Goal: Contribute content: Contribute content

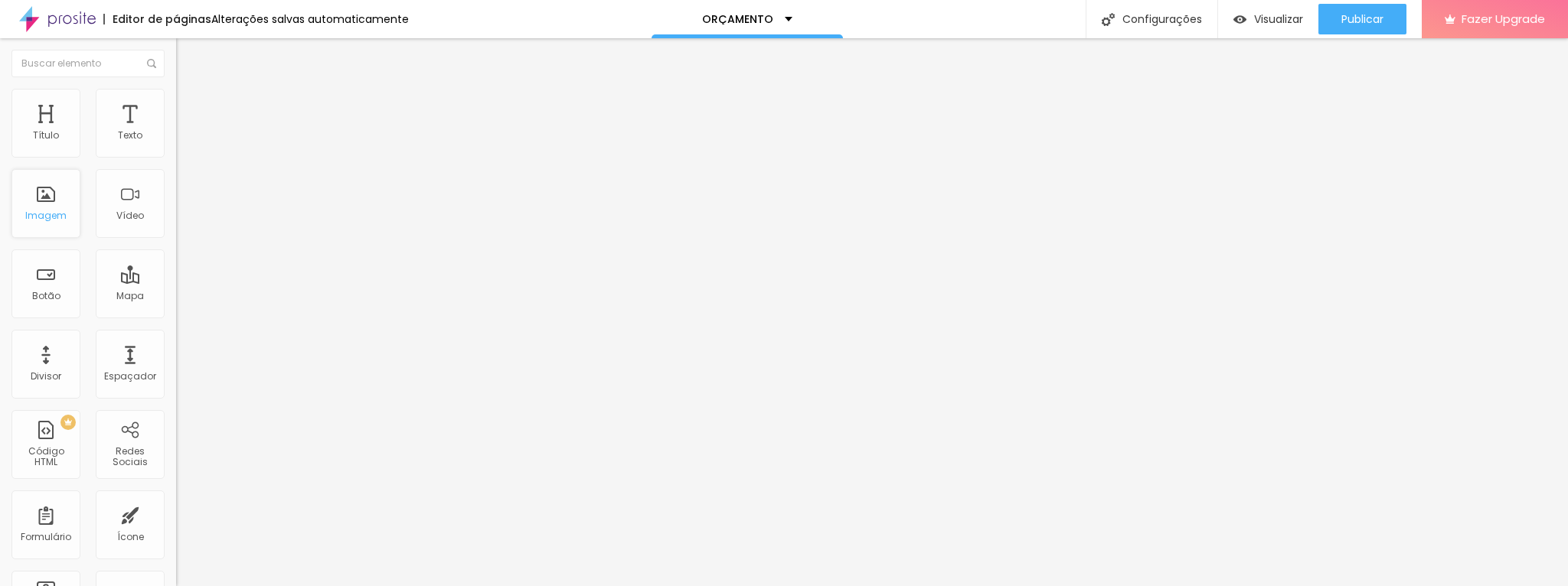
click at [46, 207] on div "Imagem" at bounding box center [45, 203] width 69 height 69
click at [176, 132] on span "Adicionar imagem" at bounding box center [225, 125] width 99 height 13
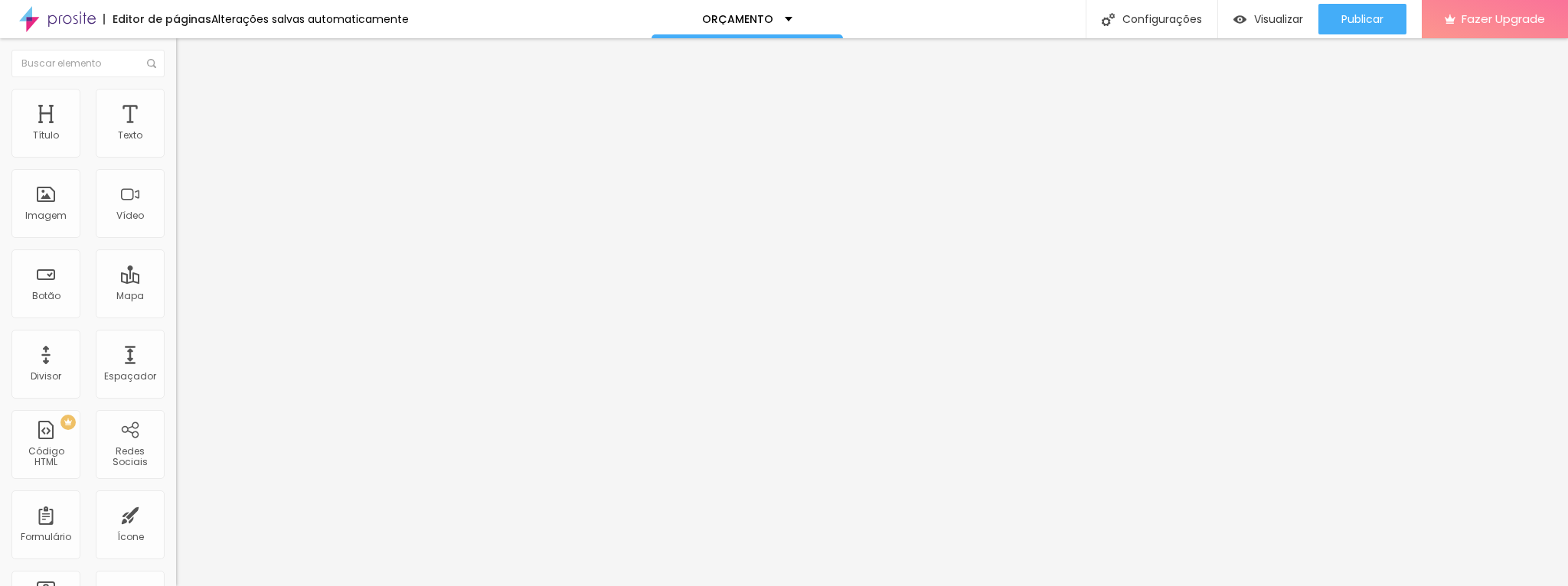
click at [190, 103] on span "Estilo" at bounding box center [201, 99] width 24 height 13
type input "95"
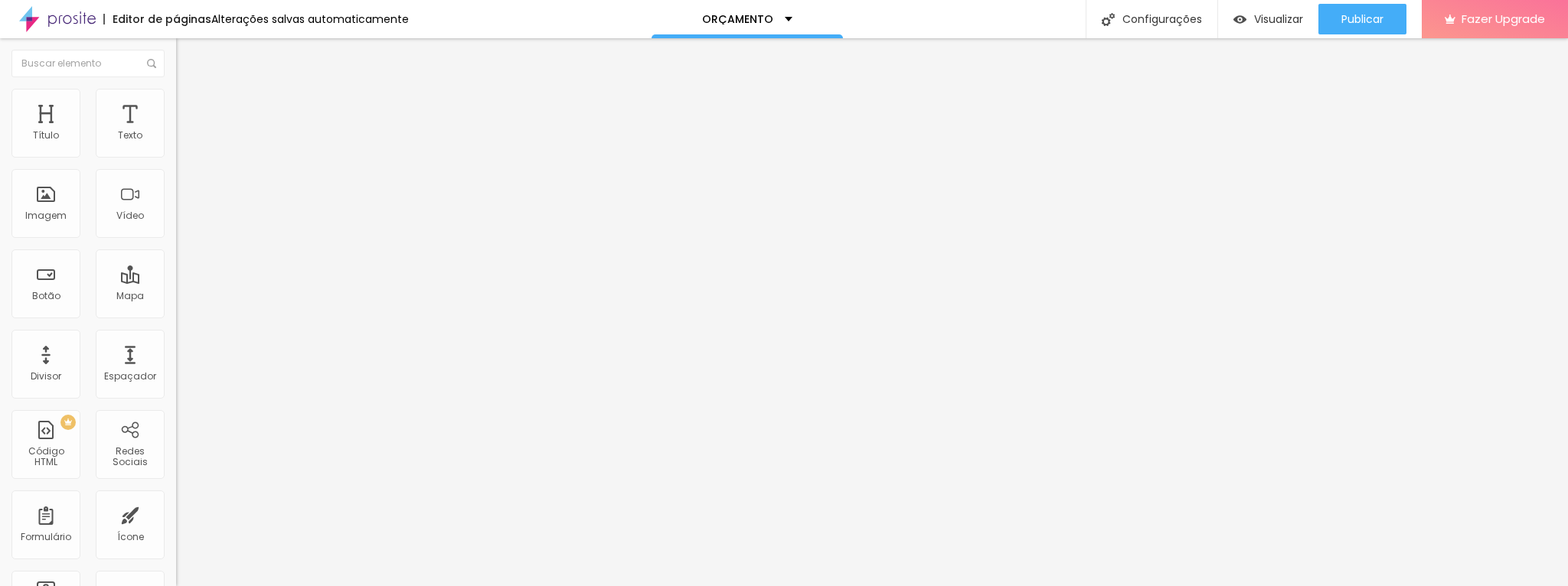
type input "95"
type input "90"
type input "75"
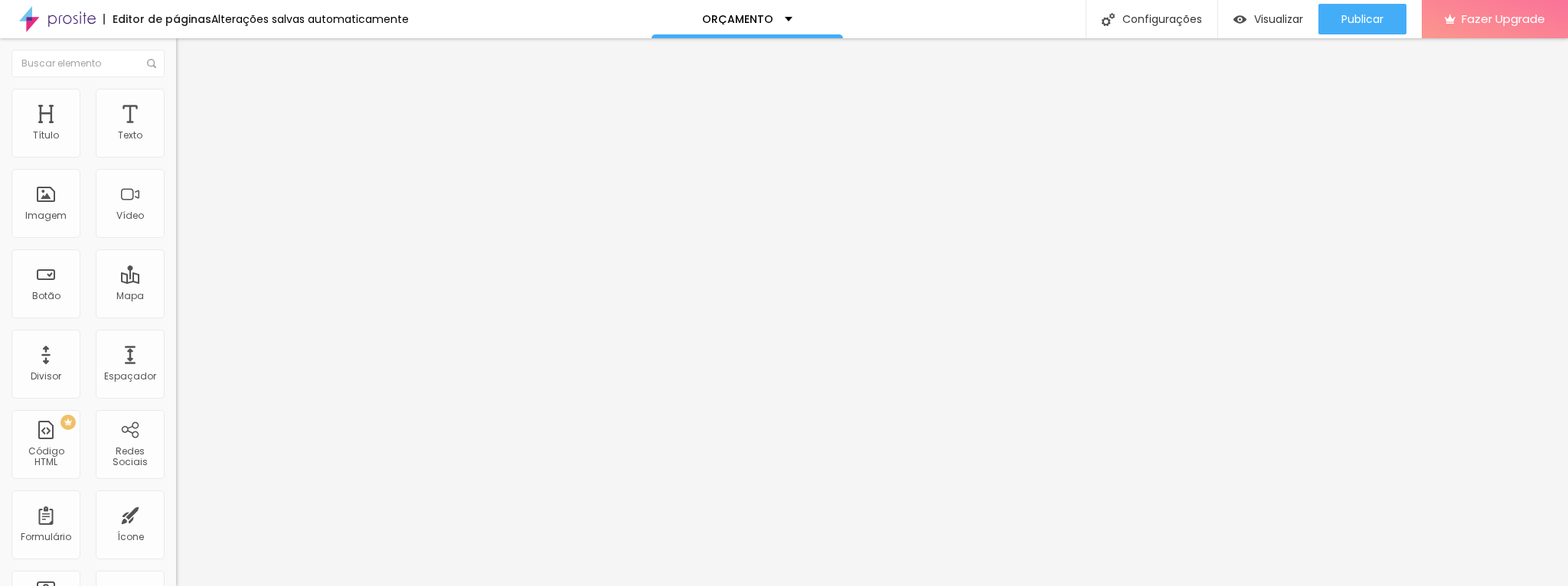
type input "65"
type input "60"
type input "55"
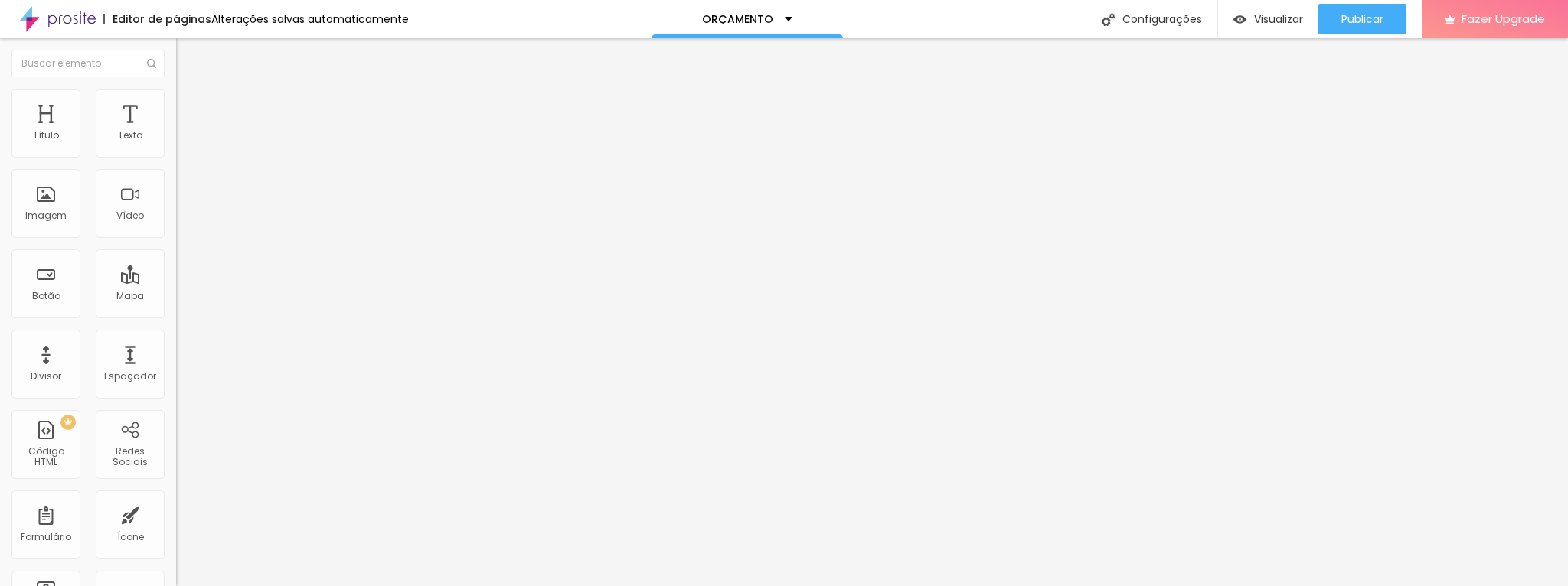
drag, startPoint x: 155, startPoint y: 163, endPoint x: 90, endPoint y: 166, distance: 65.1
type input "55"
click at [176, 157] on input "range" at bounding box center [225, 150] width 99 height 12
click at [176, 88] on li "Conteúdo" at bounding box center [264, 81] width 176 height 15
click at [176, 194] on img at bounding box center [181, 187] width 10 height 10
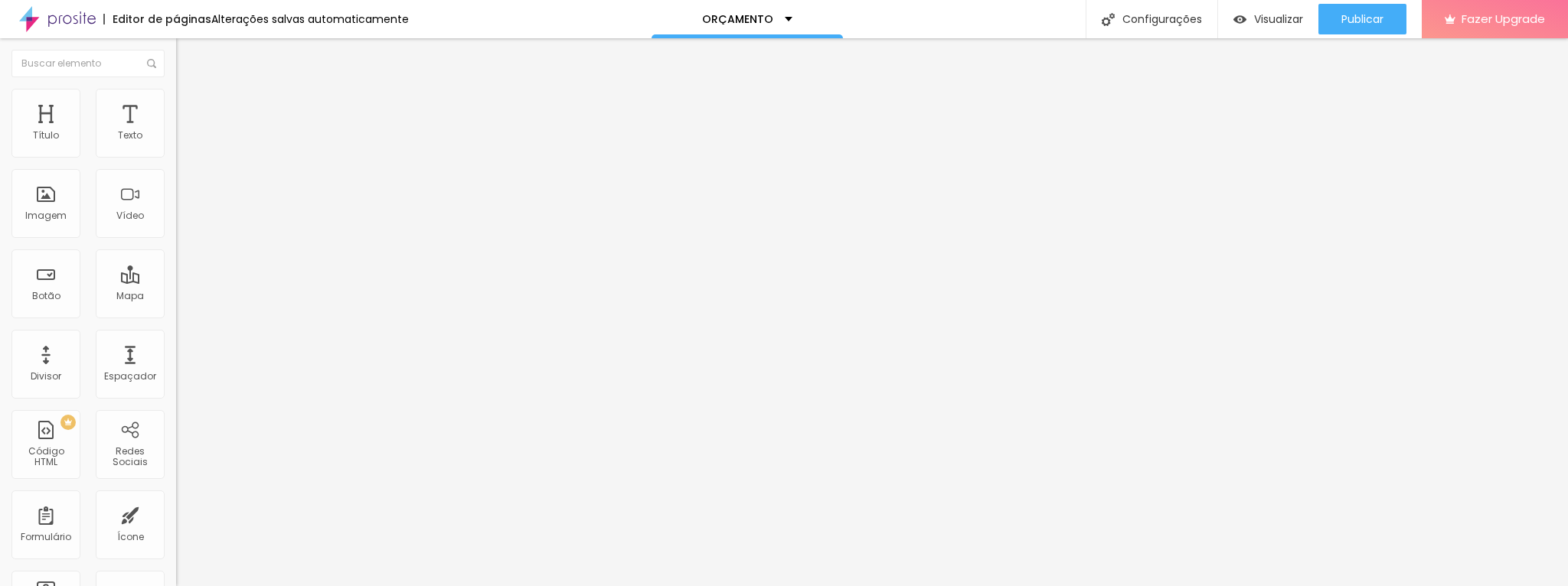
click at [176, 102] on li "Avançado" at bounding box center [264, 96] width 176 height 15
click at [176, 87] on img at bounding box center [183, 80] width 14 height 14
click at [183, 222] on icon "button" at bounding box center [184, 220] width 3 height 3
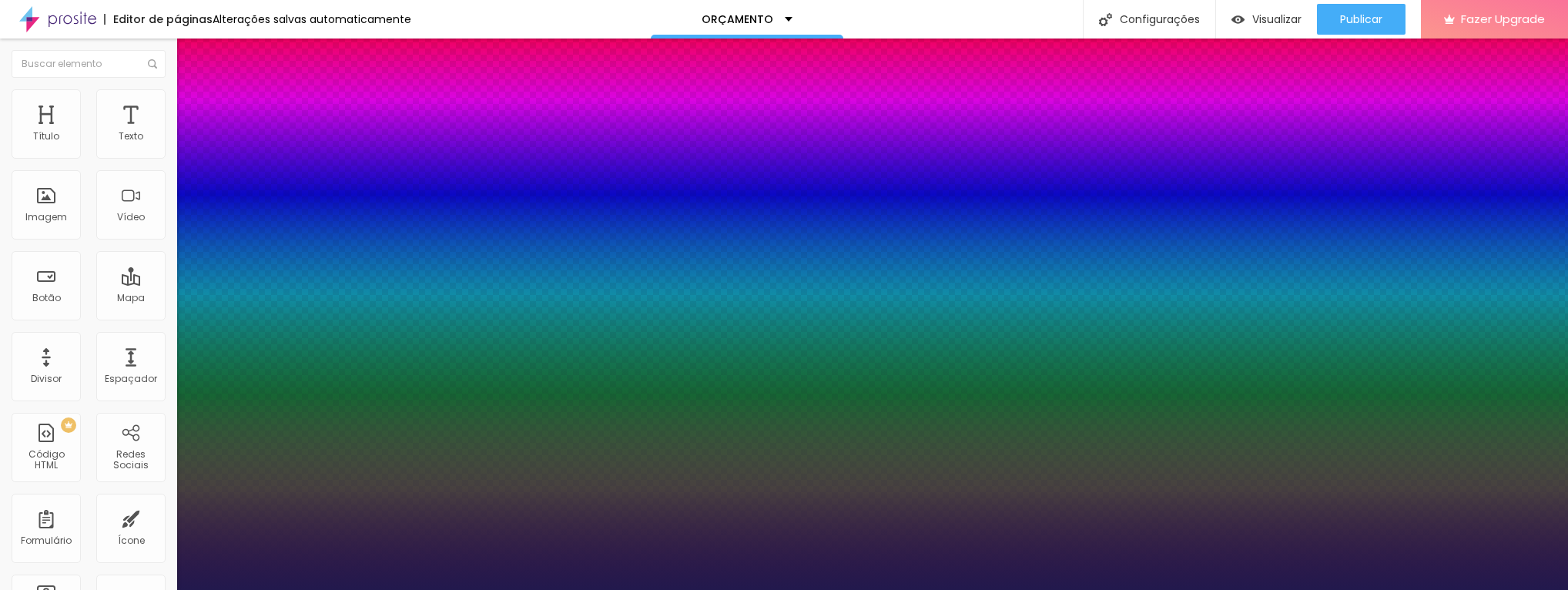
click at [507, 589] on div at bounding box center [784, 590] width 1568 height 0
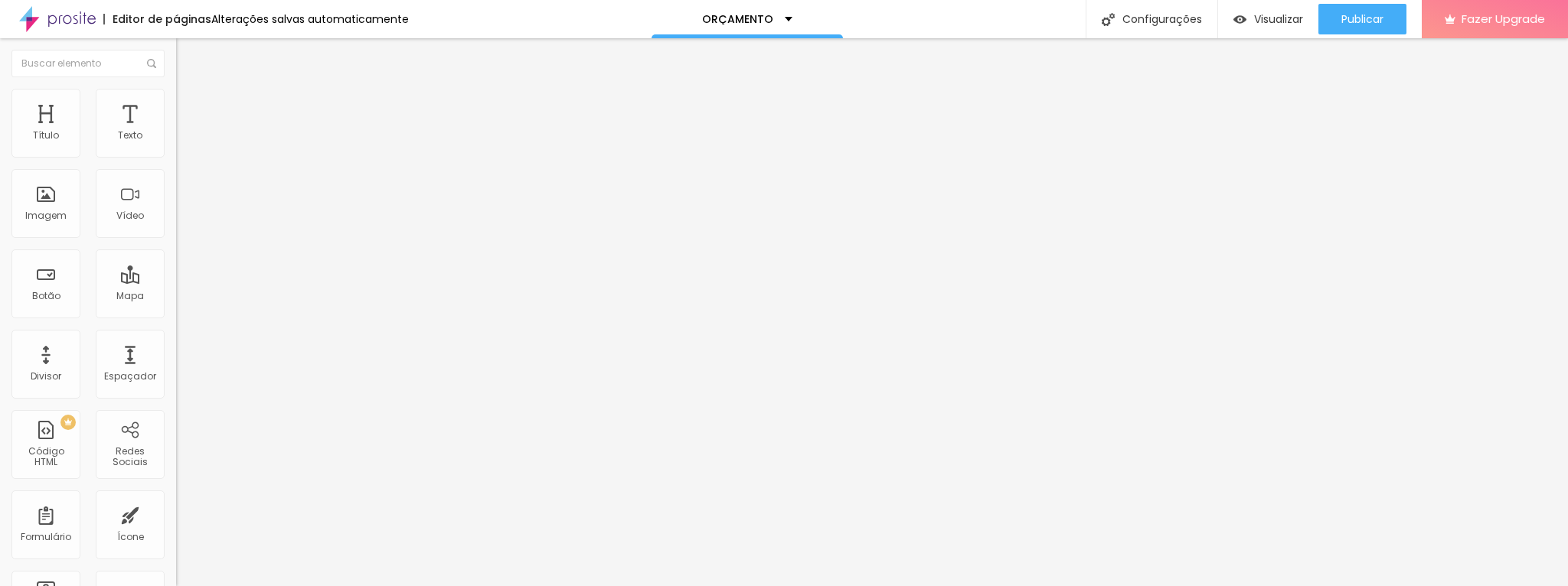
click at [176, 227] on button "button" at bounding box center [186, 218] width 22 height 16
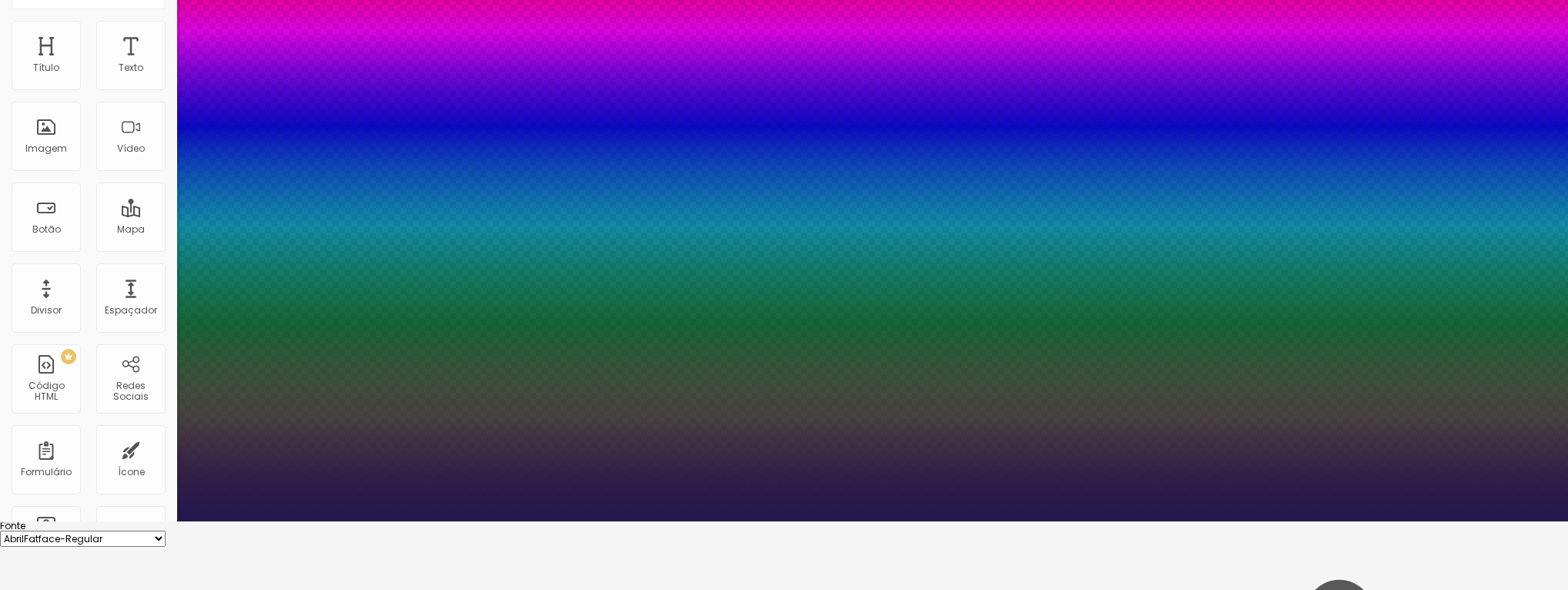
scroll to position [80, 0]
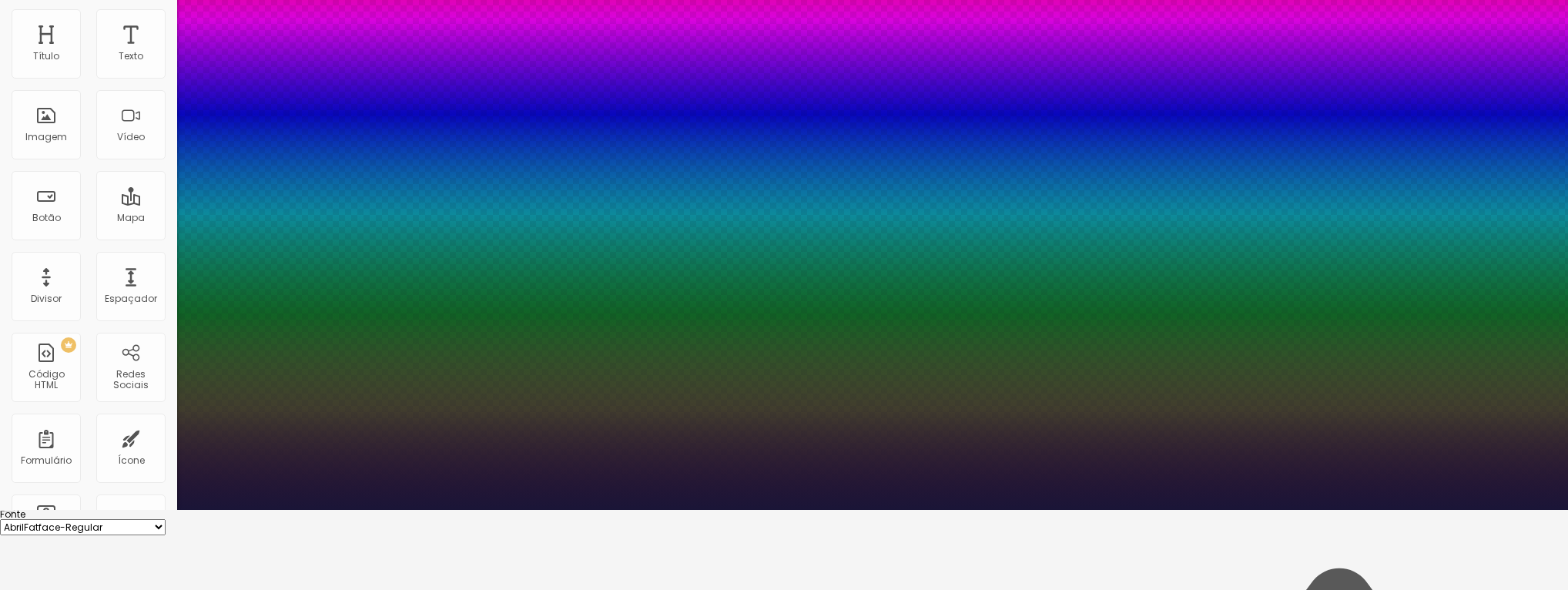
scroll to position [102, 0]
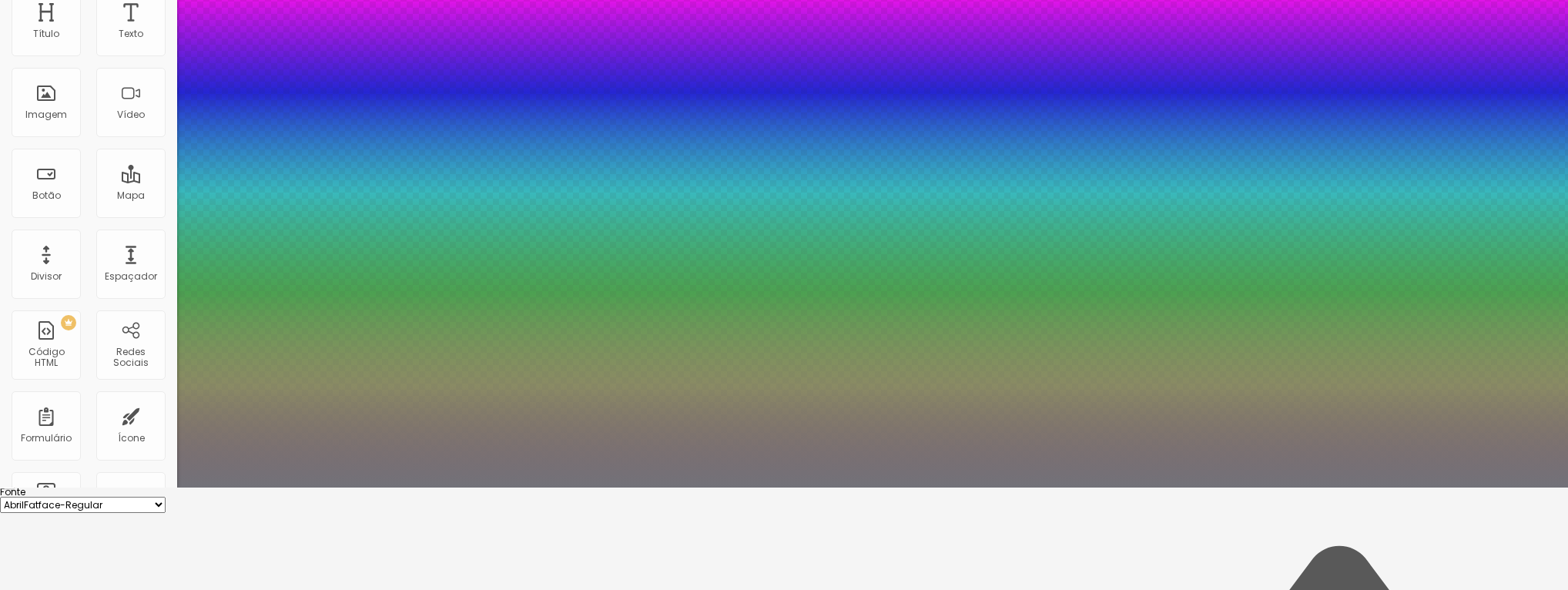
type input "#74747B"
drag, startPoint x: 282, startPoint y: 590, endPoint x: 220, endPoint y: 546, distance: 76.0
click at [78, 205] on div at bounding box center [76, 203] width 3 height 3
click at [491, 488] on div at bounding box center [784, 488] width 1568 height 0
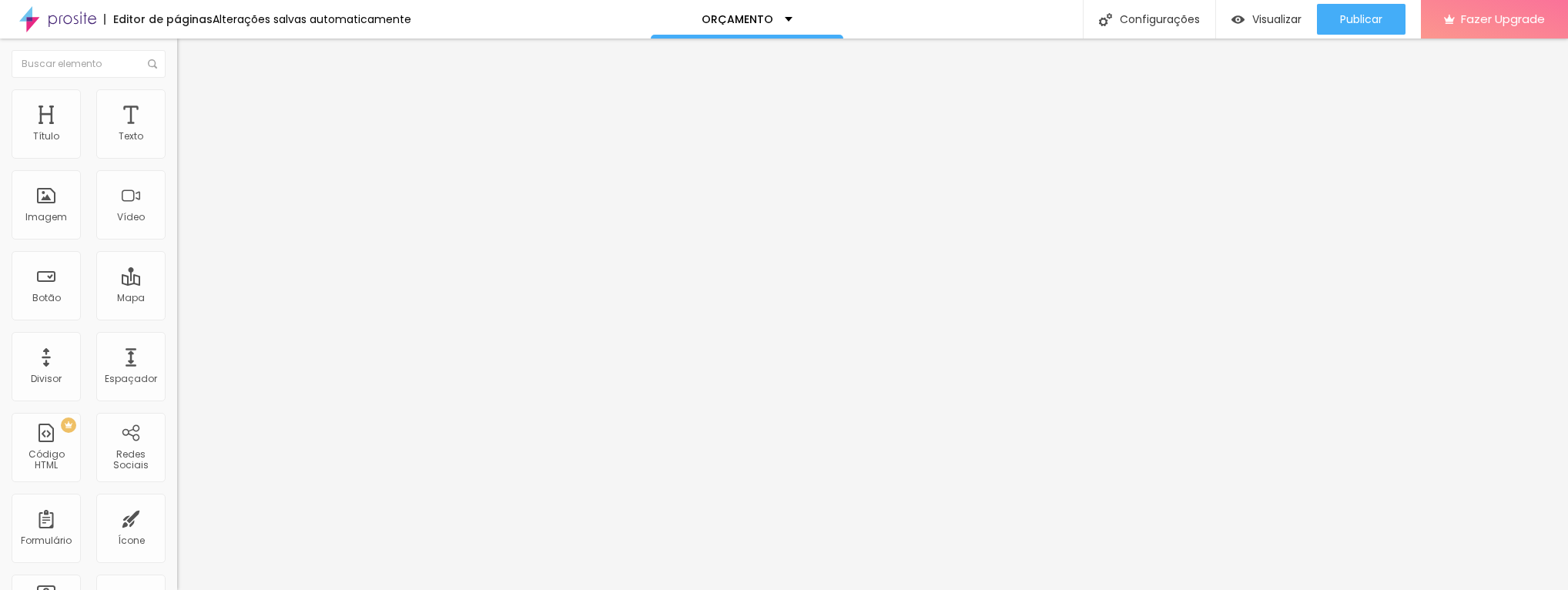
scroll to position [0, 0]
click at [177, 146] on span "Titulo 2" at bounding box center [202, 135] width 50 height 19
click at [189, 219] on icon "button" at bounding box center [190, 217] width 3 height 3
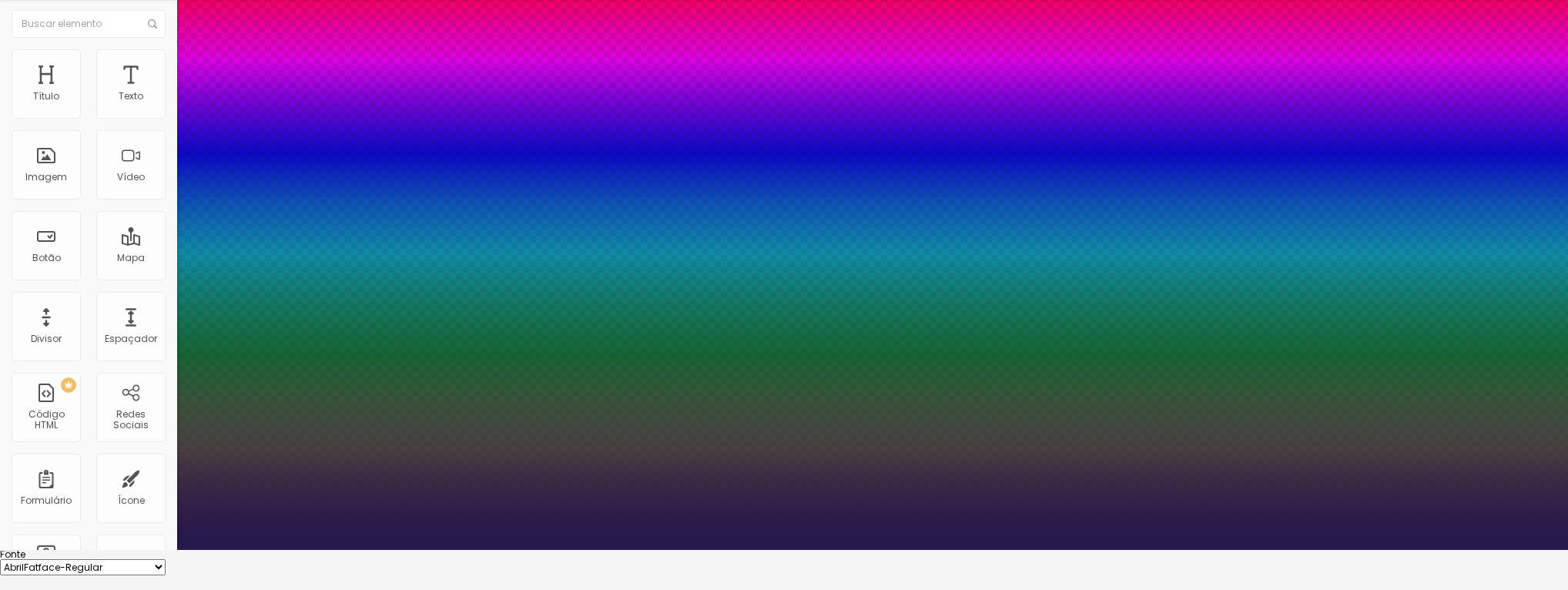
scroll to position [98, 0]
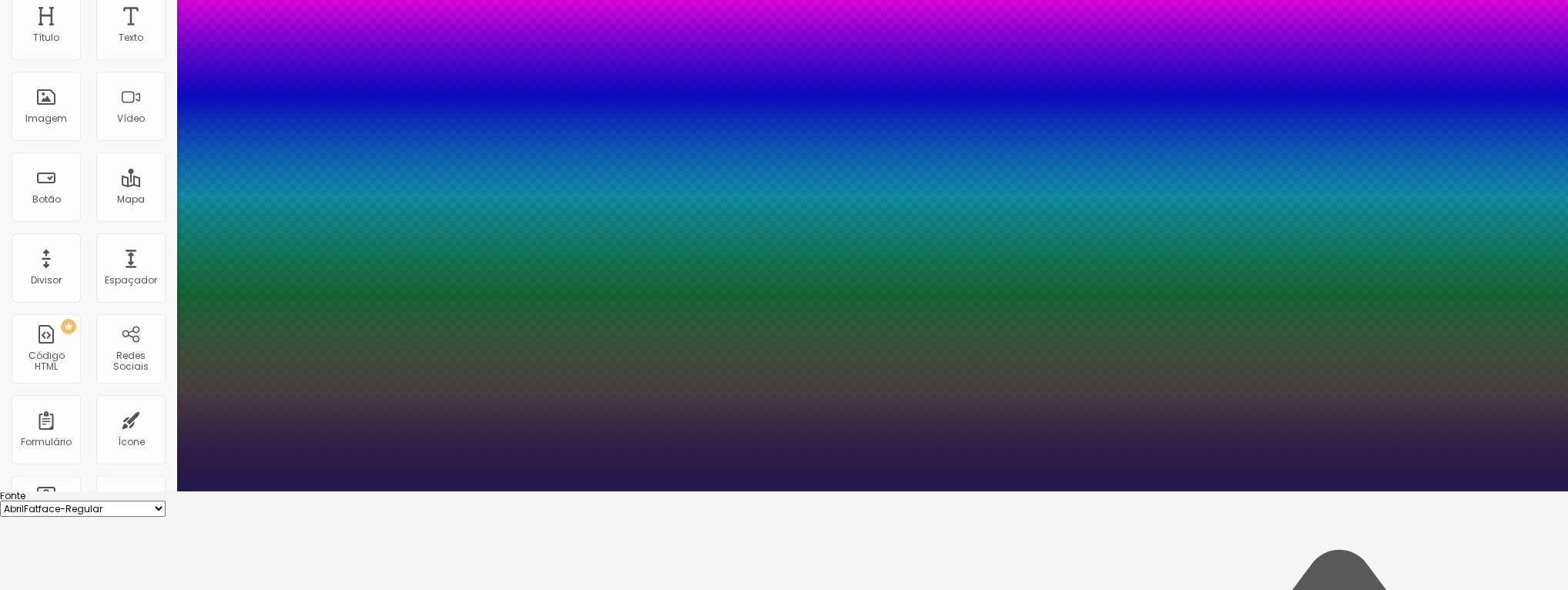
type input "1"
type input "#221A4E"
type input "1"
type input "#504B68"
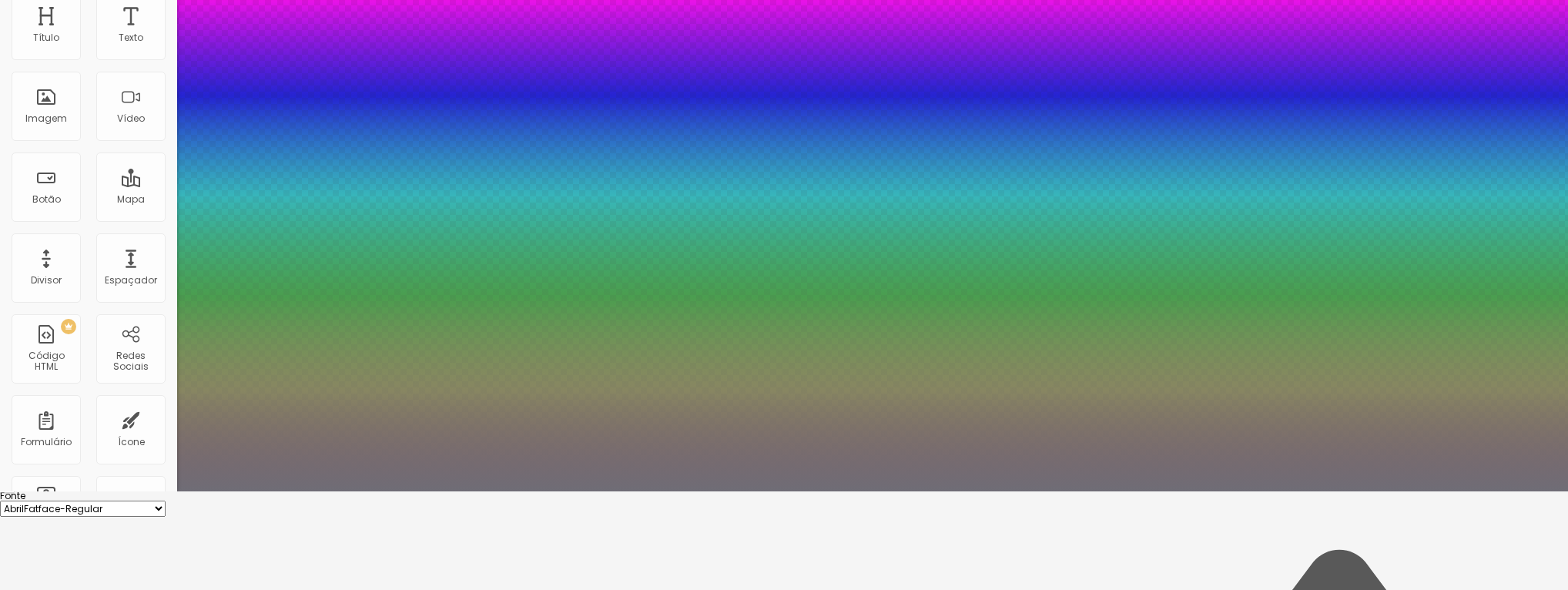
type input "1"
type input "#7A7A7B"
type input "1"
type input "#7E7E7E"
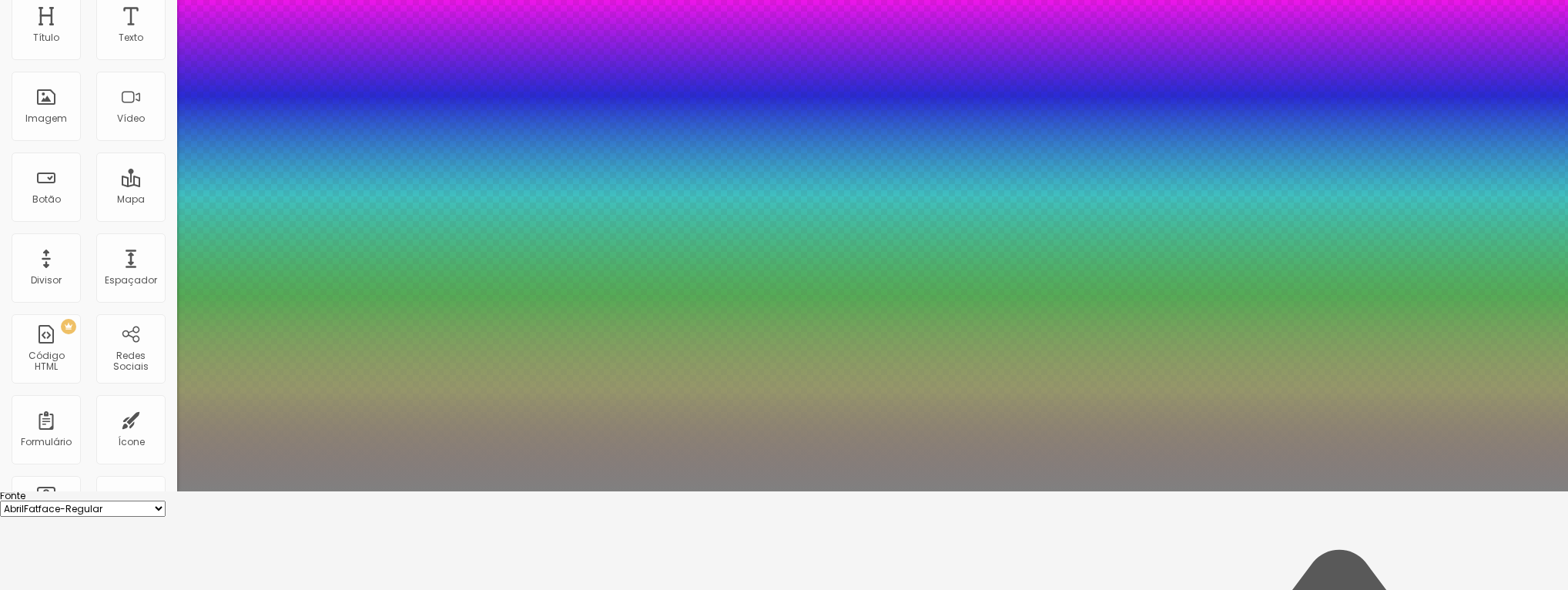
type input "1"
type input "#808080"
type input "1"
type input "#818181"
type input "1"
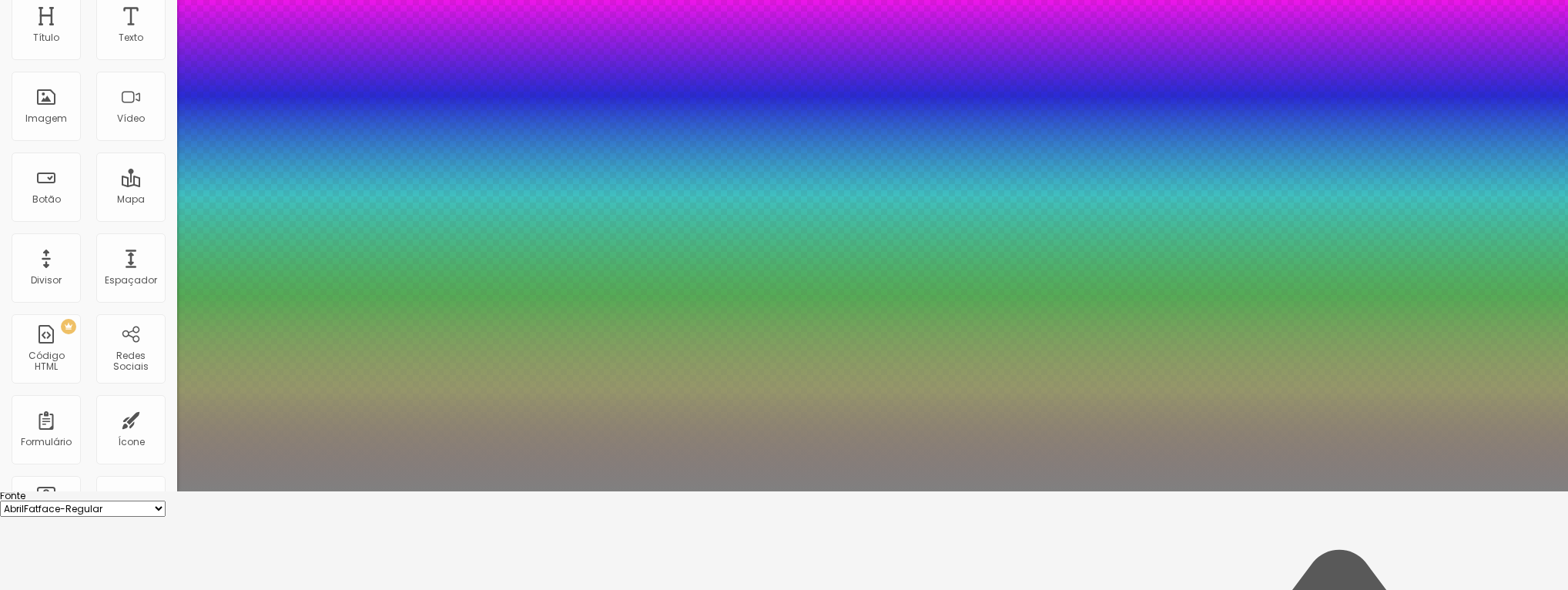
type input "#808080"
type input "1"
type input "#7C7C7E"
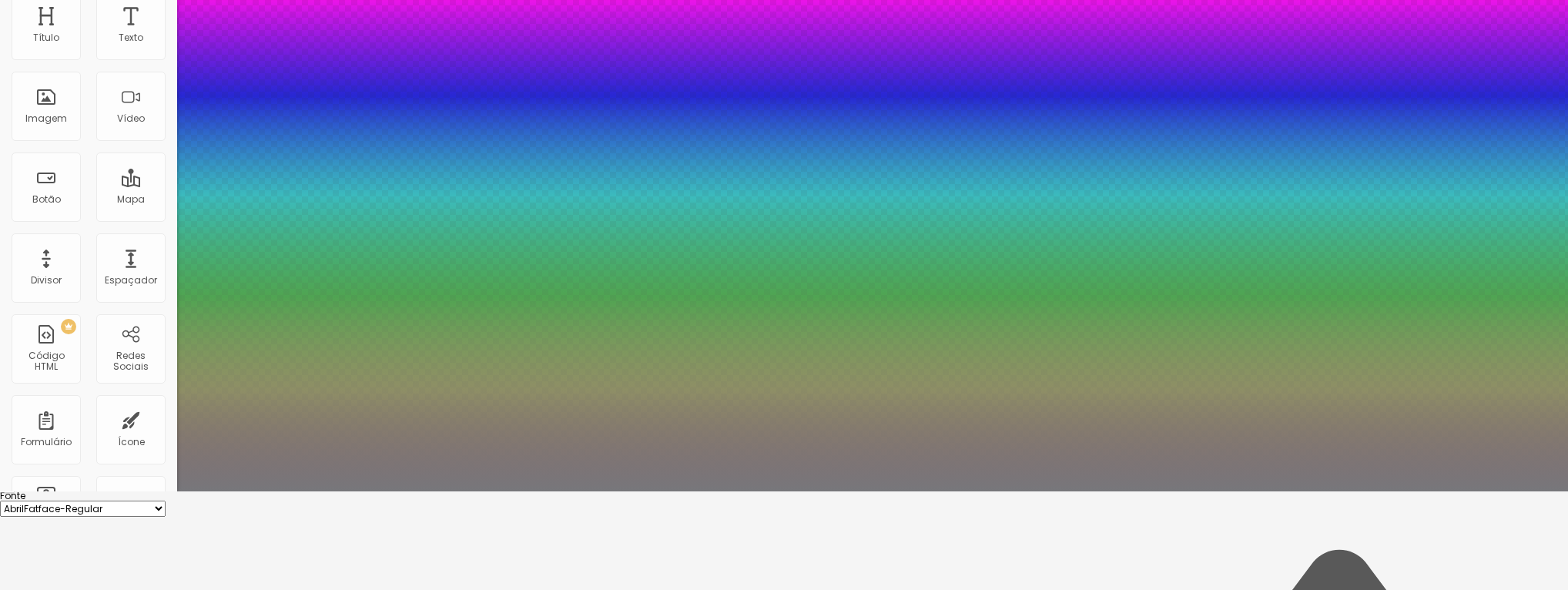
type input "1"
type input "#76767B"
type input "1"
type input "#77777B"
type input "1"
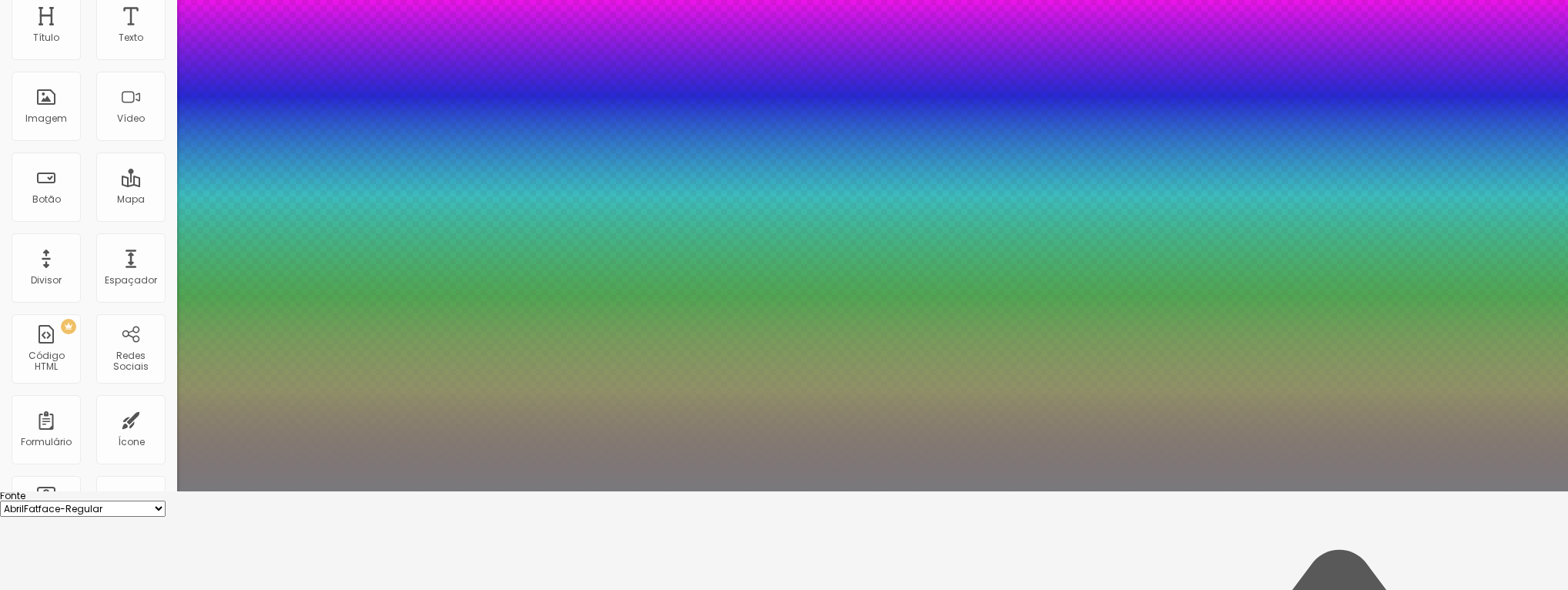
type input "#7A7A7C"
type input "1"
type input "#7C7C7E"
type input "1"
type input "#7D7D80"
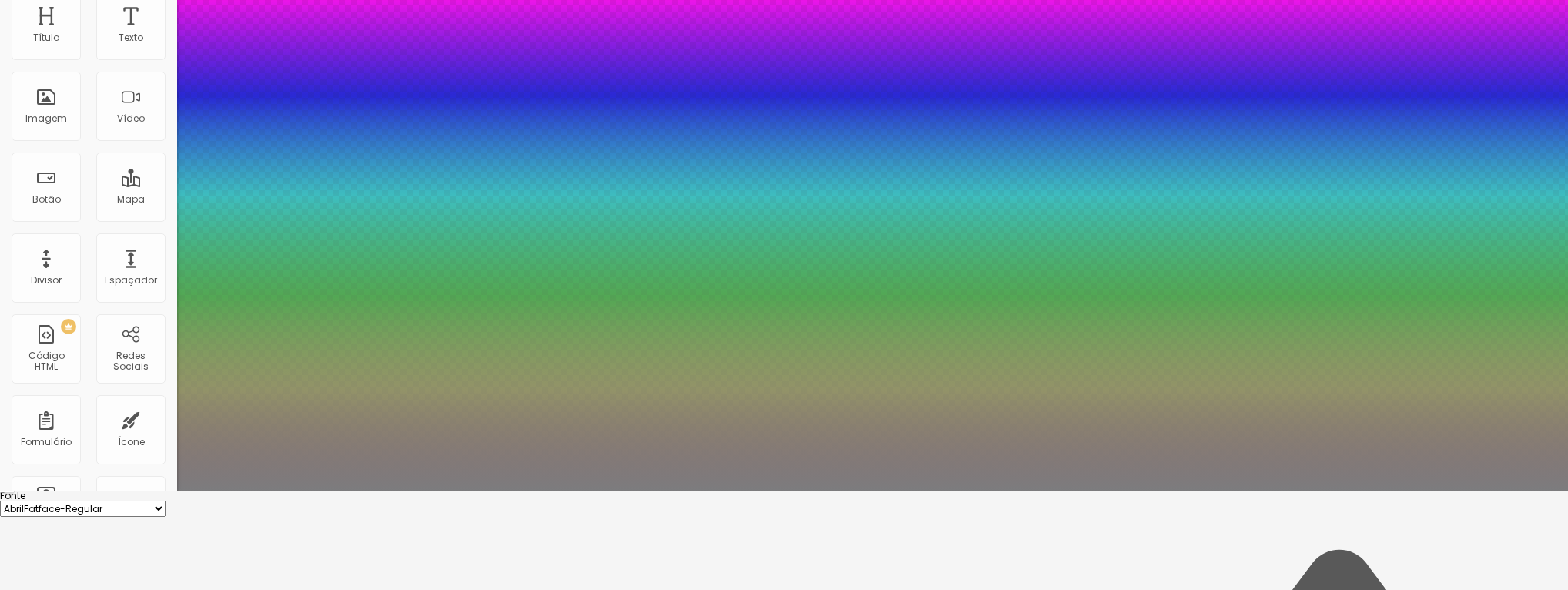
type input "1"
type input "#808083"
type input "1"
type input "#818185"
type input "1"
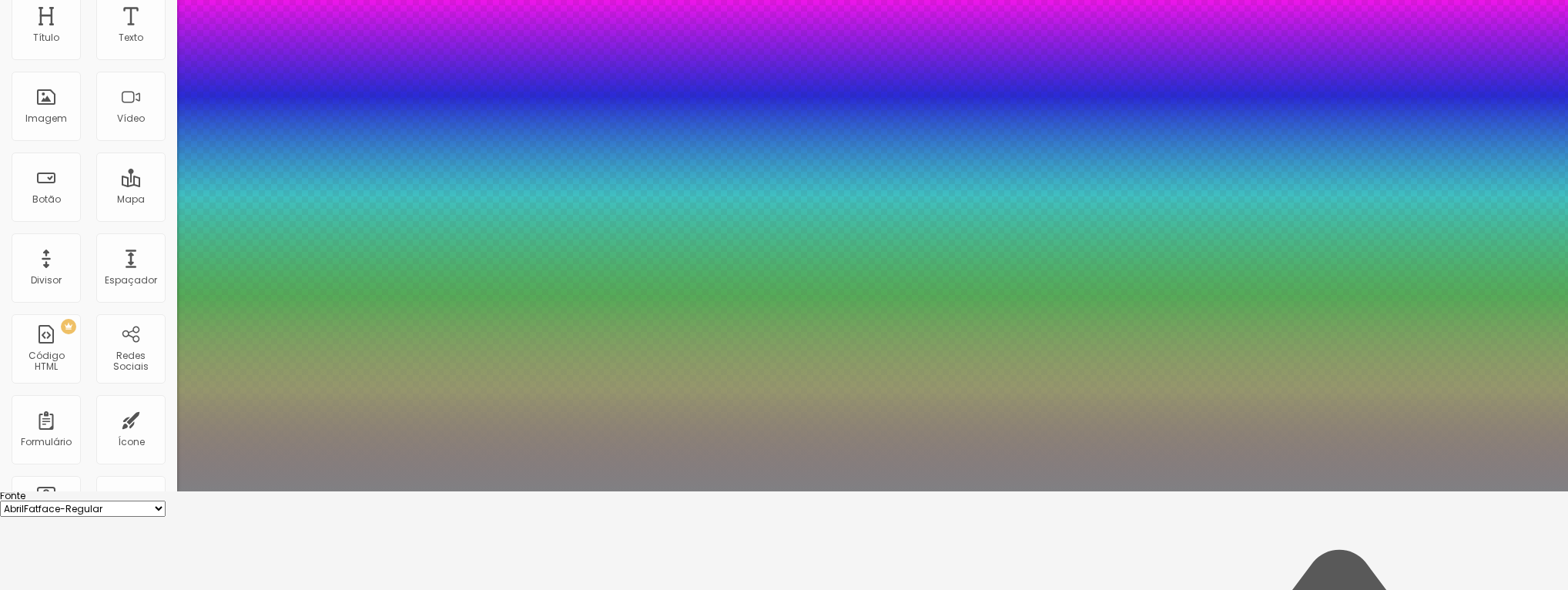
type input "#858588"
type input "1"
type input "#85858A"
type input "1"
type input "#87878C"
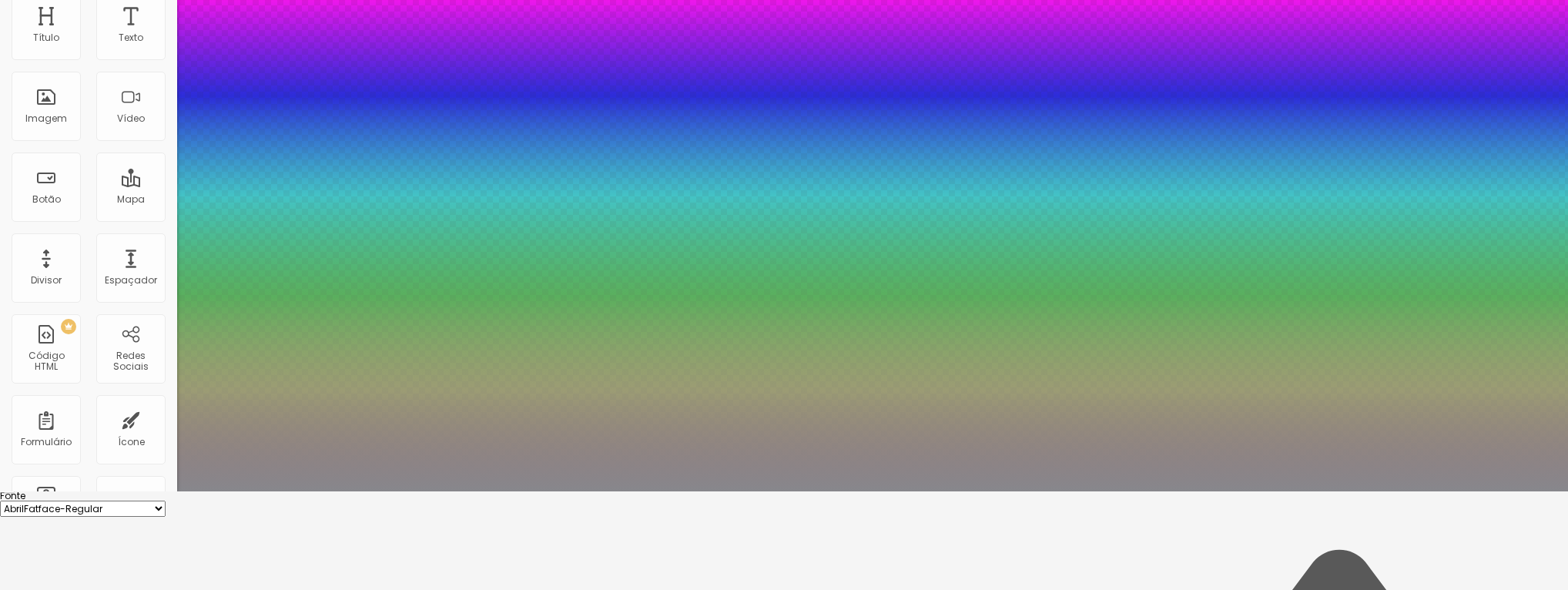
type input "1"
type input "#89898D"
type input "1"
type input "#8A8A8F"
type input "1"
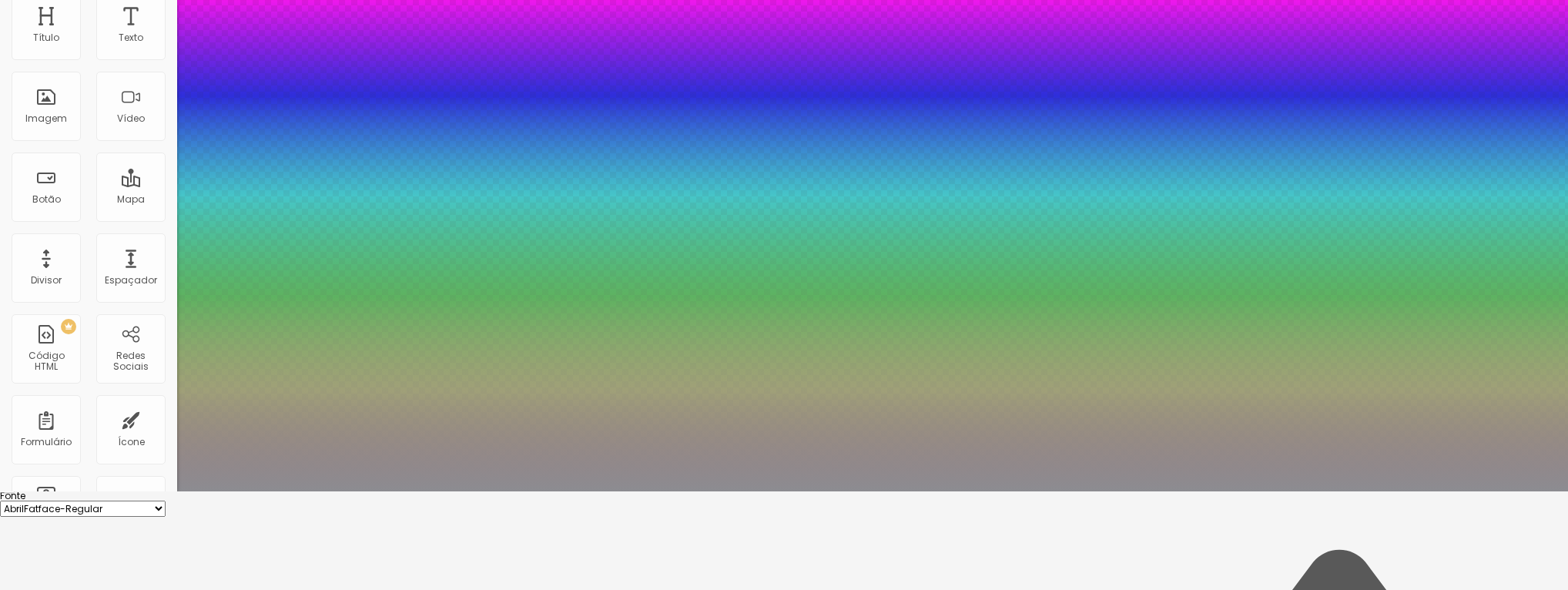
type input "#8C8C91"
type input "1"
type input "#8A8A8F"
type input "1"
type input "#84848A"
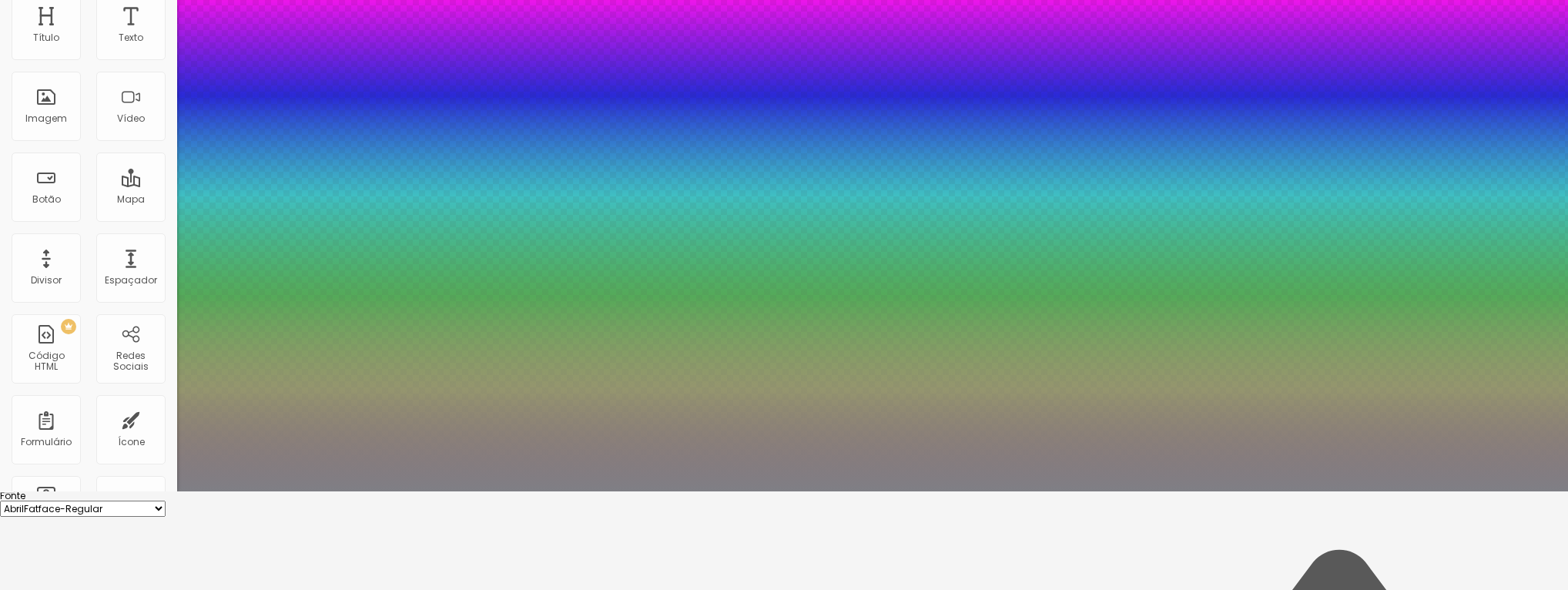
type input "1"
type input "#7F7F85"
type input "1"
type input "#77777C"
type input "1"
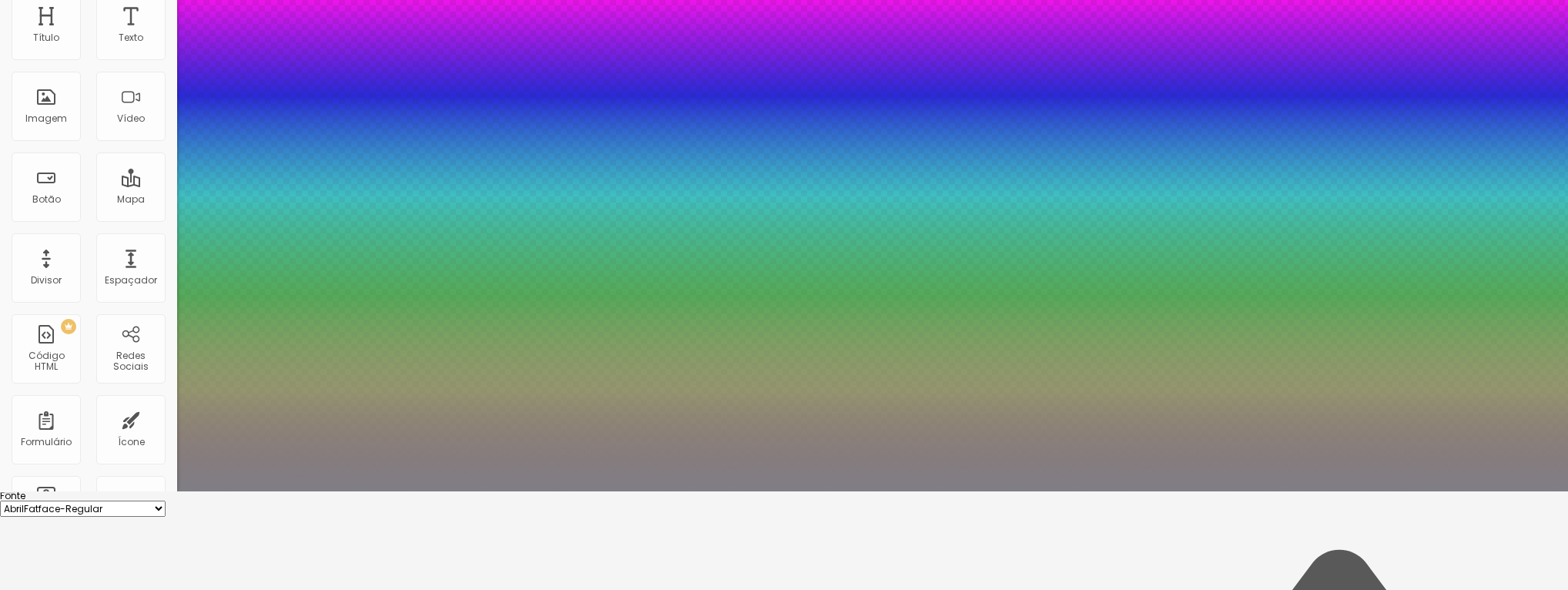
type input "#747479"
type input "1"
type input "#717176"
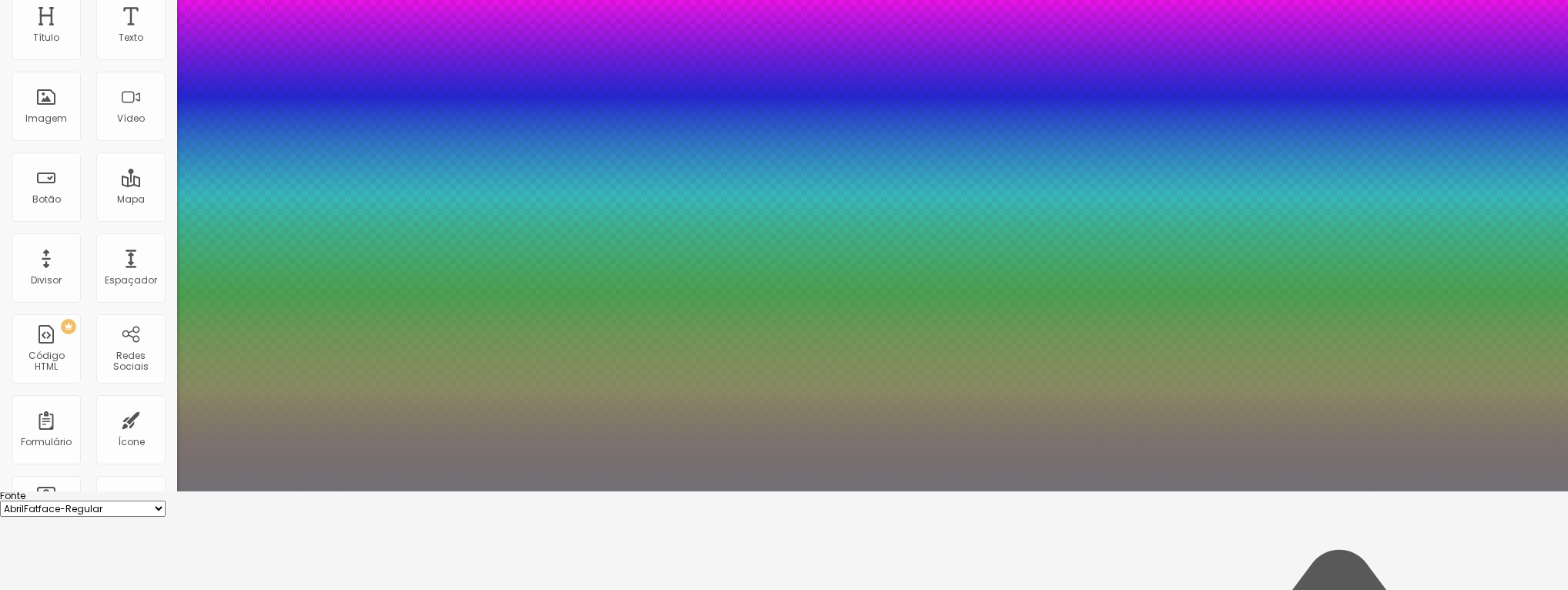
type input "1"
type input "#6F6F74"
type input "1"
type input "#6D6D72"
type input "1"
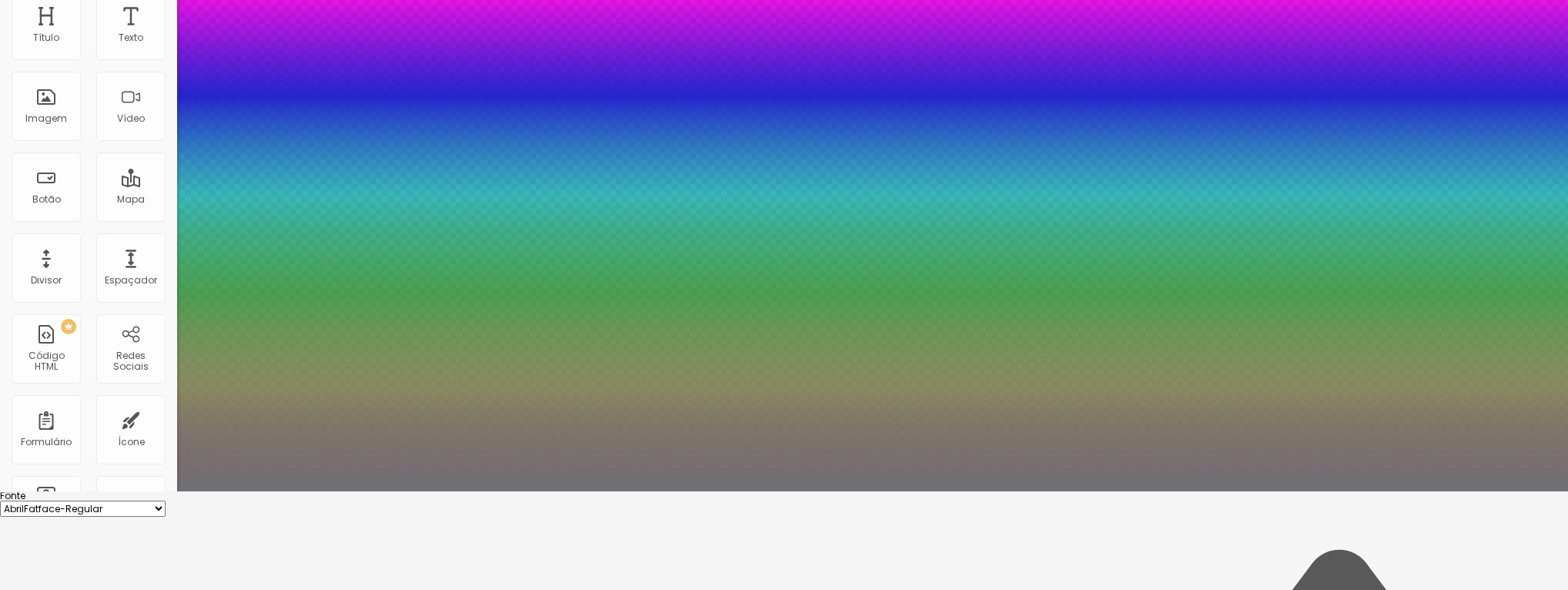
type input "#69696F"
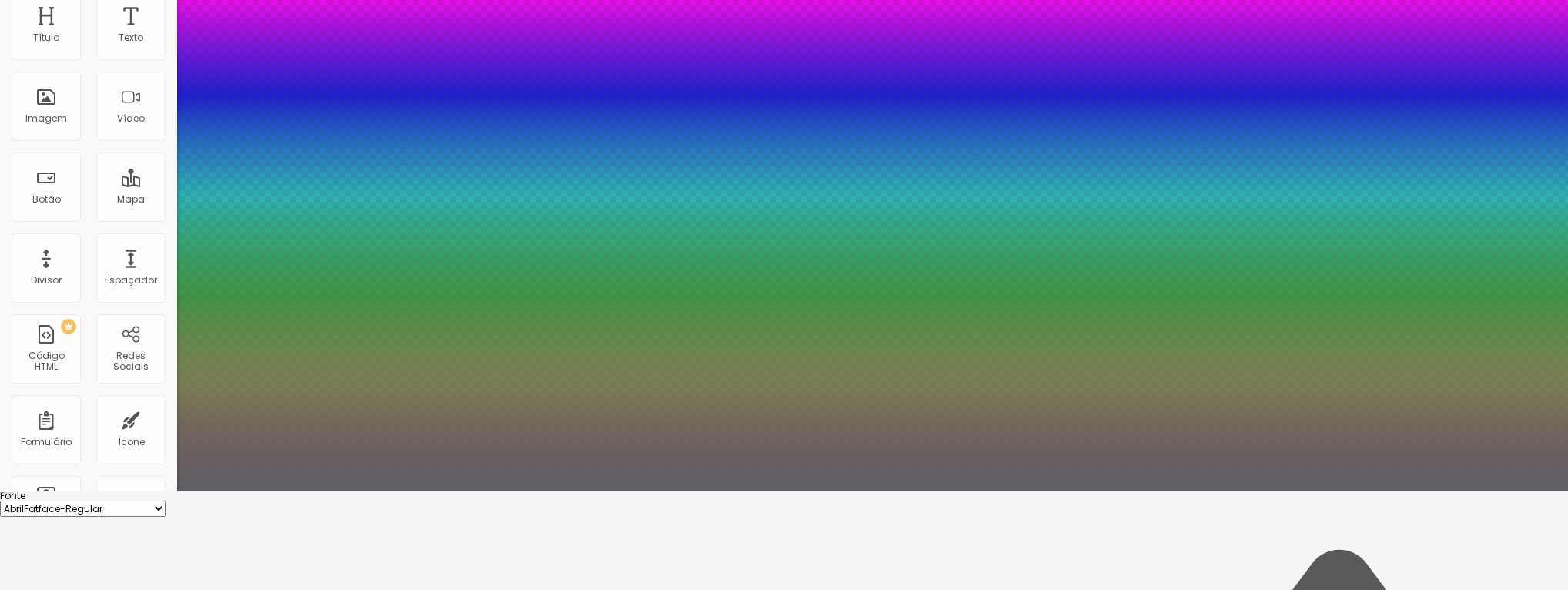
type input "1"
type input "#64646A"
type input "1"
type input "#5F5F65"
type input "1"
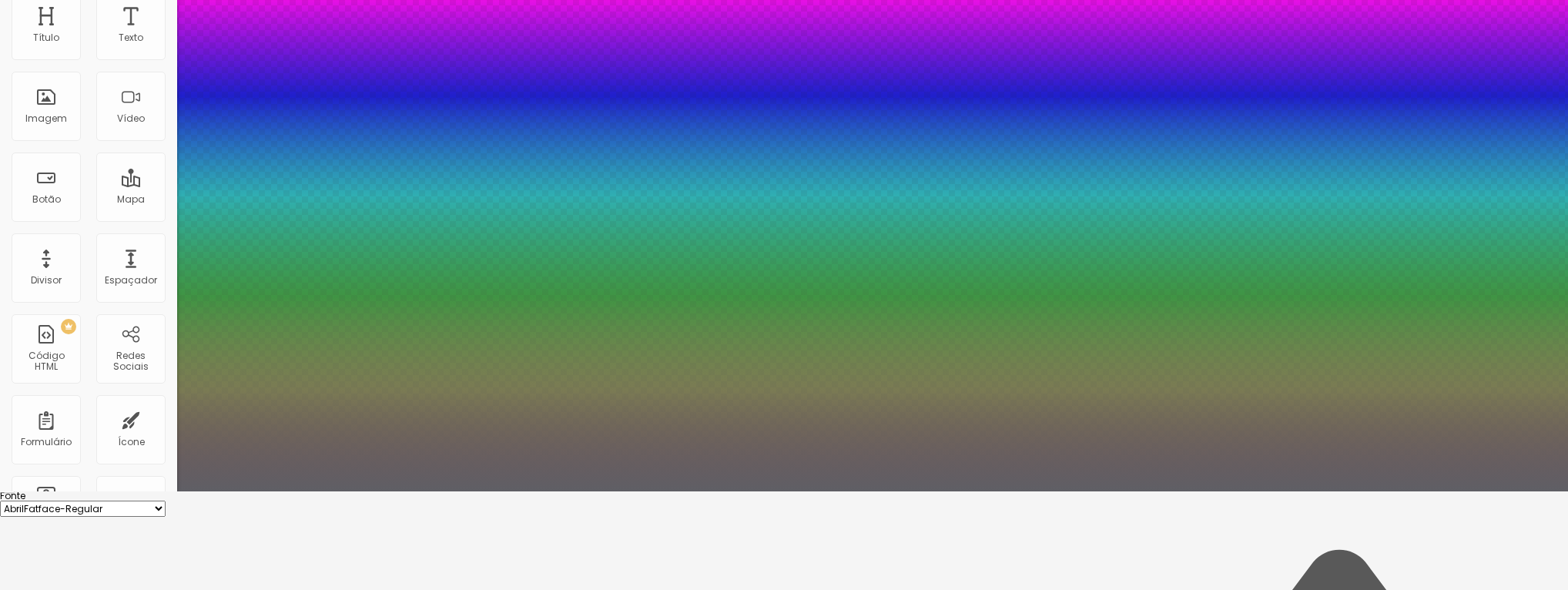
type input "#606066"
type input "1"
type input "#64646A"
type input "1"
type input "#67676D"
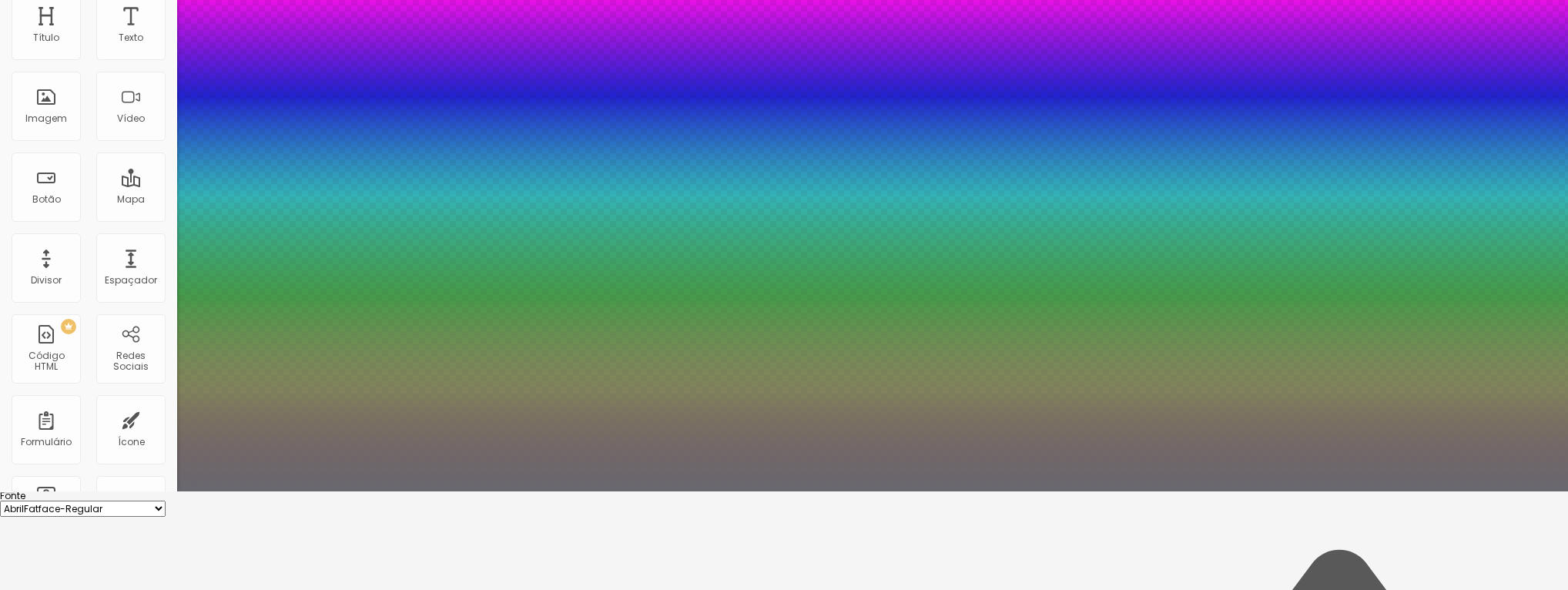
type input "1"
type input "#68686F"
type input "1"
type input "#6A6A70"
type input "1"
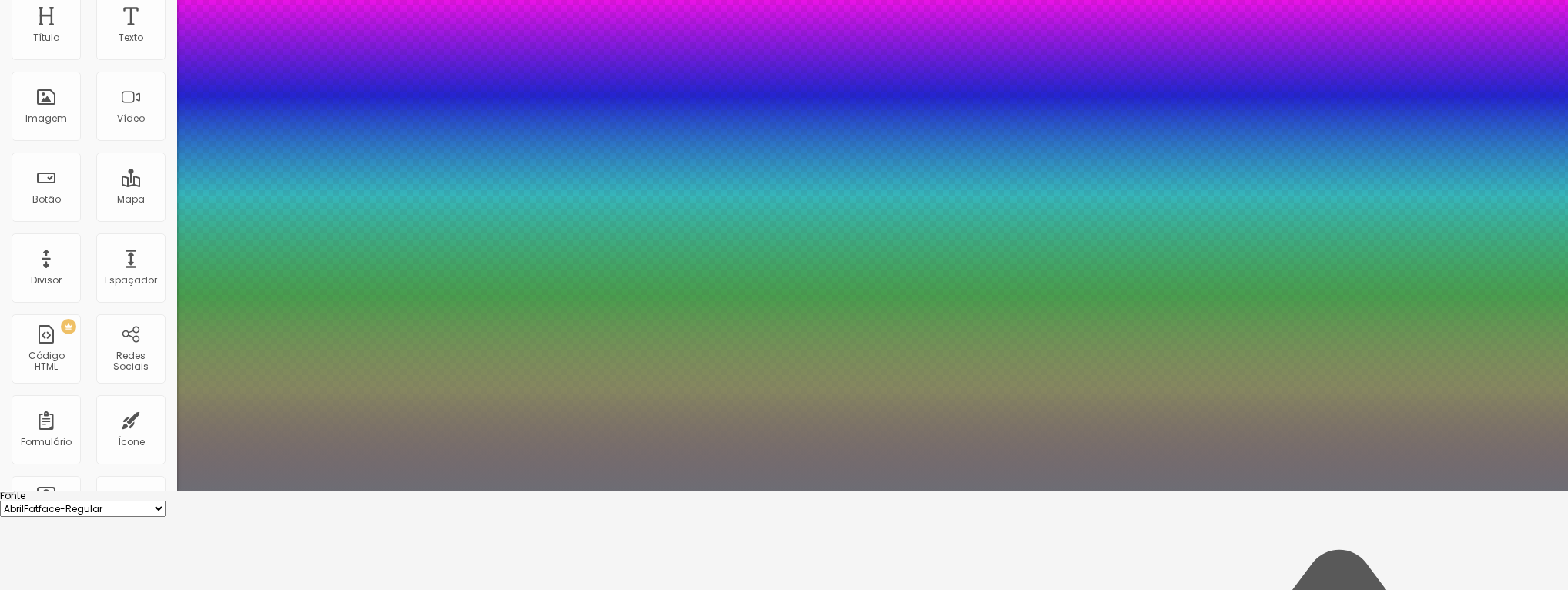
type input "#6D6D74"
type input "1"
type input "#707076"
type input "1"
type input "#717177"
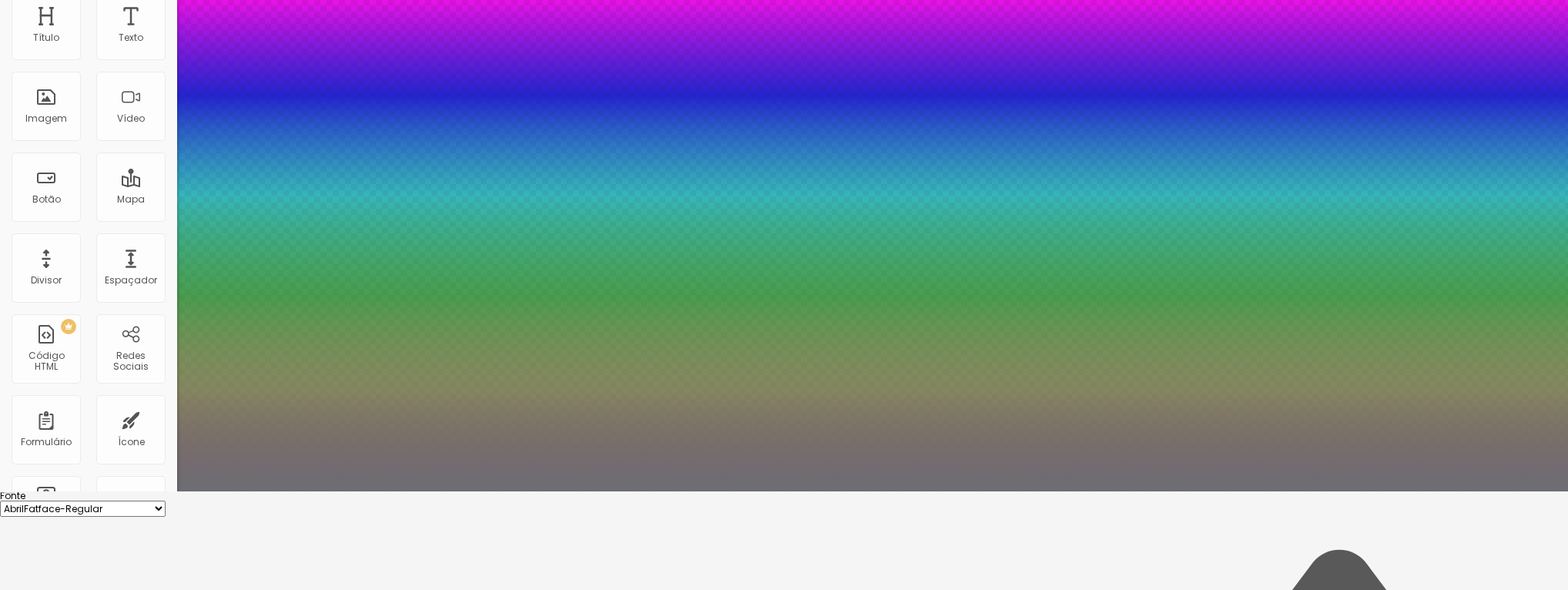
type input "1"
type input "#737379"
type input "1"
type input "#75757B"
drag, startPoint x: 281, startPoint y: 570, endPoint x: 221, endPoint y: 550, distance: 63.2
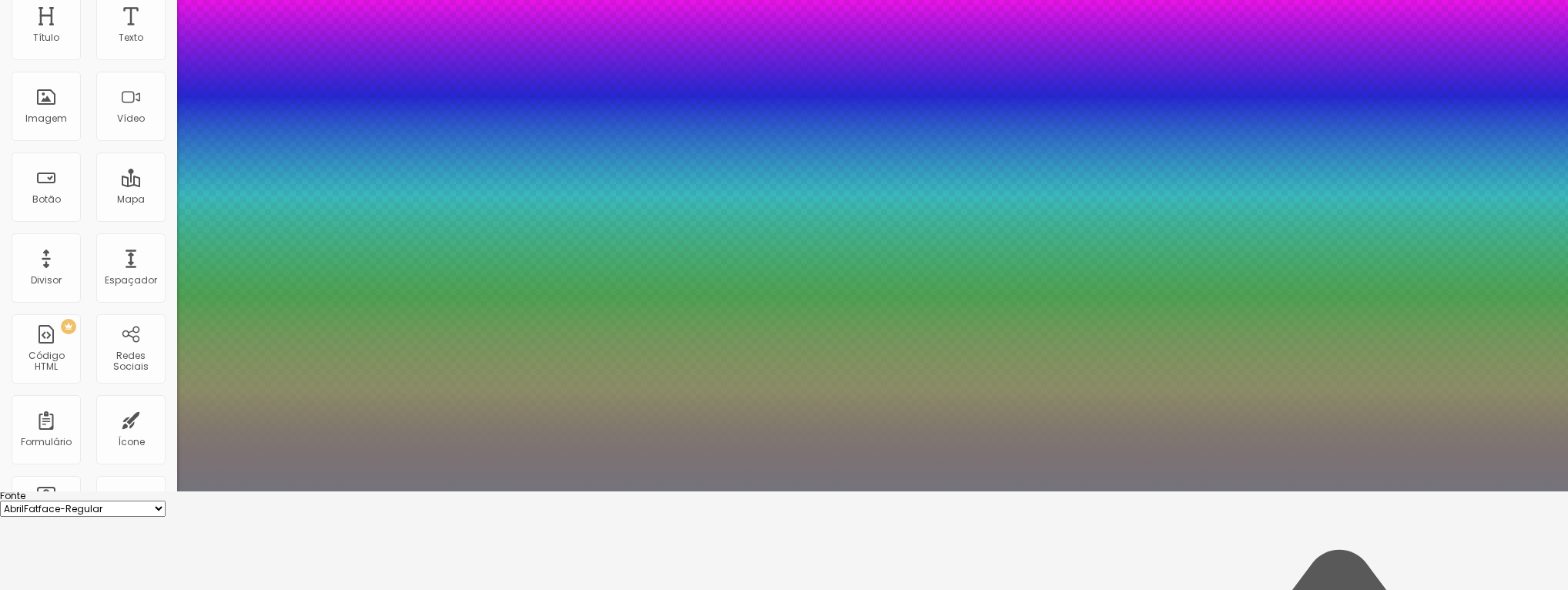
click at [91, 208] on div at bounding box center [89, 206] width 3 height 3
type input "1"
type input "1.2"
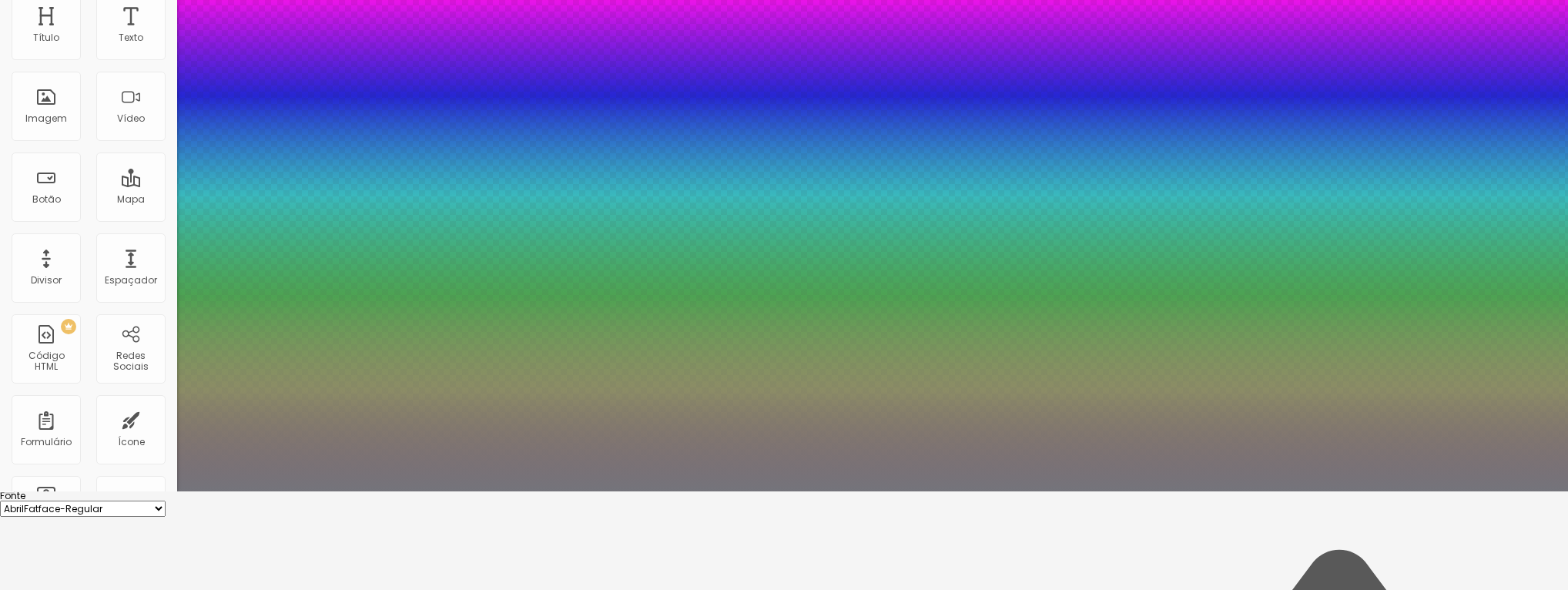
type input "1.2"
type input "1"
type input "1.1"
type input "1"
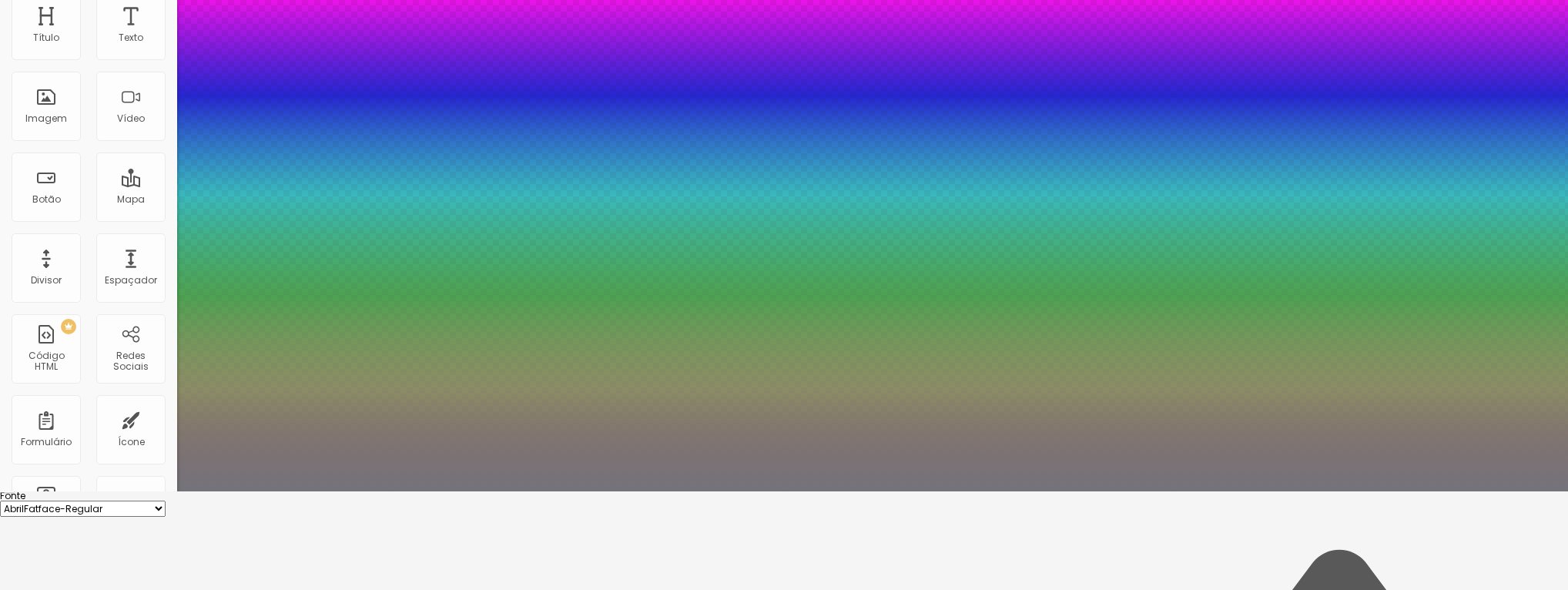
type input "1.2"
type input "1"
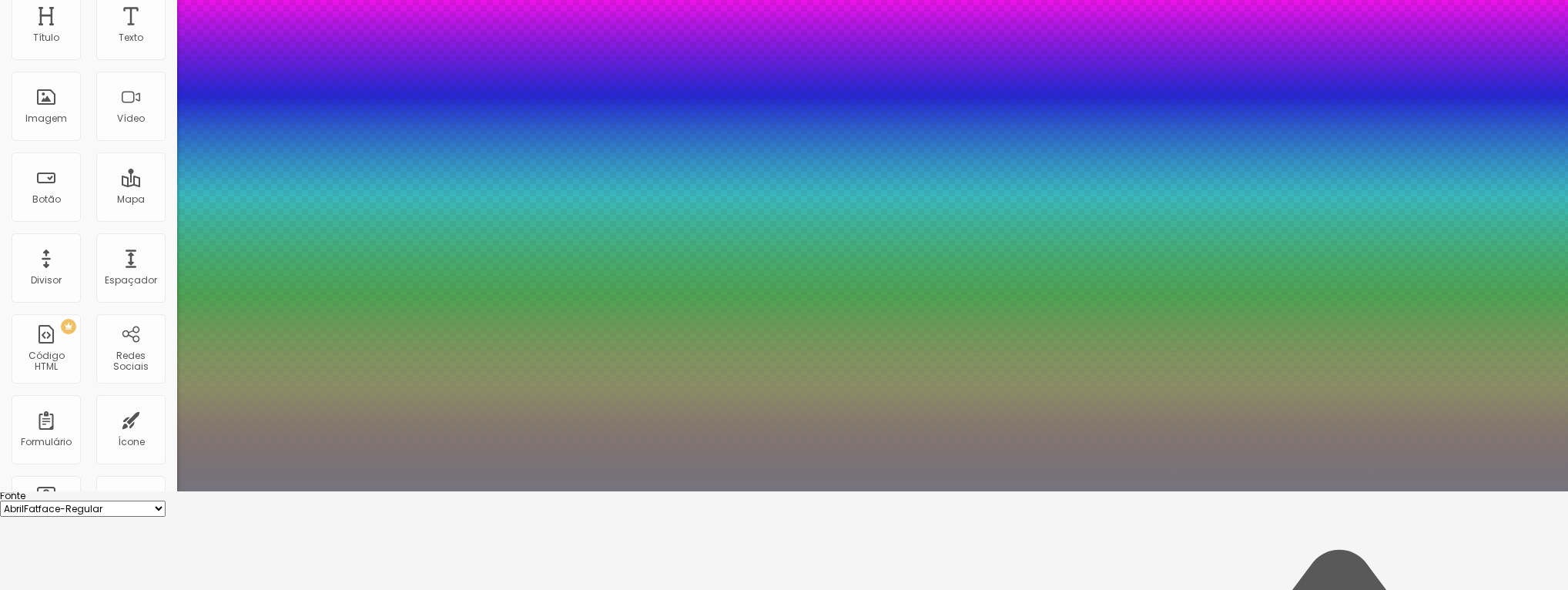
click at [315, 492] on div at bounding box center [784, 492] width 1568 height 0
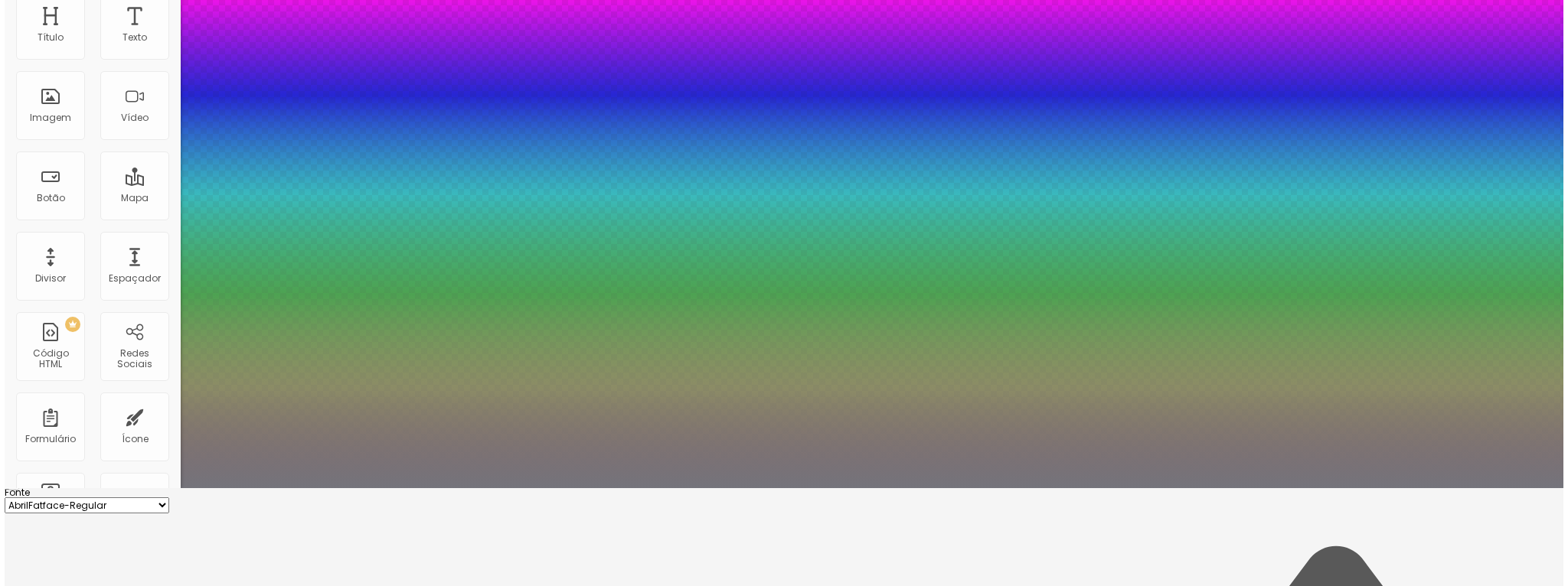
scroll to position [0, 0]
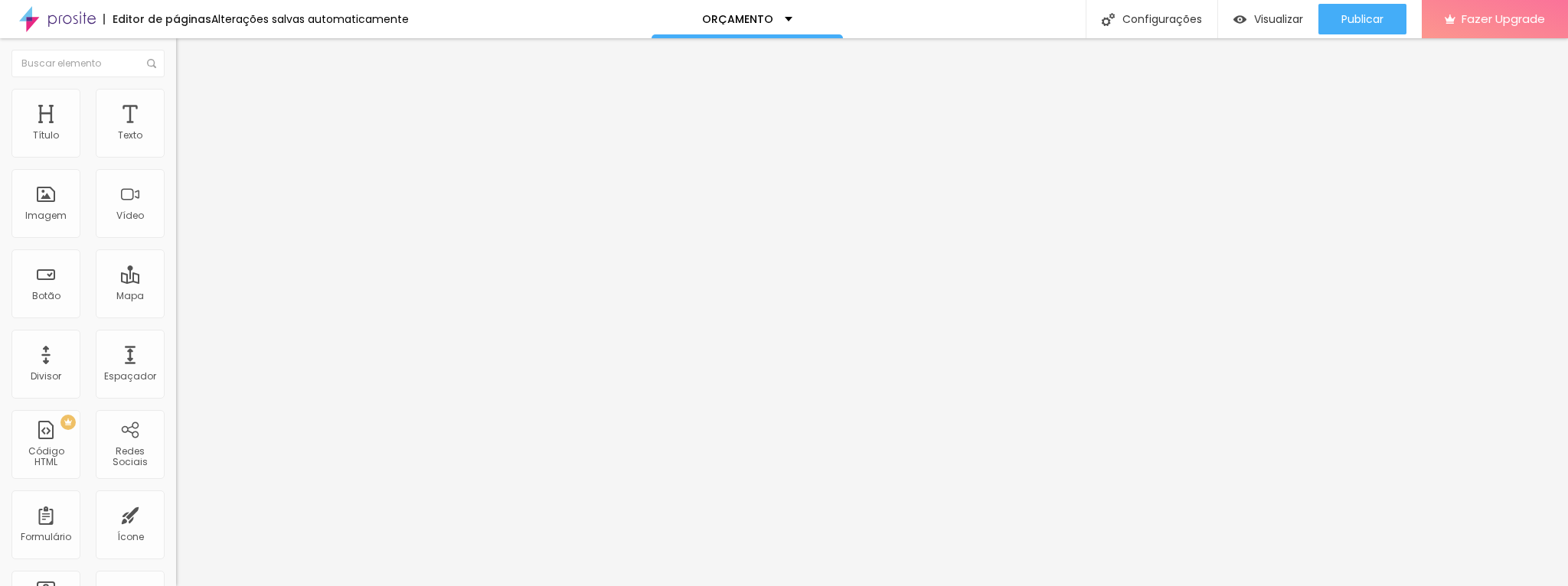
click at [176, 182] on img at bounding box center [181, 177] width 10 height 10
click at [176, 234] on span "Normal" at bounding box center [193, 234] width 35 height 13
click at [176, 250] on span "Pequeno" at bounding box center [196, 244] width 40 height 13
click at [176, 96] on img at bounding box center [183, 95] width 14 height 14
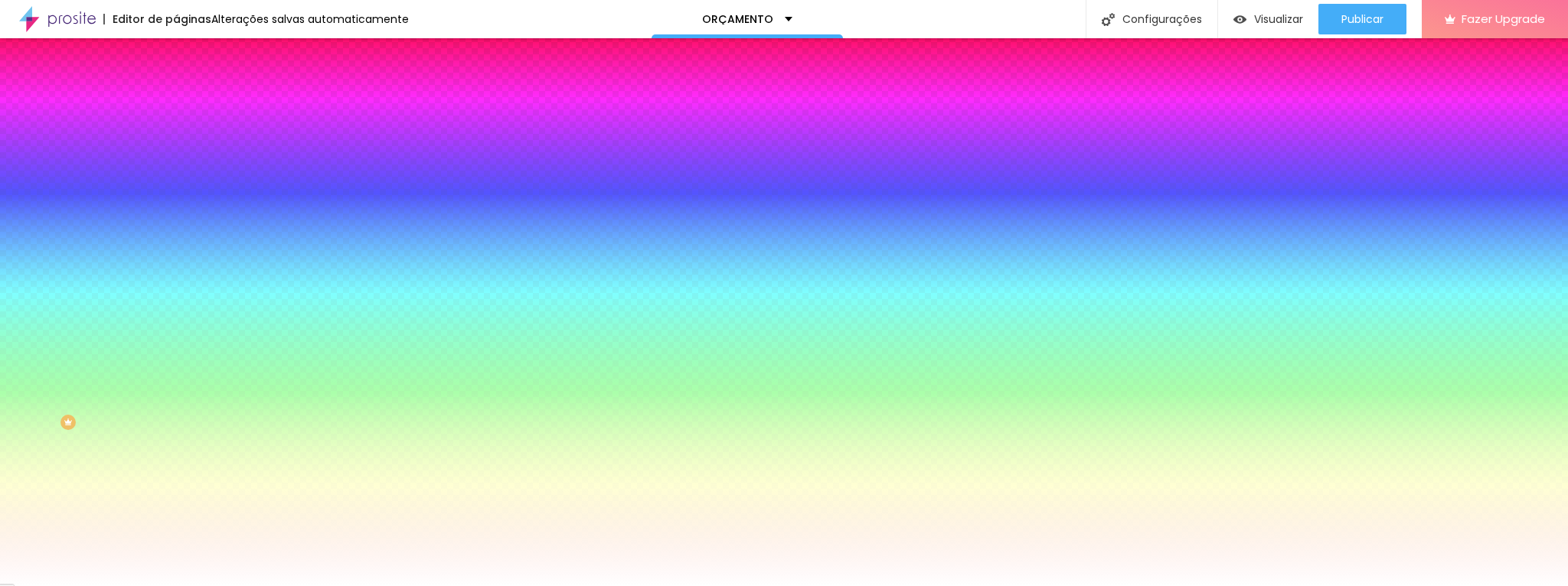
click at [176, 153] on input "#BE8F61" at bounding box center [267, 153] width 184 height 15
drag, startPoint x: 160, startPoint y: 153, endPoint x: 131, endPoint y: 153, distance: 29.0
click at [176, 153] on input "#BE8F61" at bounding box center [267, 153] width 184 height 15
type input "#BB998C"
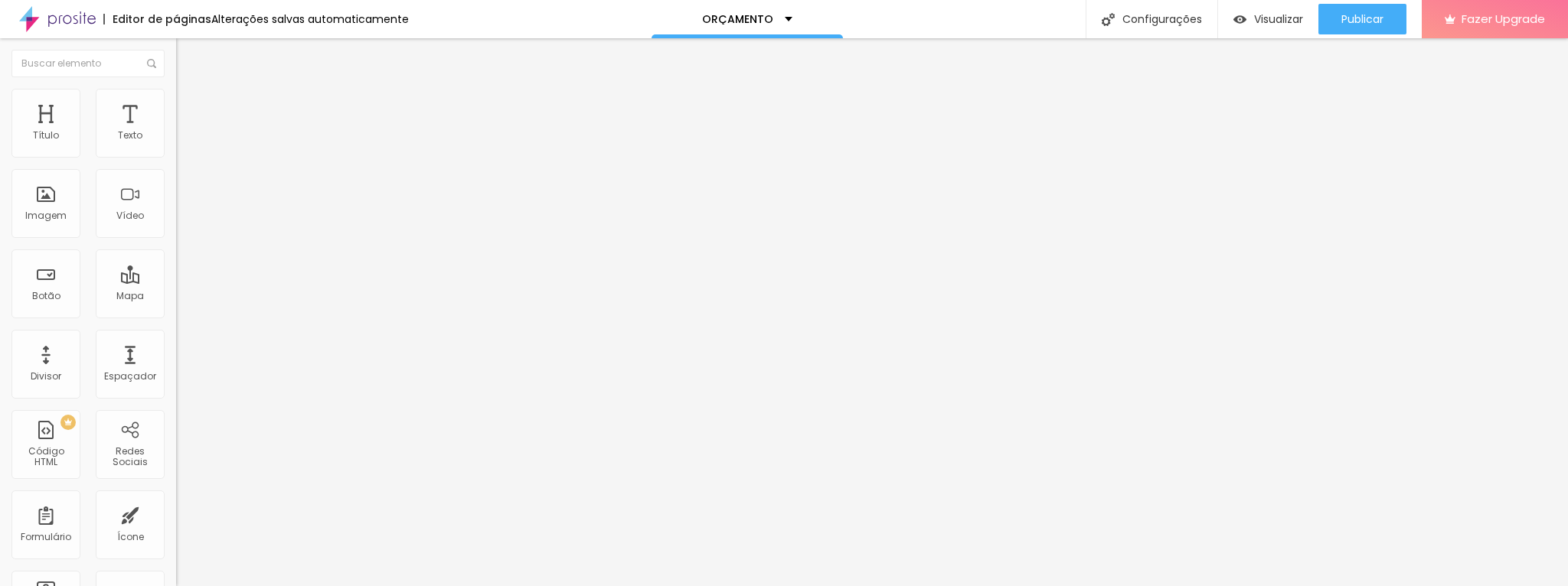
drag, startPoint x: 90, startPoint y: 170, endPoint x: 41, endPoint y: 128, distance: 64.5
click at [176, 128] on div "Texto INFORMAÇÕES Alinhamento Tamanho Pequeno Pequeno Normal Grande Link URL [U…" at bounding box center [264, 235] width 176 height 231
click at [176, 97] on img at bounding box center [183, 95] width 14 height 14
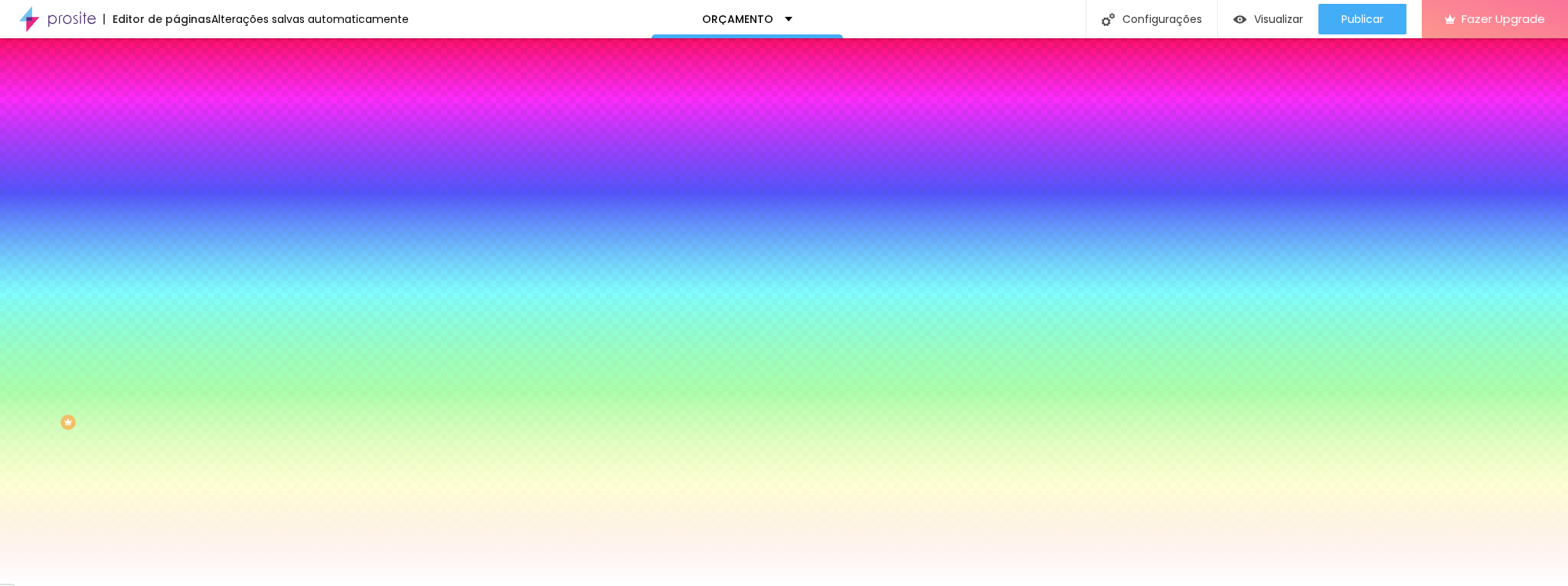
click at [184, 234] on icon "button" at bounding box center [186, 237] width 7 height 7
click at [135, 585] on div at bounding box center [784, 586] width 1568 height 0
drag, startPoint x: 127, startPoint y: 151, endPoint x: 162, endPoint y: 152, distance: 35.0
click at [176, 152] on input "#BB998C" at bounding box center [267, 153] width 184 height 15
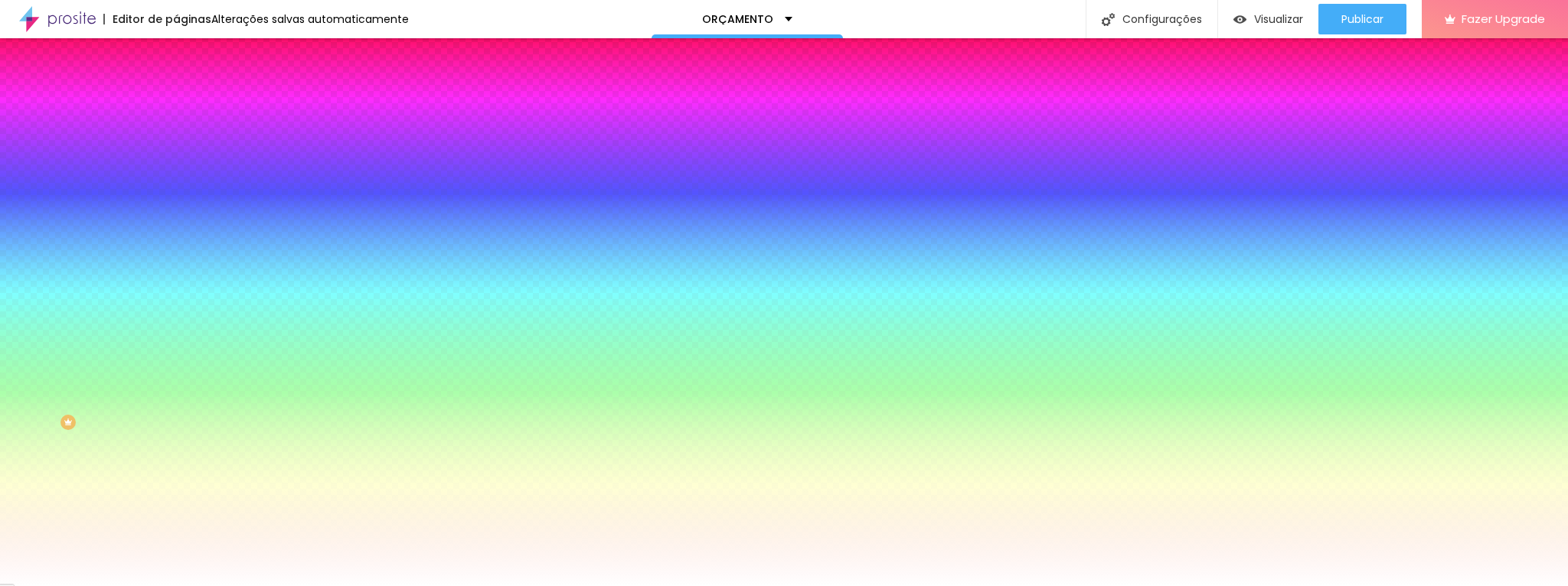
click at [183, 232] on icon "button" at bounding box center [187, 237] width 9 height 9
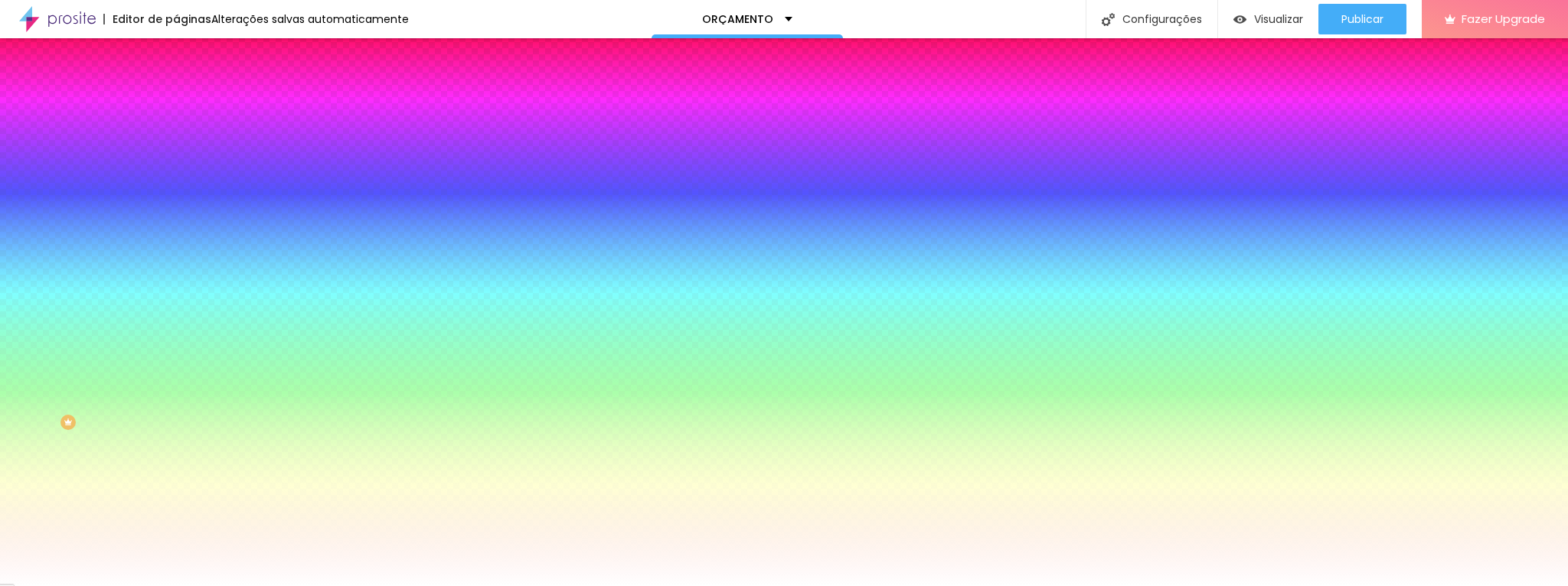
paste input "BB998C"
type input "#BB998C"
type input "1"
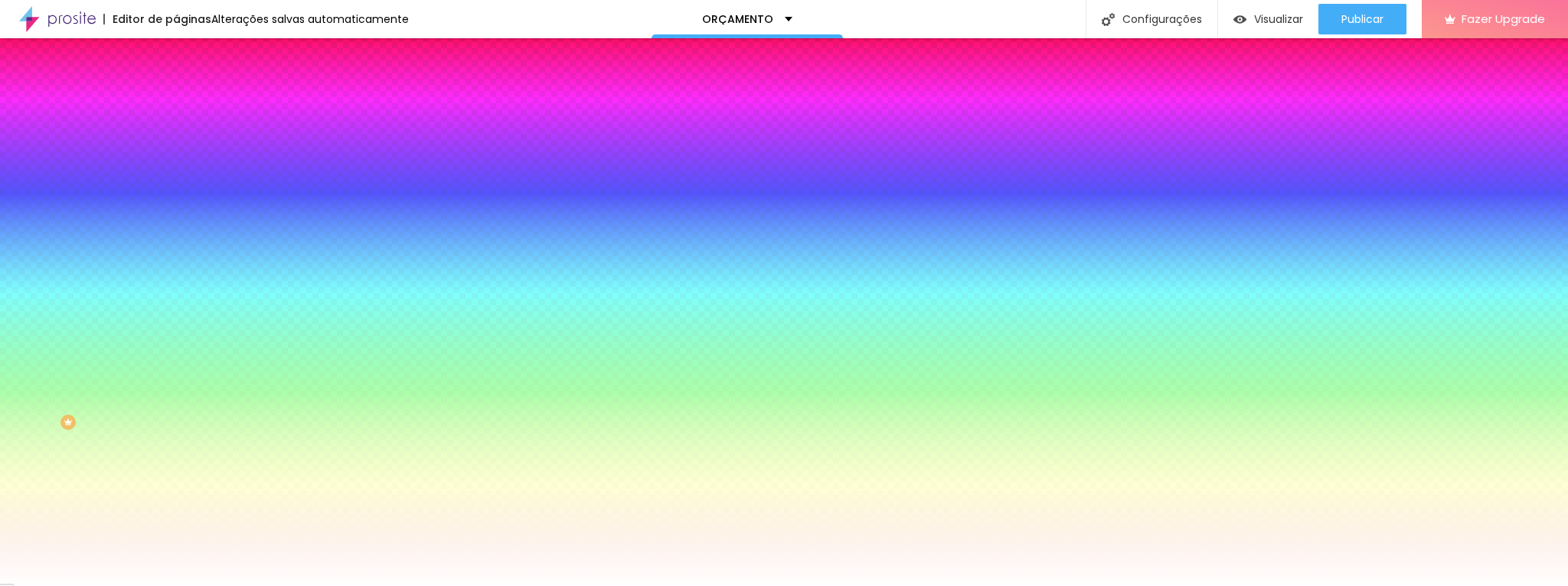
type input "1"
type input "2"
type input "3"
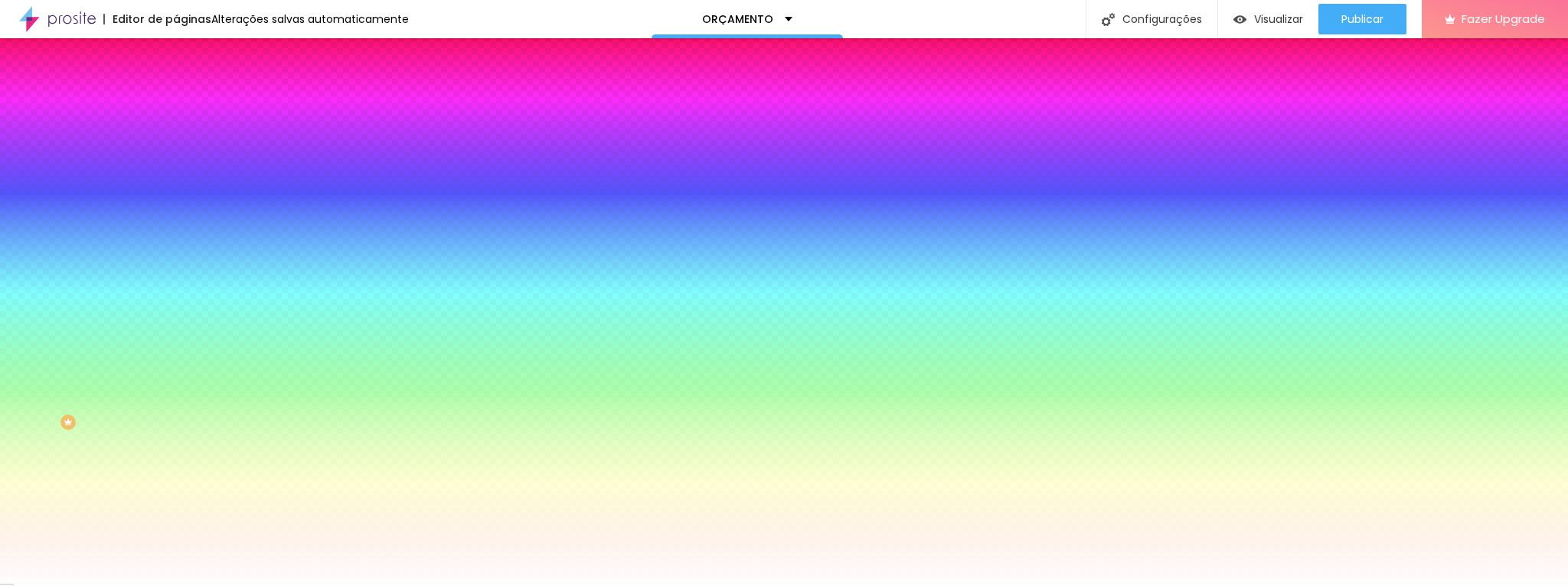
type input "2"
drag, startPoint x: 166, startPoint y: 322, endPoint x: 231, endPoint y: 317, distance: 65.2
type input "2"
type input "1"
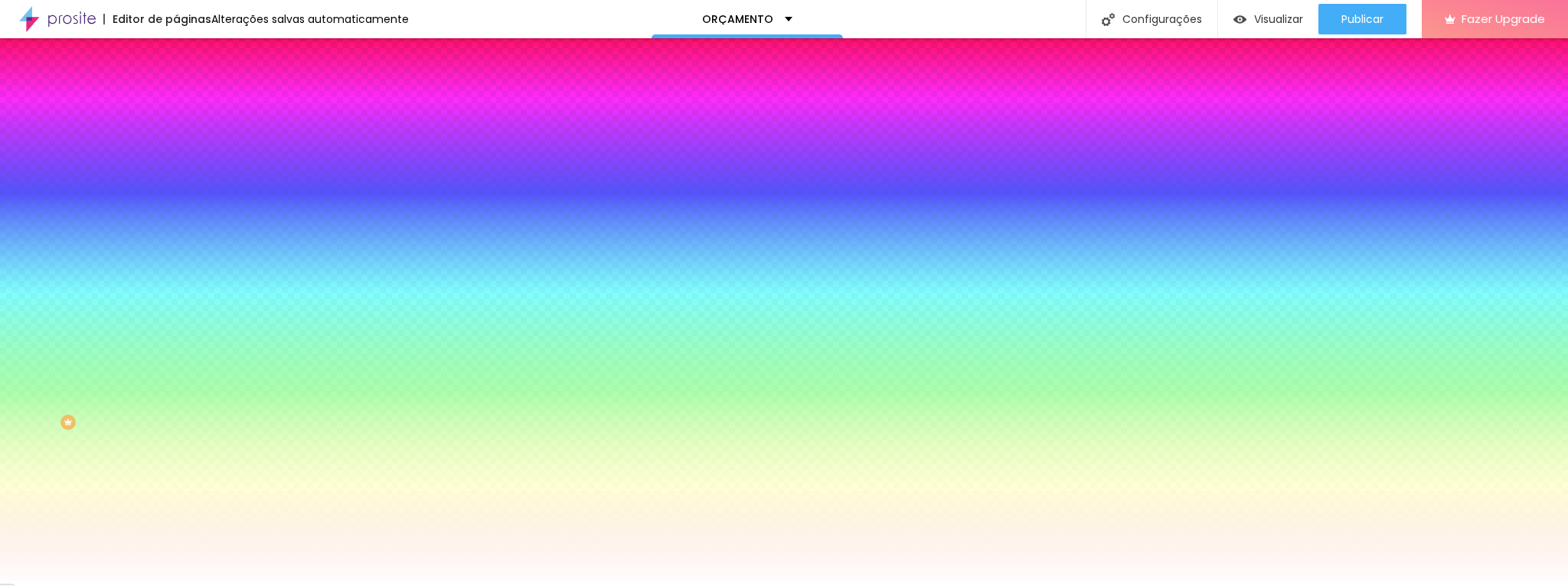
type input "1"
type input "4"
type input "13"
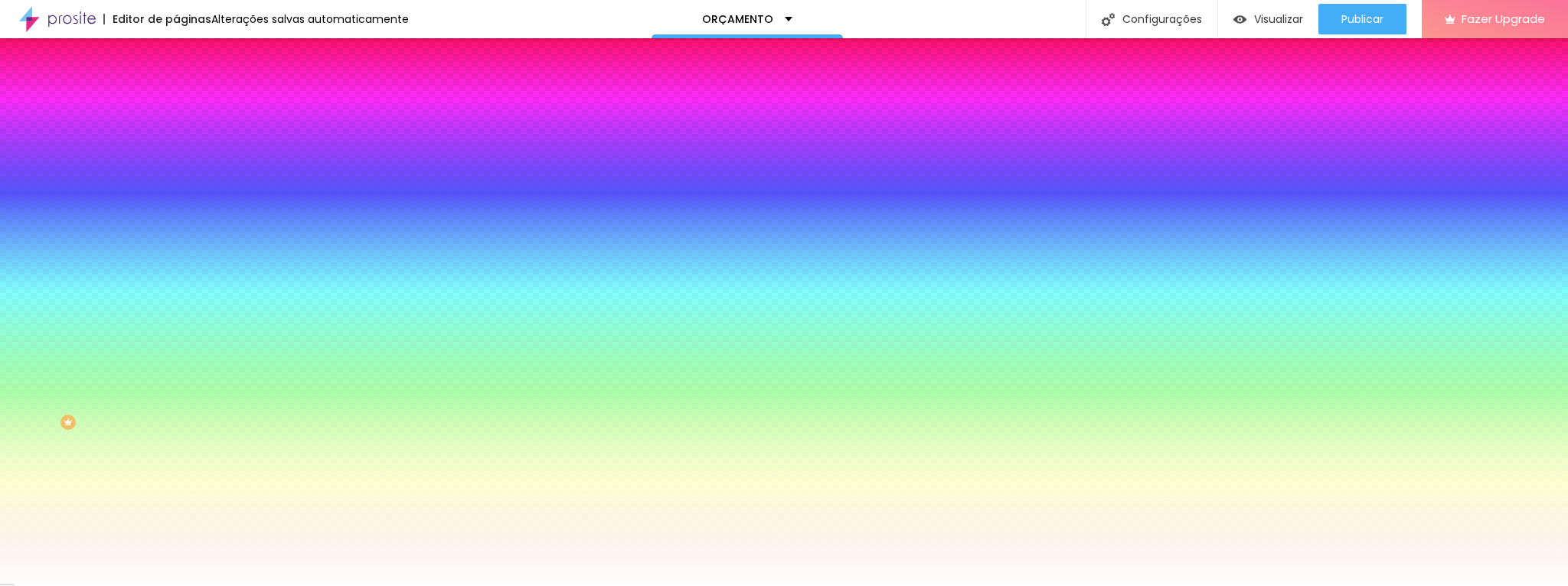
type input "18"
type input "19"
type input "20"
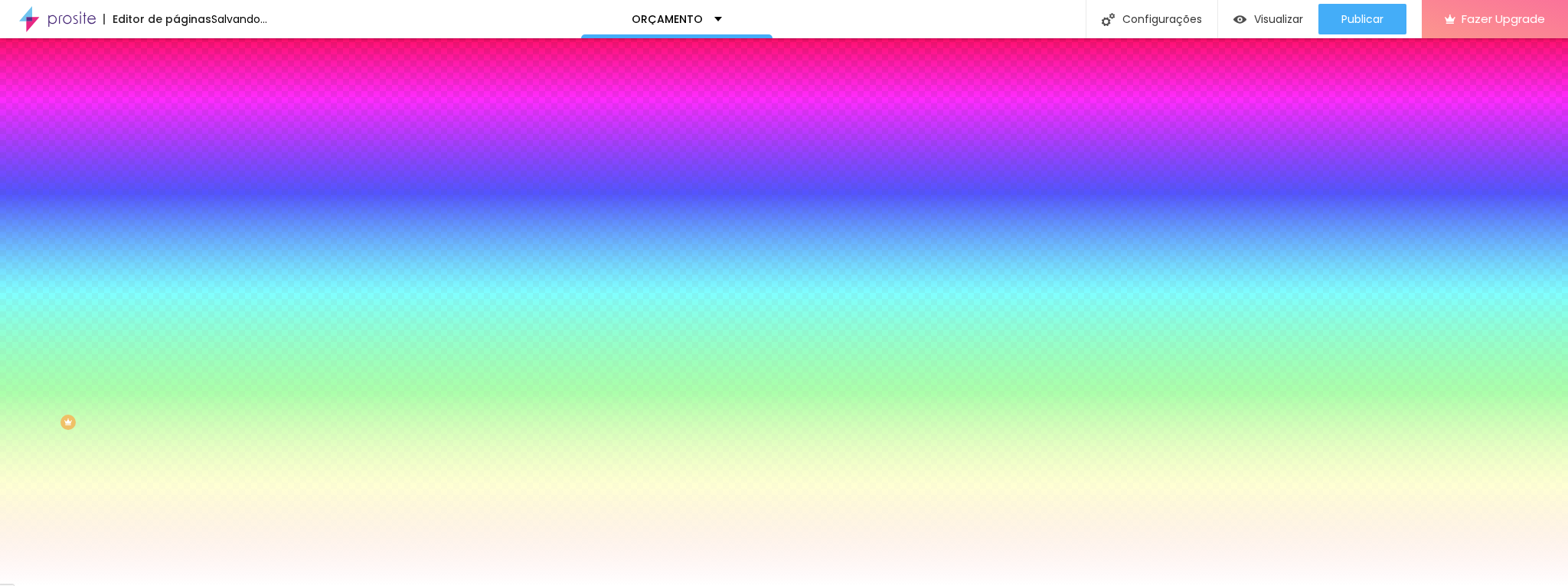
type input "20"
type input "19"
type input "16"
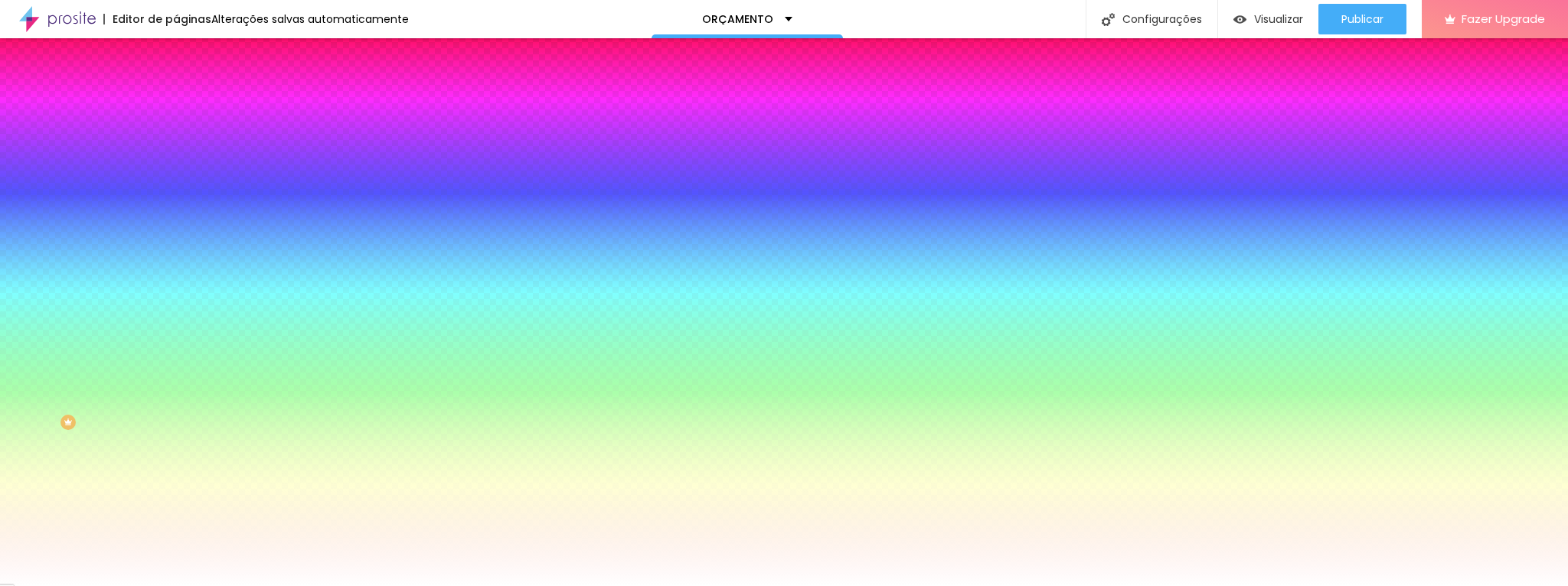
type input "15"
type input "14"
type input "13"
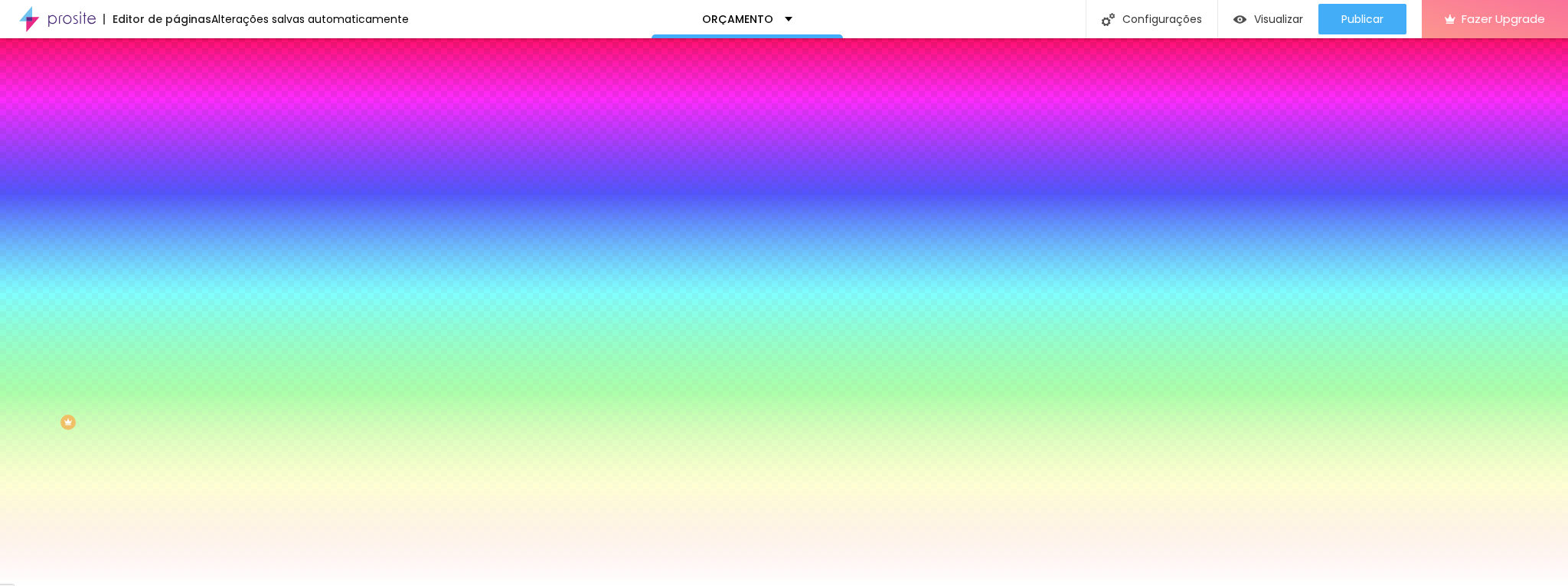
type input "13"
type input "12"
type input "10"
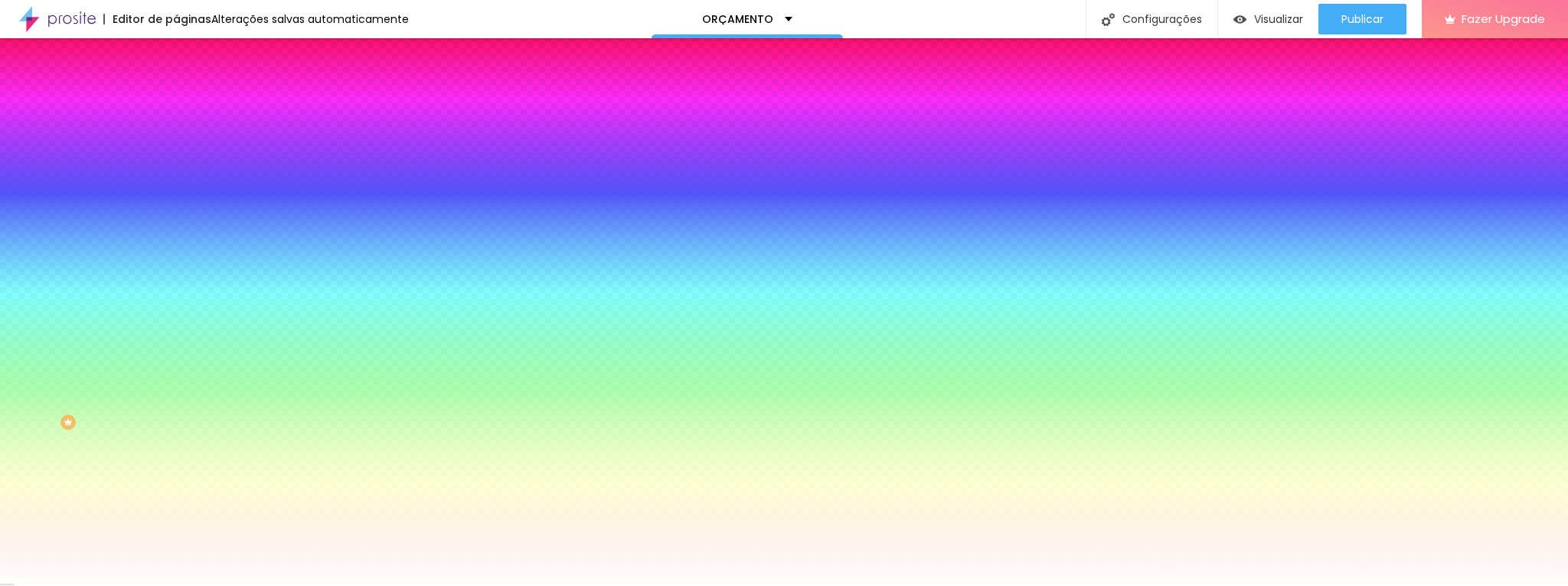
type input "9"
type input "5"
type input "4"
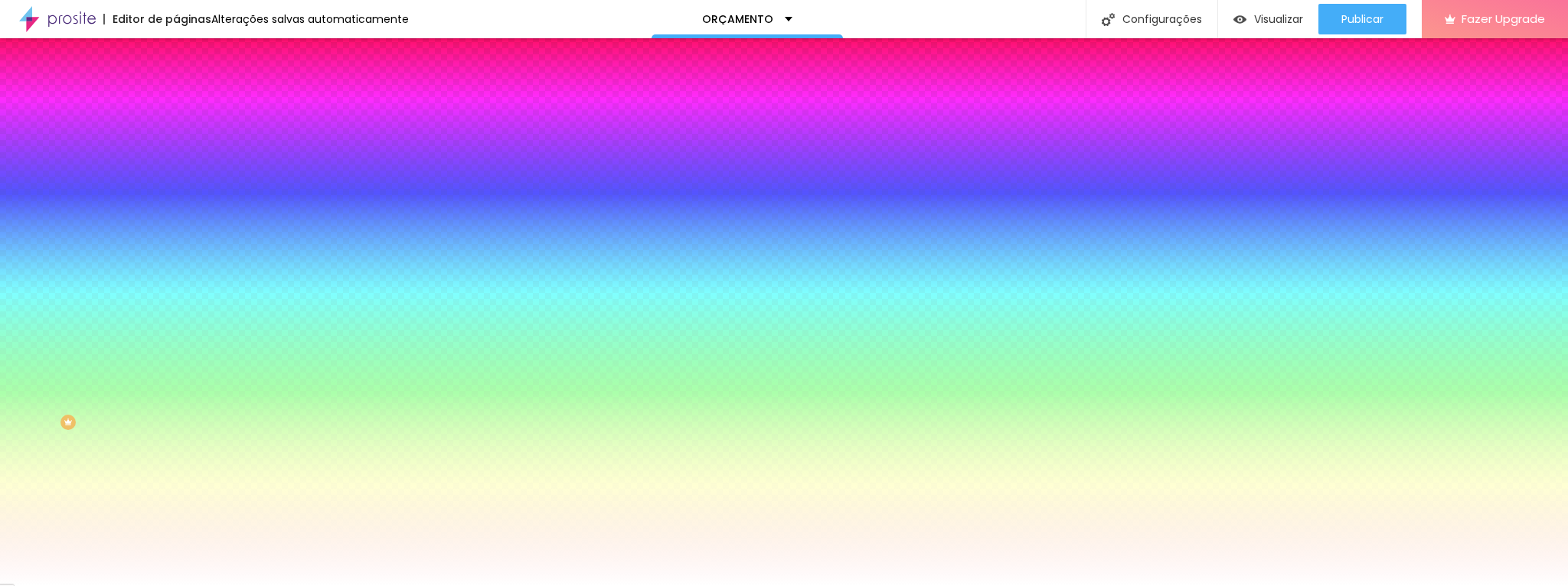
type input "4"
type input "3"
type input "2"
drag, startPoint x: 167, startPoint y: 279, endPoint x: 181, endPoint y: 288, distance: 16.6
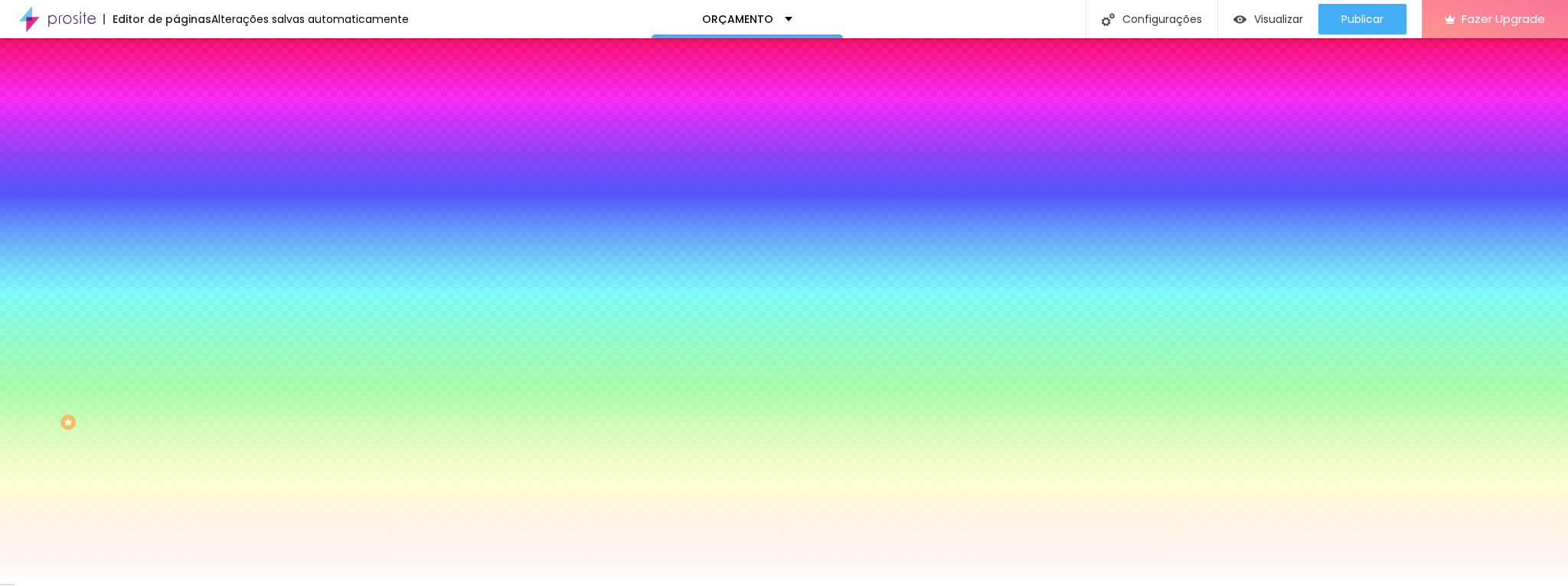
type input "2"
click at [312, 585] on div at bounding box center [784, 586] width 1568 height 0
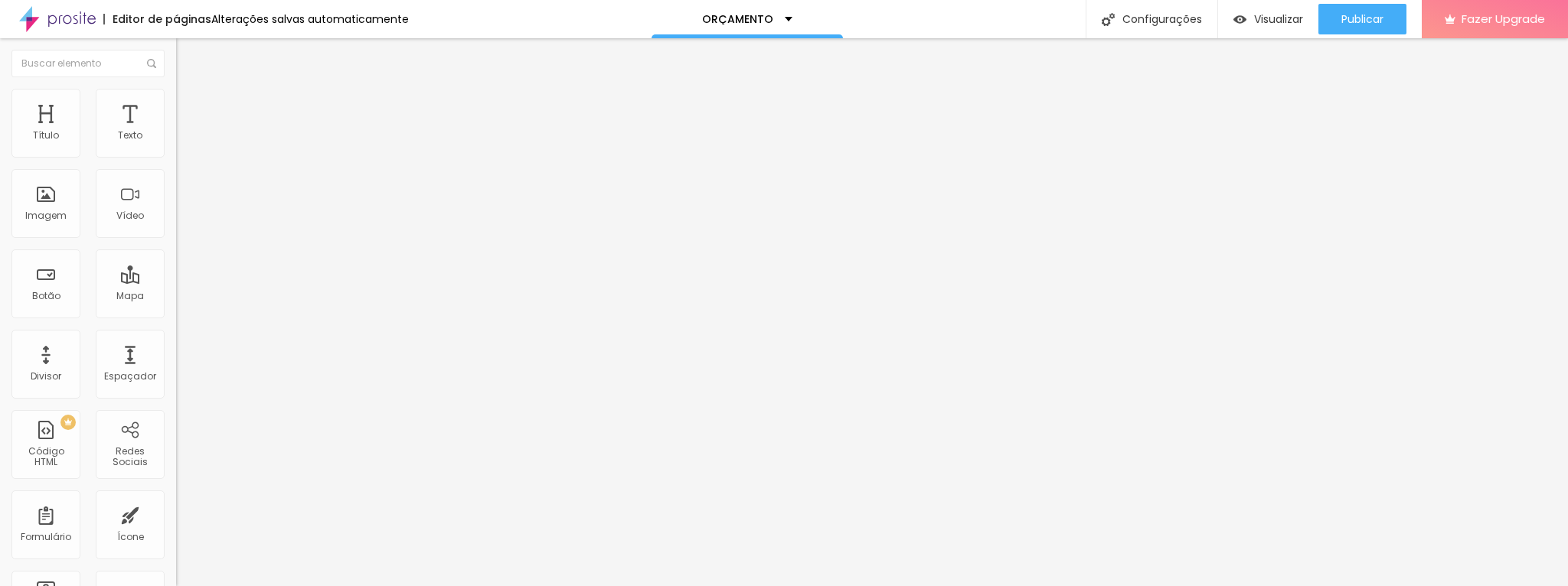
drag, startPoint x: 88, startPoint y: 170, endPoint x: -19, endPoint y: 169, distance: 107.0
click at [0, 169] on html "Editor de páginas Alterações [PERSON_NAME] automaticamente ORÇAMENTO Configuraç…" at bounding box center [784, 293] width 1568 height 586
type input "o"
type input "R"
drag, startPoint x: 84, startPoint y: 174, endPoint x: -26, endPoint y: 173, distance: 110.0
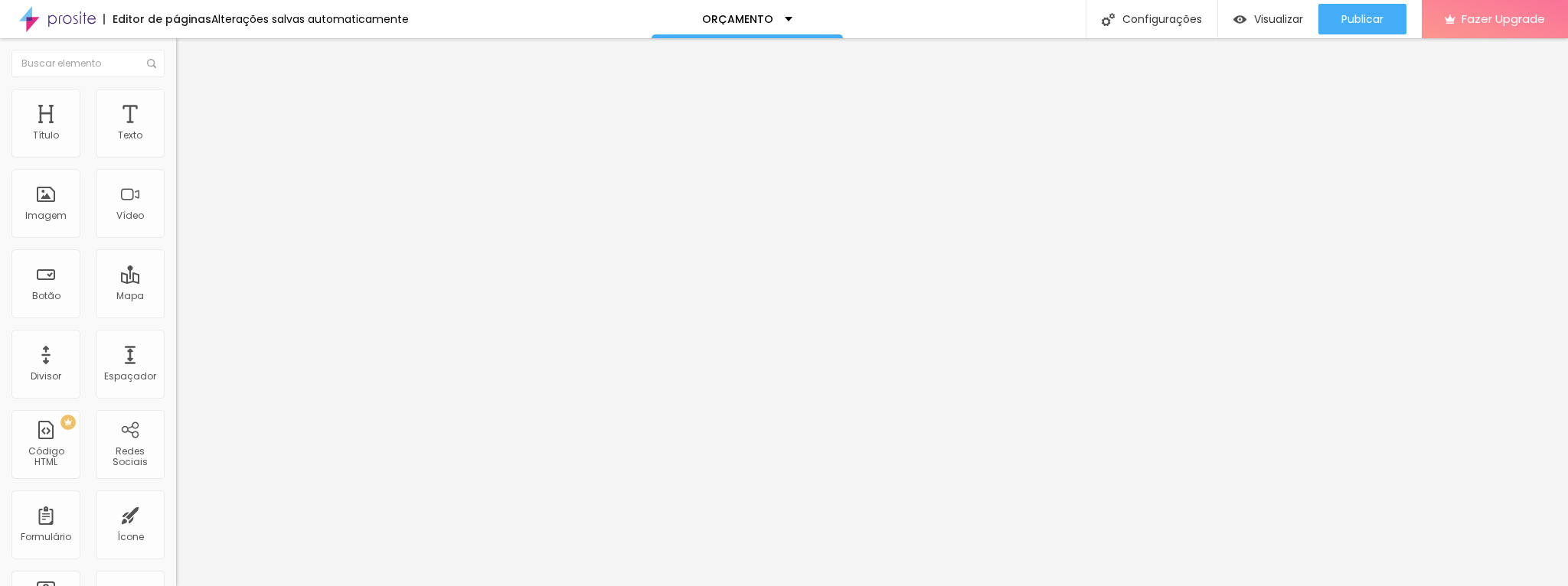
click at [0, 173] on html "Editor de páginas Alterações [PERSON_NAME] automaticamente ORÇAMENTO Configuraç…" at bounding box center [784, 293] width 1568 height 586
type input "QUERO"
click at [187, 50] on img "button" at bounding box center [193, 55] width 12 height 12
click at [56, 211] on div "Imagem" at bounding box center [46, 215] width 41 height 10
click at [176, 154] on input "text" at bounding box center [267, 147] width 184 height 15
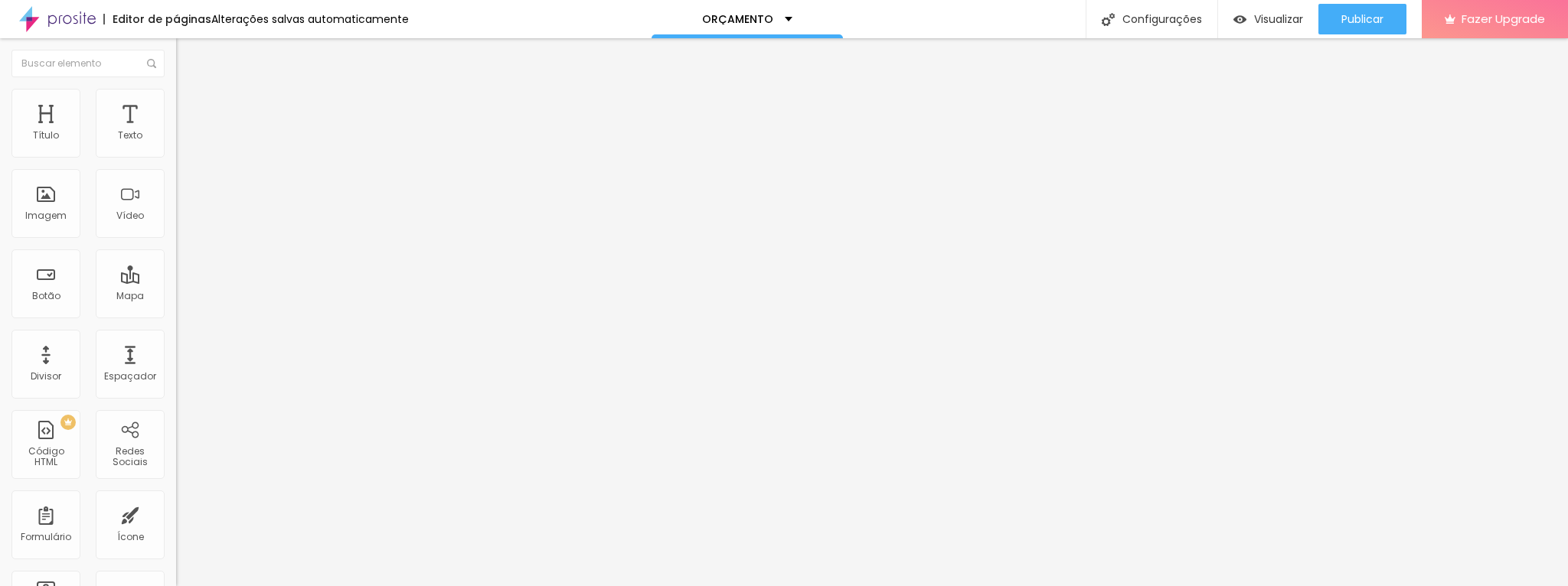
click at [176, 154] on input "Orcamento de ensaio familia" at bounding box center [267, 147] width 184 height 15
type input "Orçamento de ensaio familia"
click at [176, 132] on span "Adicionar imagem" at bounding box center [225, 125] width 99 height 13
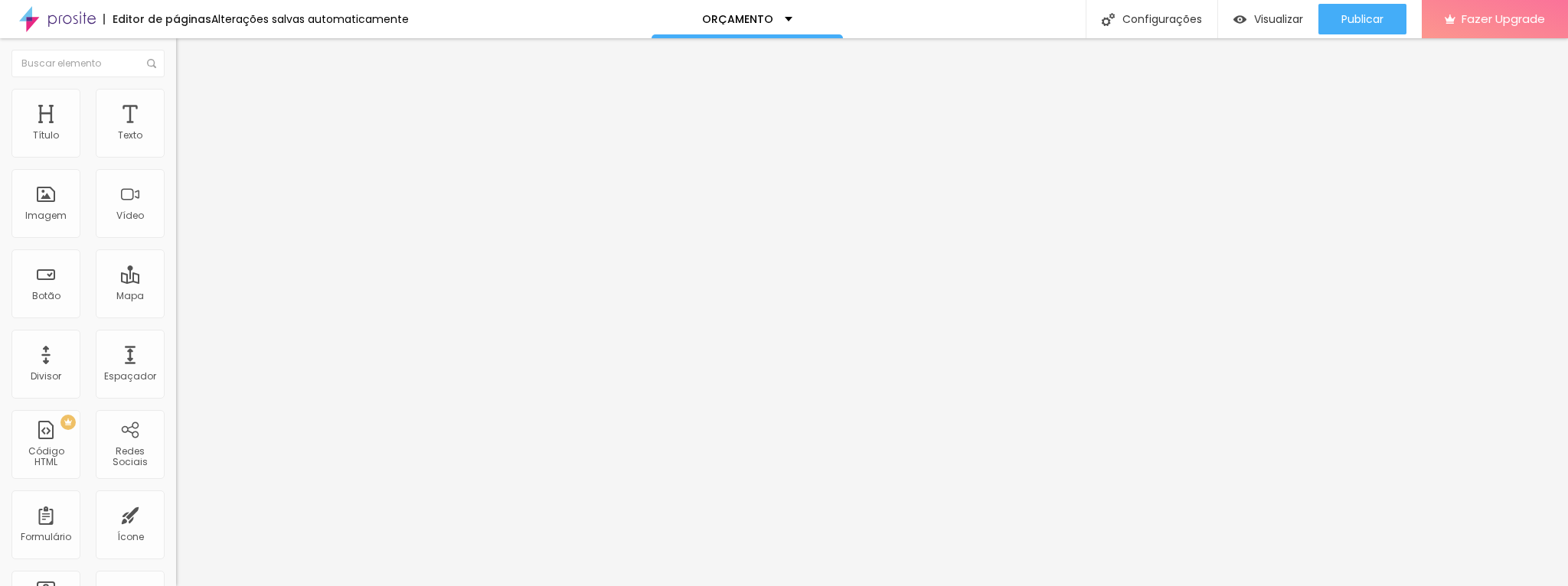
click at [176, 194] on img at bounding box center [181, 187] width 10 height 10
click at [176, 240] on span "Original" at bounding box center [194, 233] width 37 height 13
click at [190, 103] on span "Estilo" at bounding box center [201, 99] width 24 height 13
type input "95"
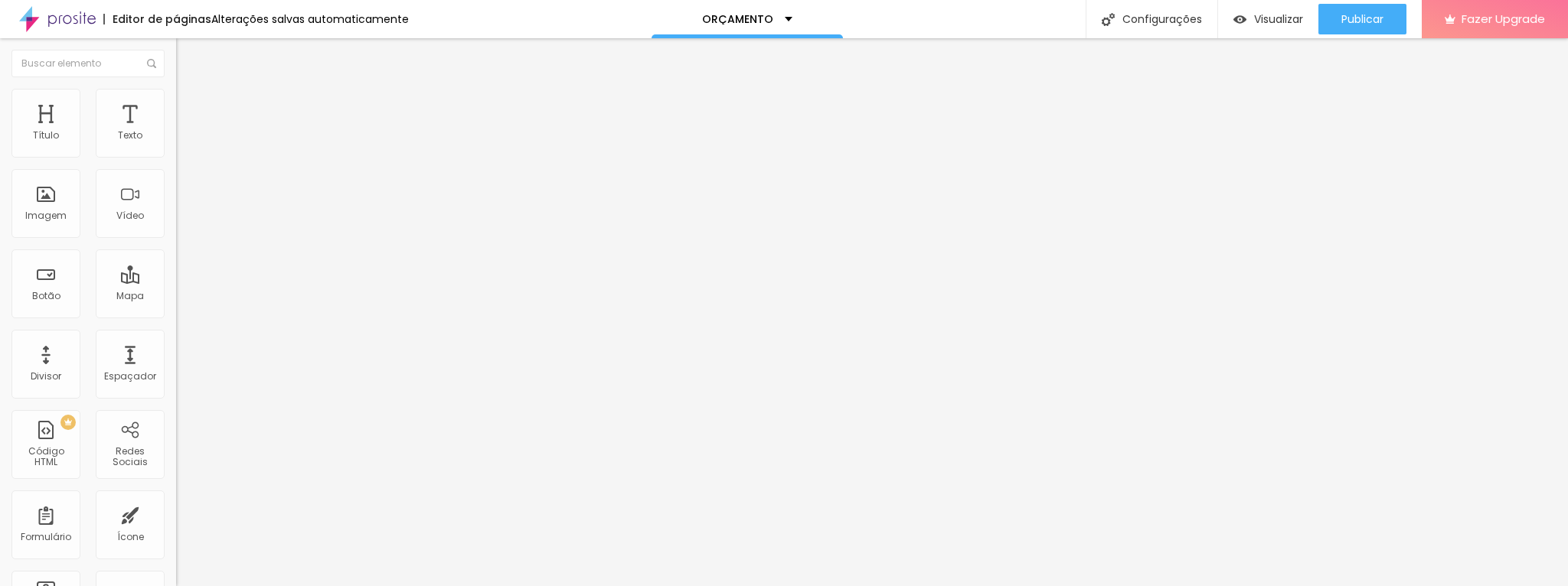
type input "90"
type input "85"
type input "80"
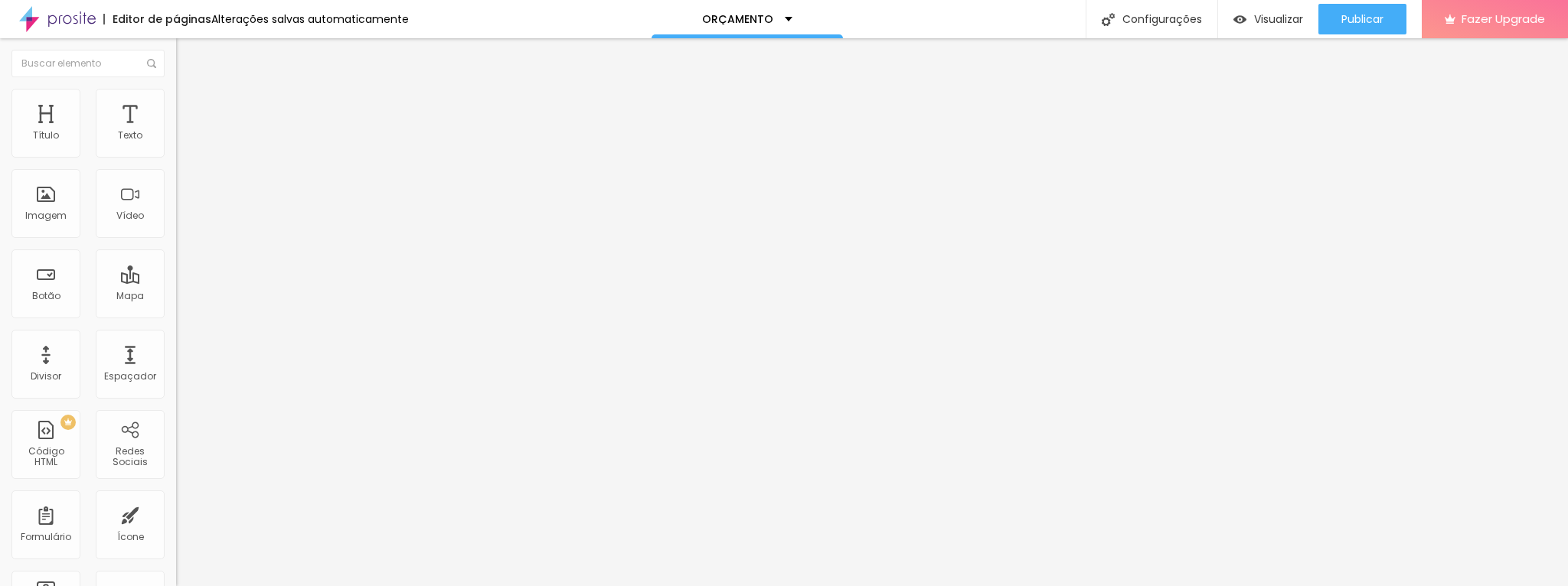
type input "80"
type input "75"
type input "70"
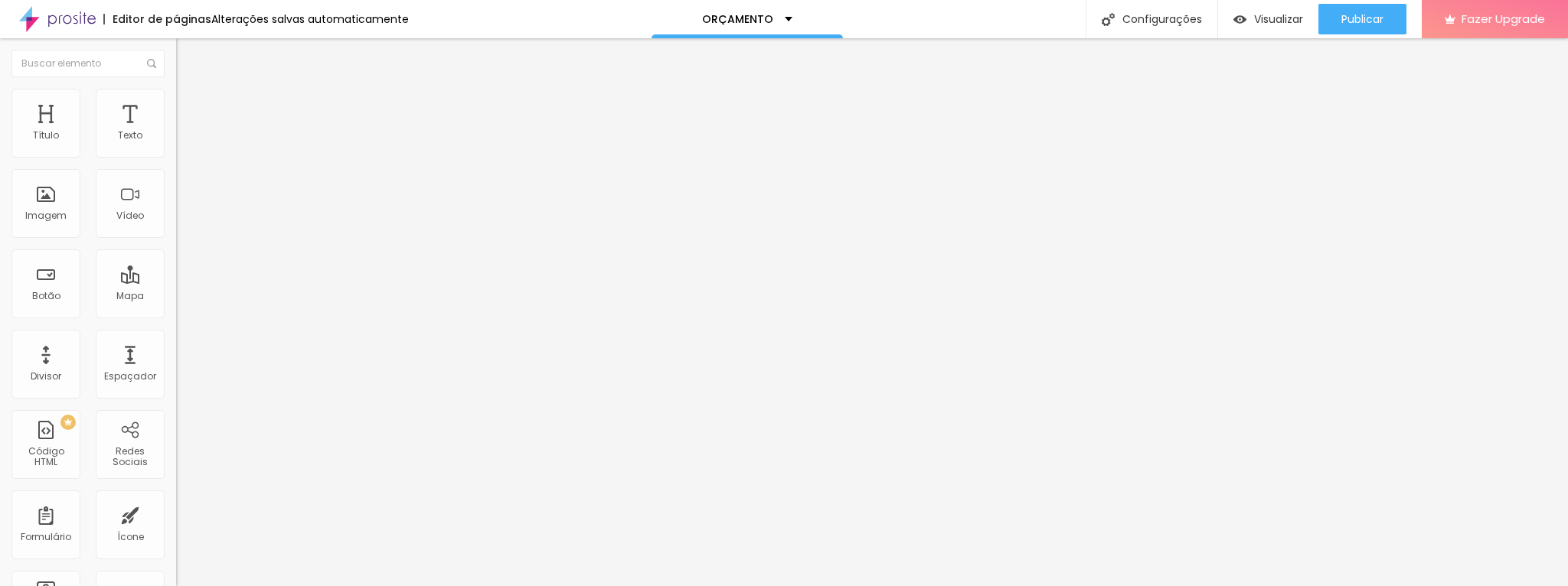
type input "65"
type input "55"
type input "50"
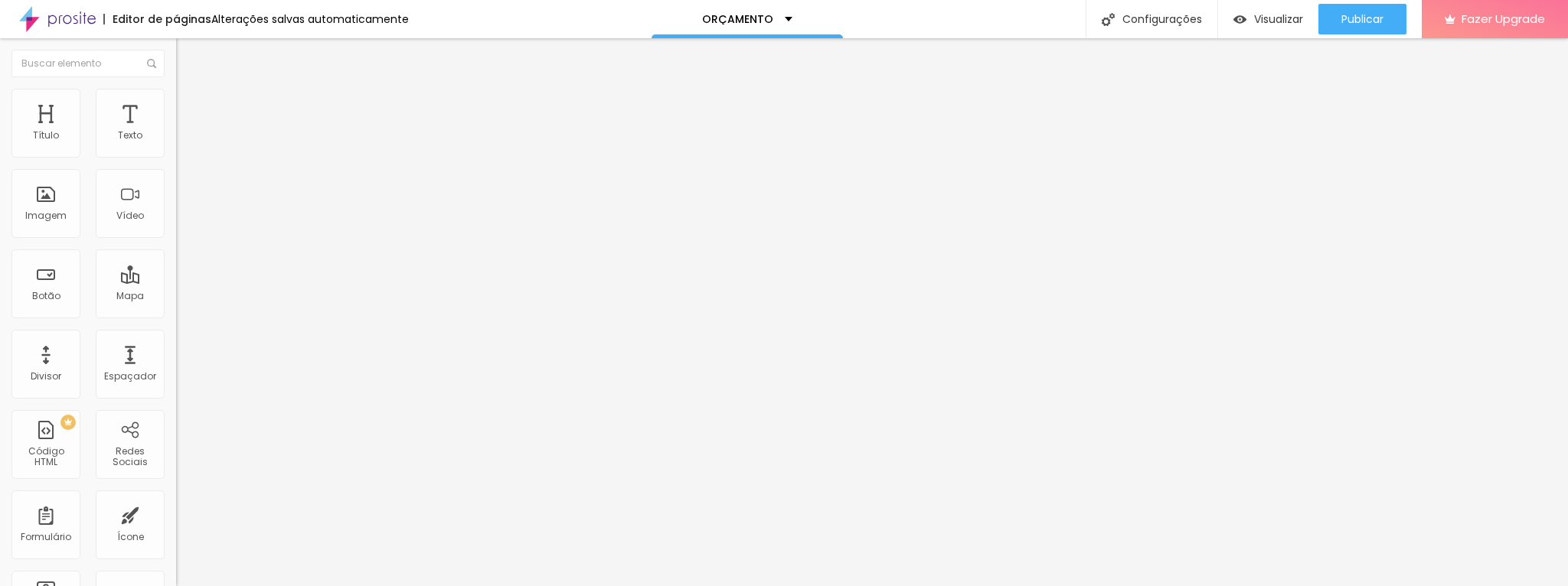
type input "50"
type input "55"
drag, startPoint x: 158, startPoint y: 163, endPoint x: 88, endPoint y: 171, distance: 70.5
type input "55"
click at [176, 157] on input "range" at bounding box center [225, 150] width 99 height 12
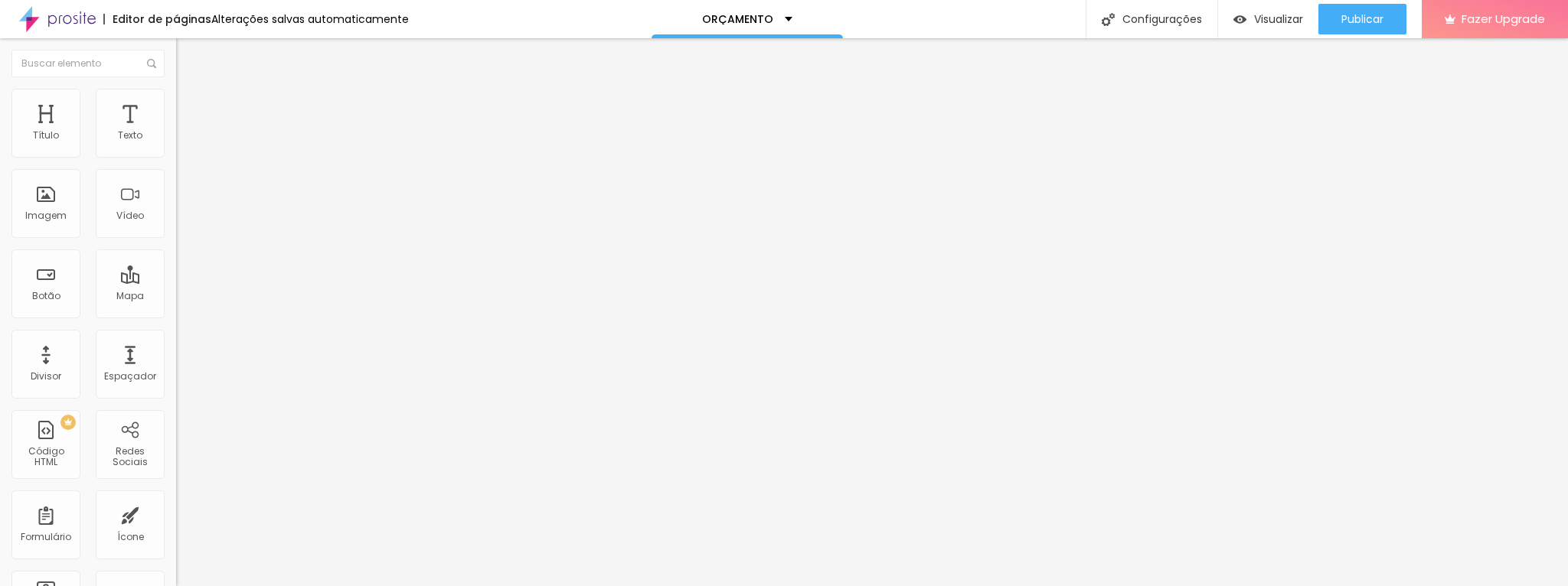
drag, startPoint x: 96, startPoint y: 169, endPoint x: -1, endPoint y: 176, distance: 97.3
click at [0, 176] on html "Editor de páginas Alterações [PERSON_NAME] automaticamente ORÇAMENTO Configuraç…" at bounding box center [784, 293] width 1568 height 586
click at [176, 315] on input "[URL][DOMAIN_NAME][PHONE_NUMBER]" at bounding box center [267, 308] width 184 height 15
drag, startPoint x: 152, startPoint y: 317, endPoint x: -9, endPoint y: 322, distance: 161.1
click at [0, 322] on html "Editor de páginas Alterações [PERSON_NAME] automaticamente ORÇAMENTO Configuraç…" at bounding box center [784, 293] width 1568 height 586
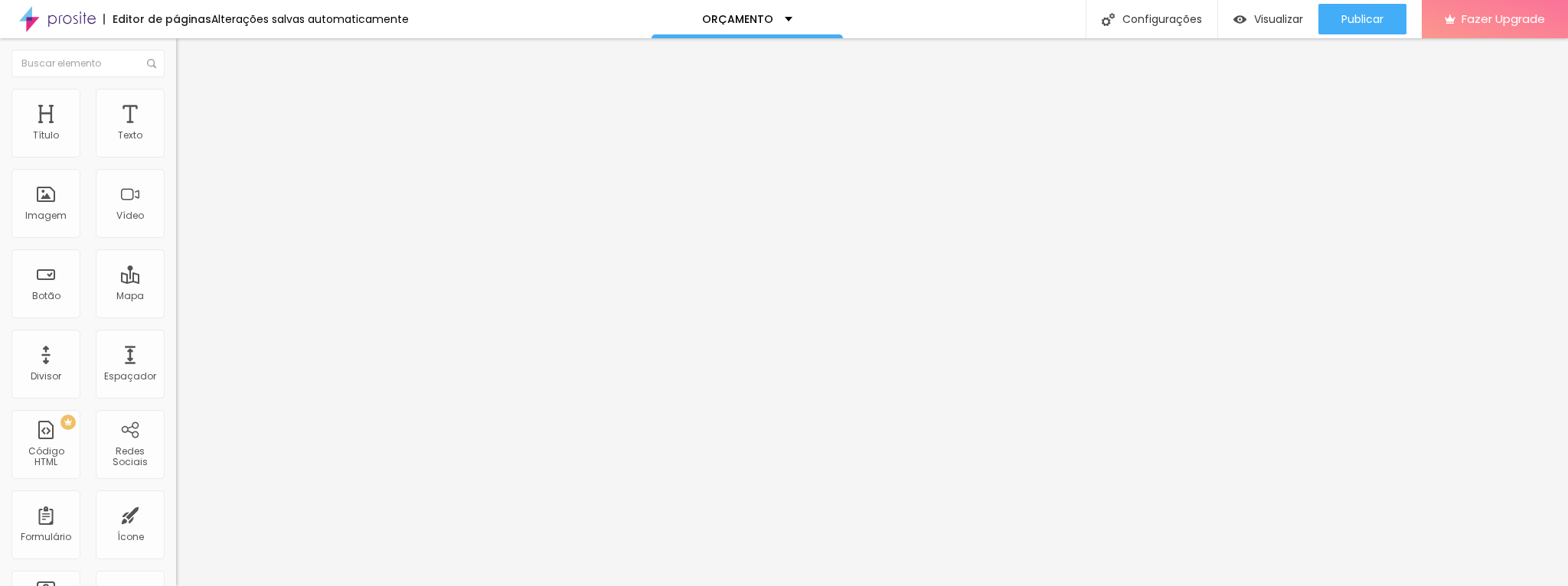
click at [176, 315] on input "[URL][DOMAIN_NAME][PHONE_NUMBER]" at bounding box center [267, 308] width 184 height 15
drag, startPoint x: 84, startPoint y: 170, endPoint x: -31, endPoint y: 169, distance: 115.0
click at [0, 169] on html "Editor de páginas Alterações [PERSON_NAME] automaticamente ORÇAMENTO Configuraç…" at bounding box center [784, 293] width 1568 height 586
type input "g"
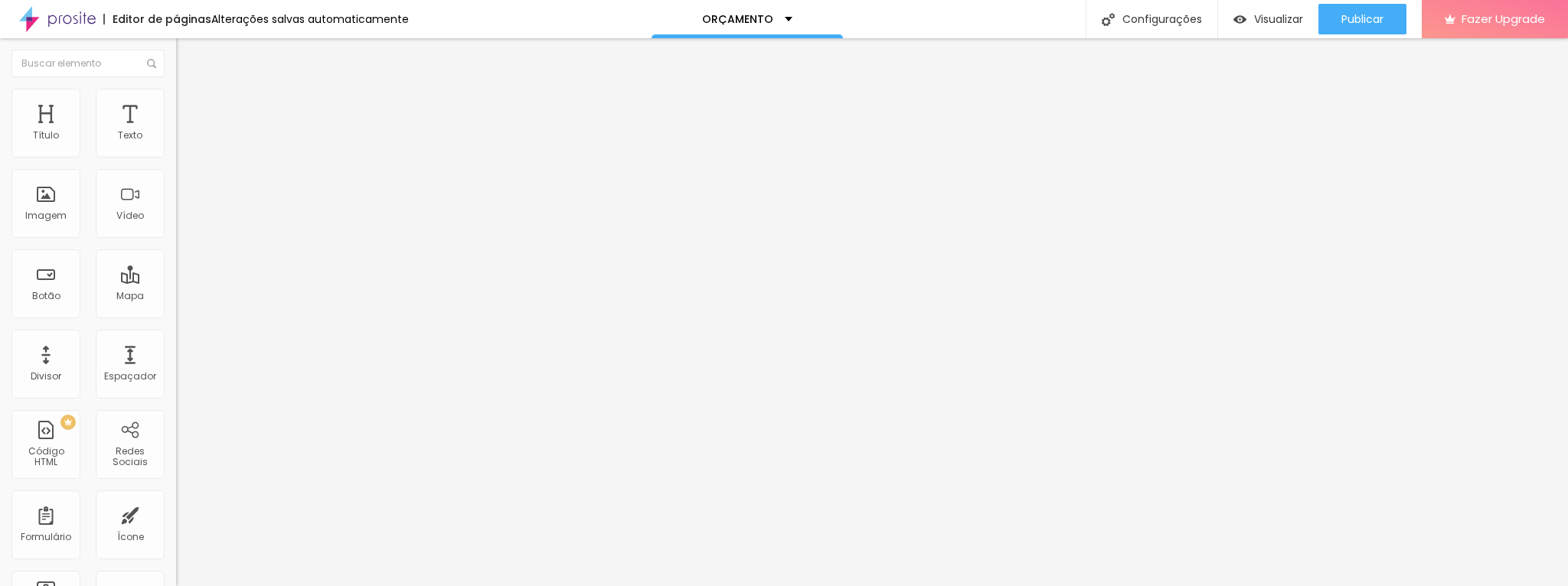
type input "marca pessoal"
click at [176, 96] on img at bounding box center [183, 95] width 14 height 14
type input "9"
type input "8"
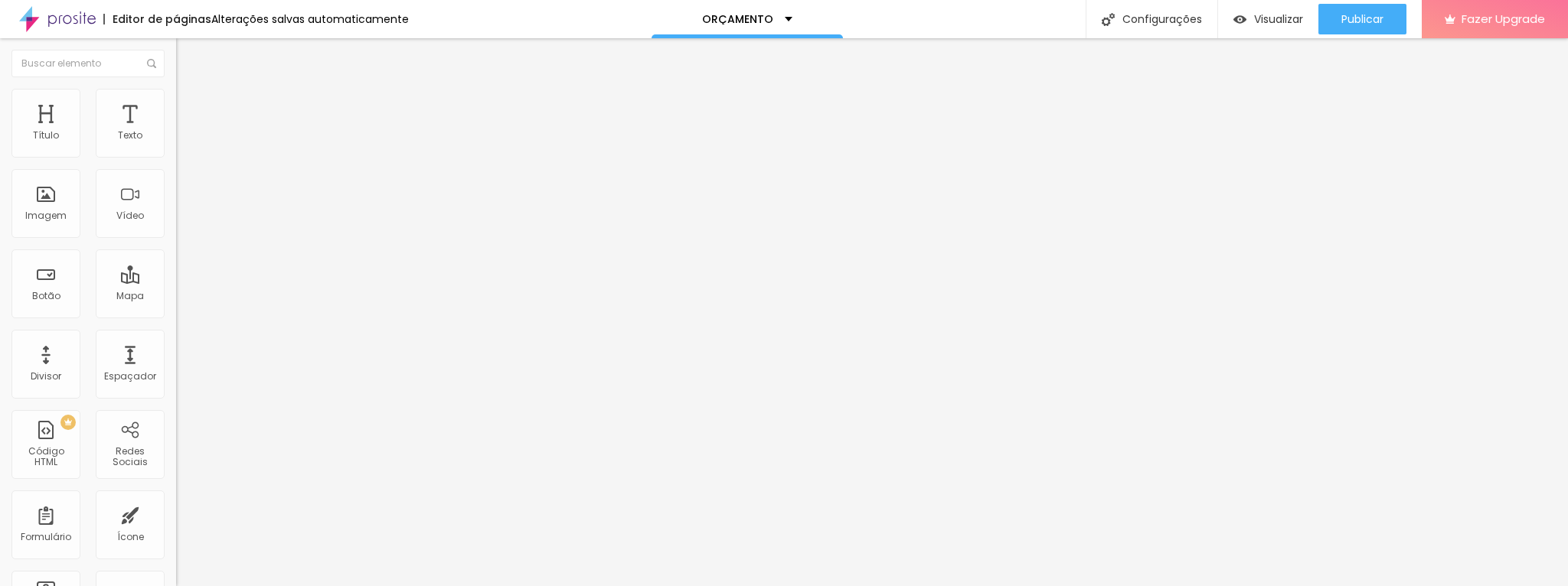
type input "8"
type input "9"
click at [176, 498] on input "range" at bounding box center [225, 503] width 99 height 12
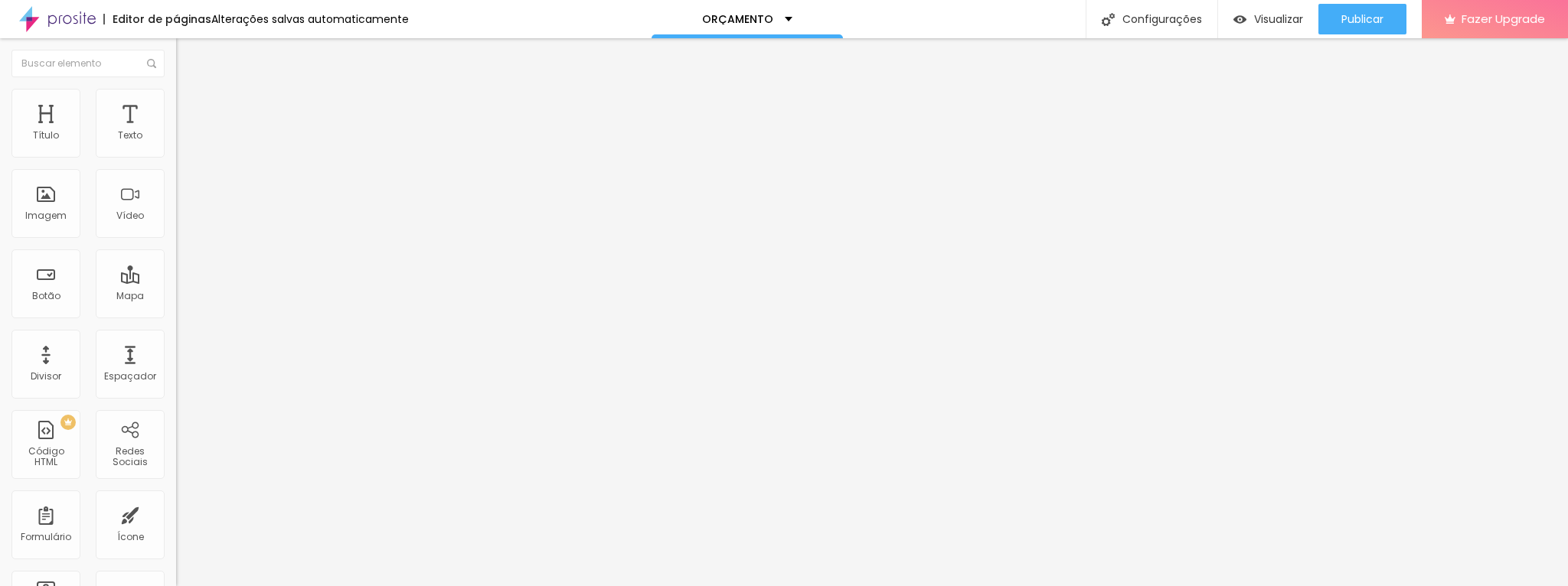
type input "9"
type input "8"
type input "7"
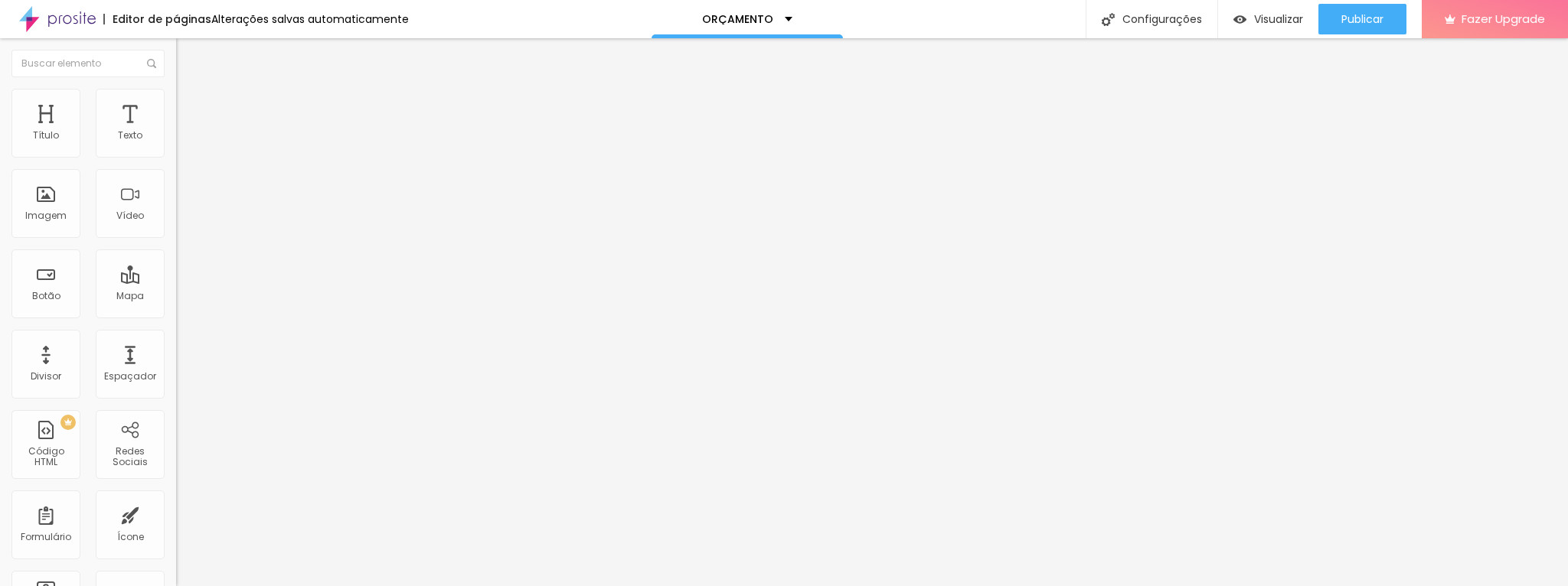
type input "7"
type input "8"
type input "9"
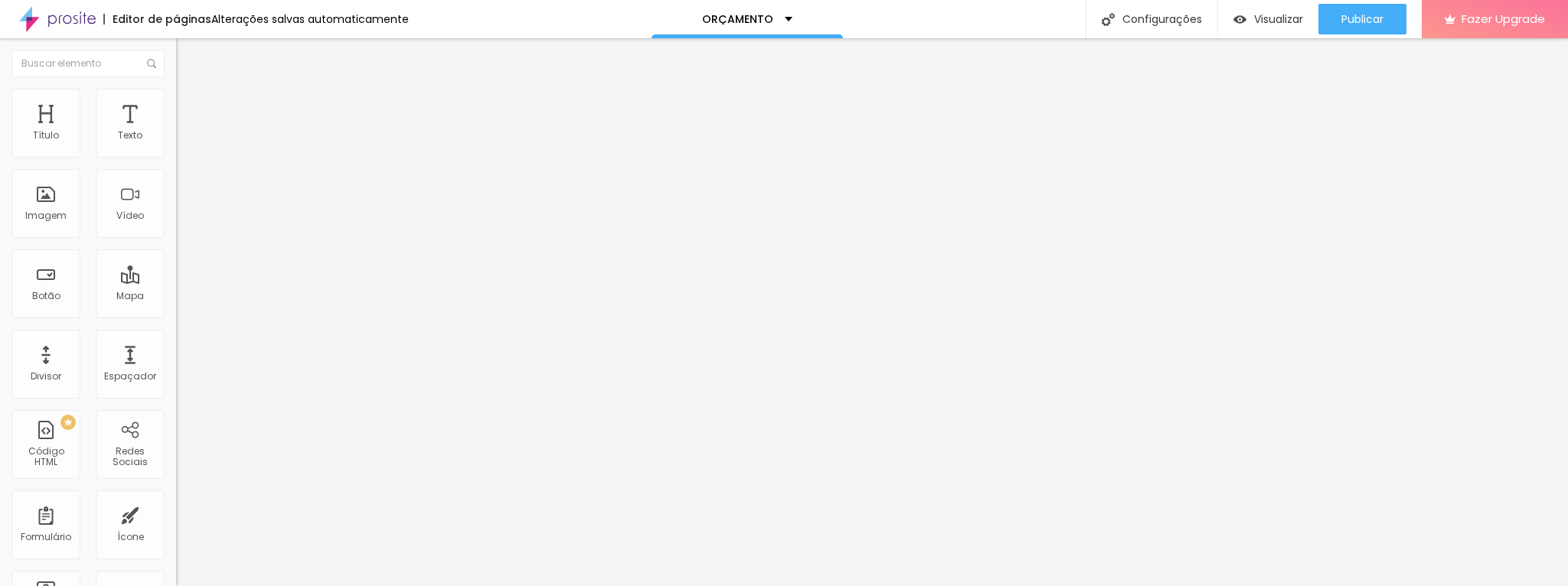
type input "9"
click at [176, 281] on input "range" at bounding box center [225, 287] width 99 height 12
click at [176, 182] on img at bounding box center [181, 177] width 10 height 10
click at [176, 92] on img at bounding box center [183, 95] width 14 height 14
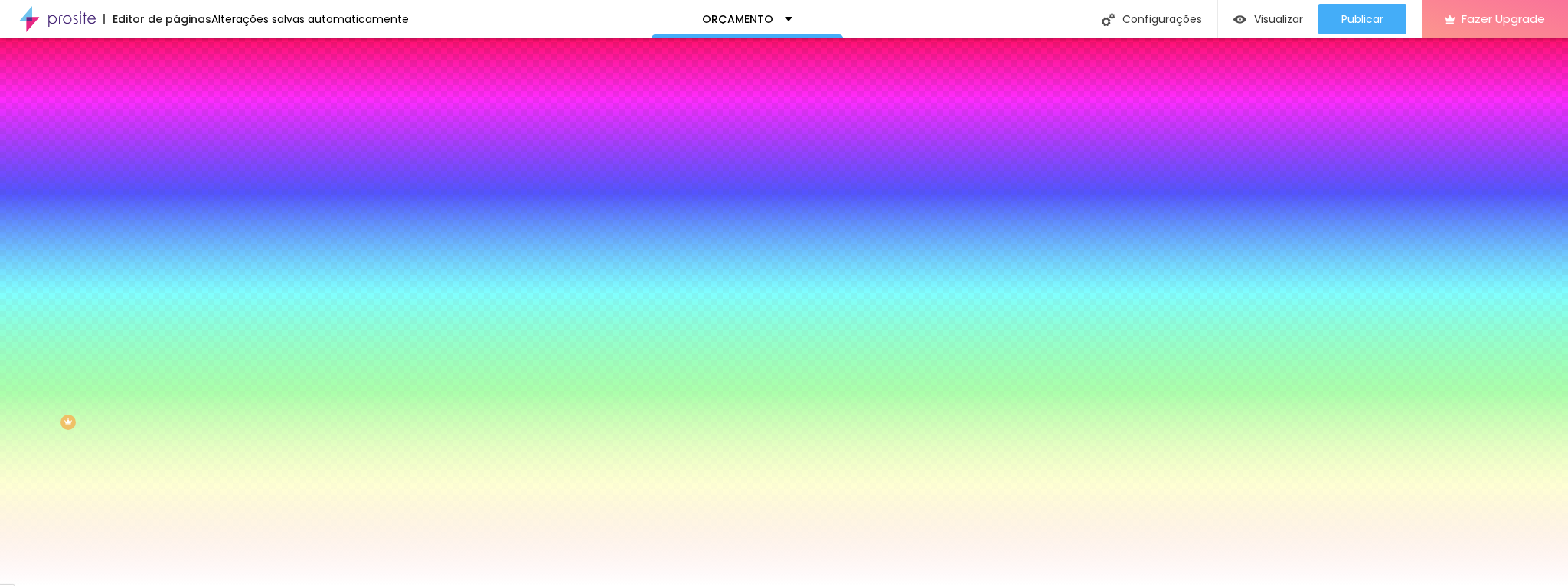
click at [176, 520] on input "#FFFFFF" at bounding box center [267, 528] width 184 height 15
click at [176, 520] on div at bounding box center [264, 520] width 176 height 0
click at [176, 520] on input "#FFFFFF" at bounding box center [267, 528] width 184 height 15
paste input "BB998C"
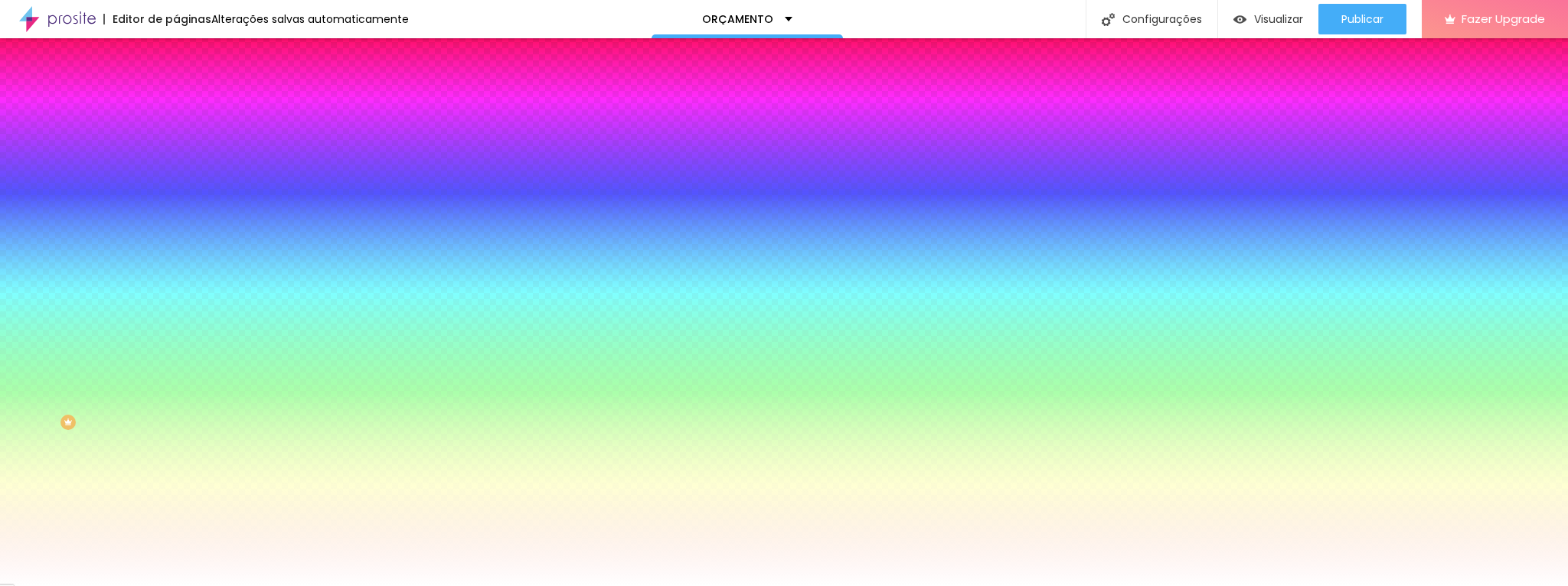
type input "#BB998C"
click at [176, 156] on input "#FFFFFF" at bounding box center [267, 153] width 184 height 15
paste input "BB998C"
type input "#BB998C"
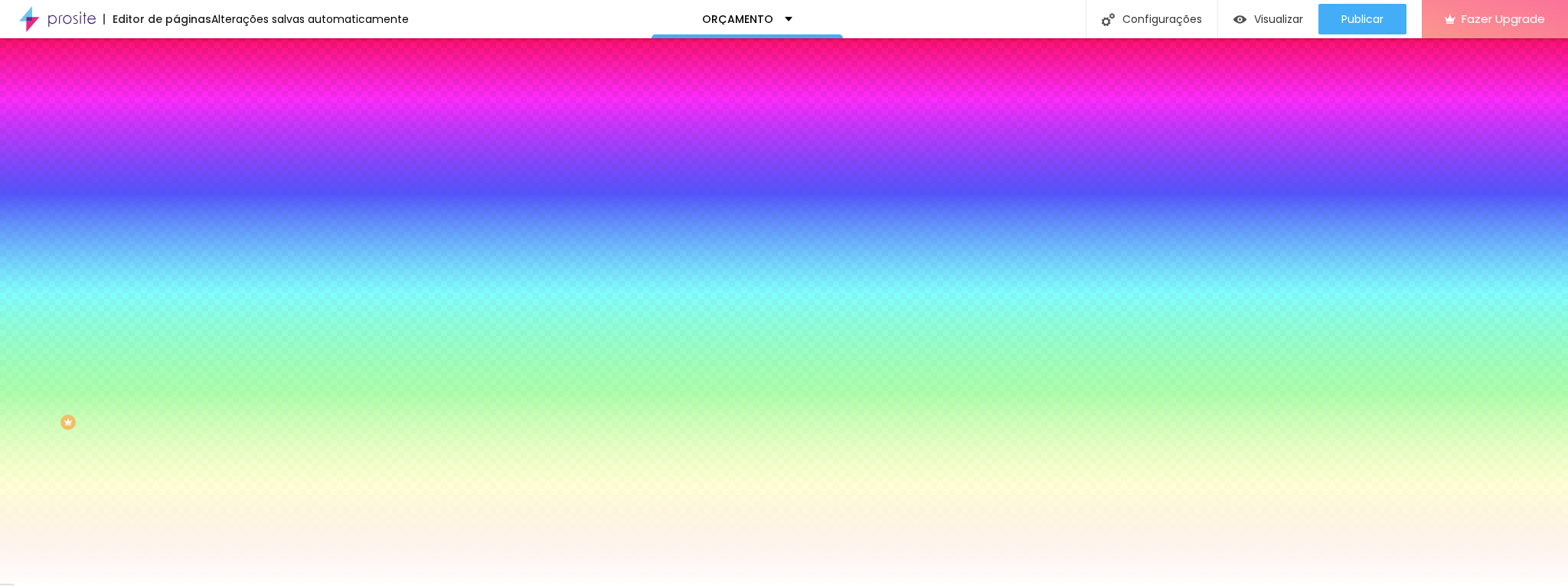
click at [176, 520] on input "#BB998C" at bounding box center [267, 528] width 184 height 15
click at [176, 520] on div at bounding box center [264, 520] width 176 height 0
drag, startPoint x: 47, startPoint y: 373, endPoint x: 28, endPoint y: 346, distance: 33.0
click at [73, 13] on div at bounding box center [74, 11] width 3 height 3
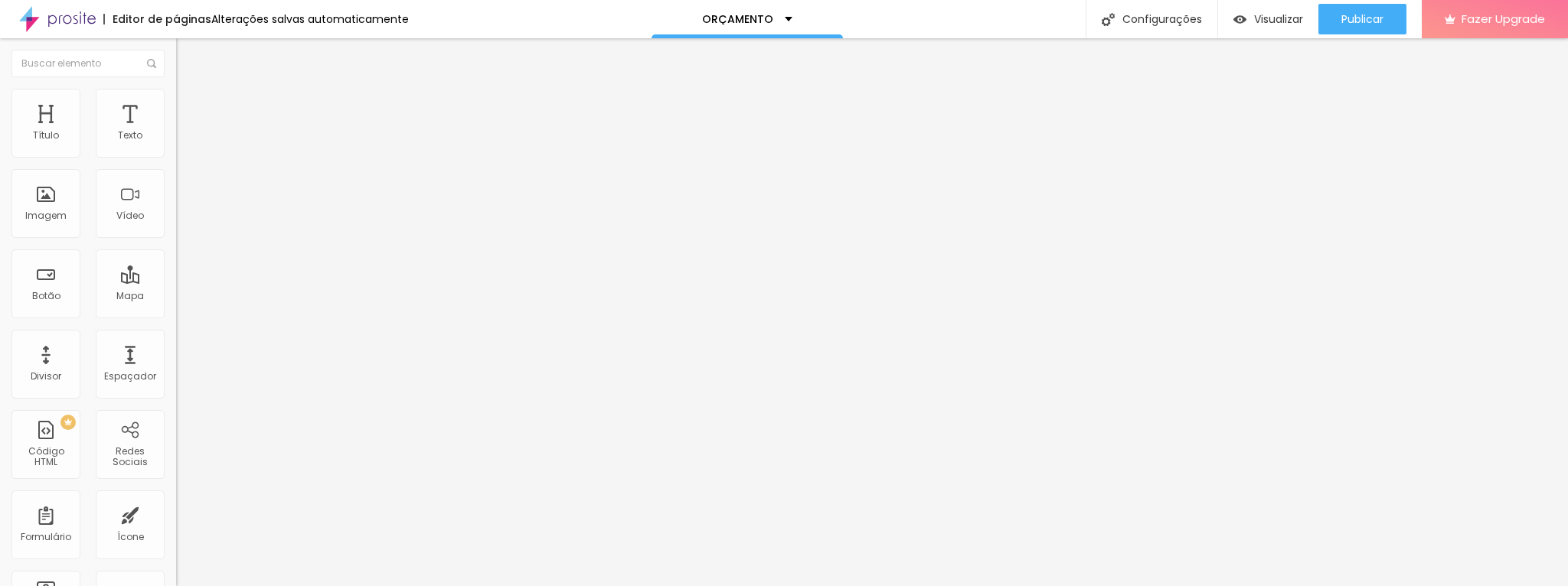
click at [176, 99] on li "Estilo" at bounding box center [264, 96] width 176 height 15
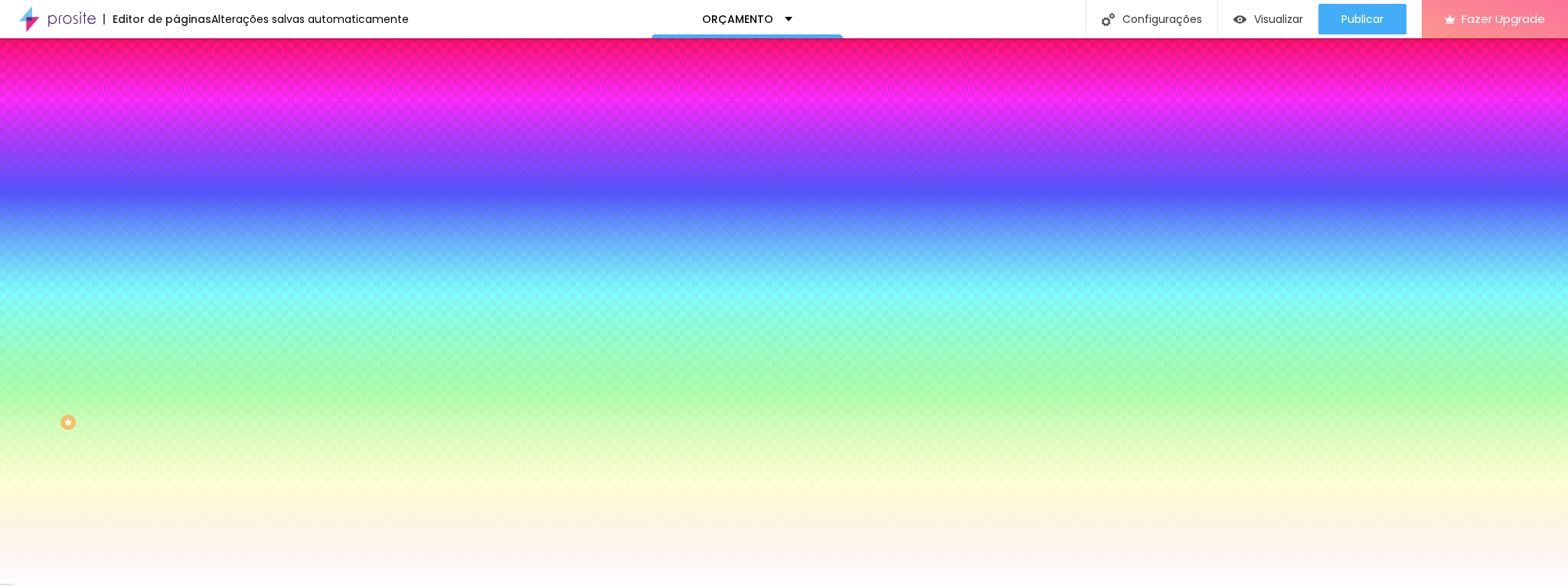
click at [176, 189] on button "button" at bounding box center [186, 195] width 22 height 16
click at [215, 381] on div at bounding box center [784, 293] width 1568 height 586
click at [68, 585] on div at bounding box center [784, 586] width 1568 height 0
click at [176, 230] on button "button" at bounding box center [186, 238] width 22 height 16
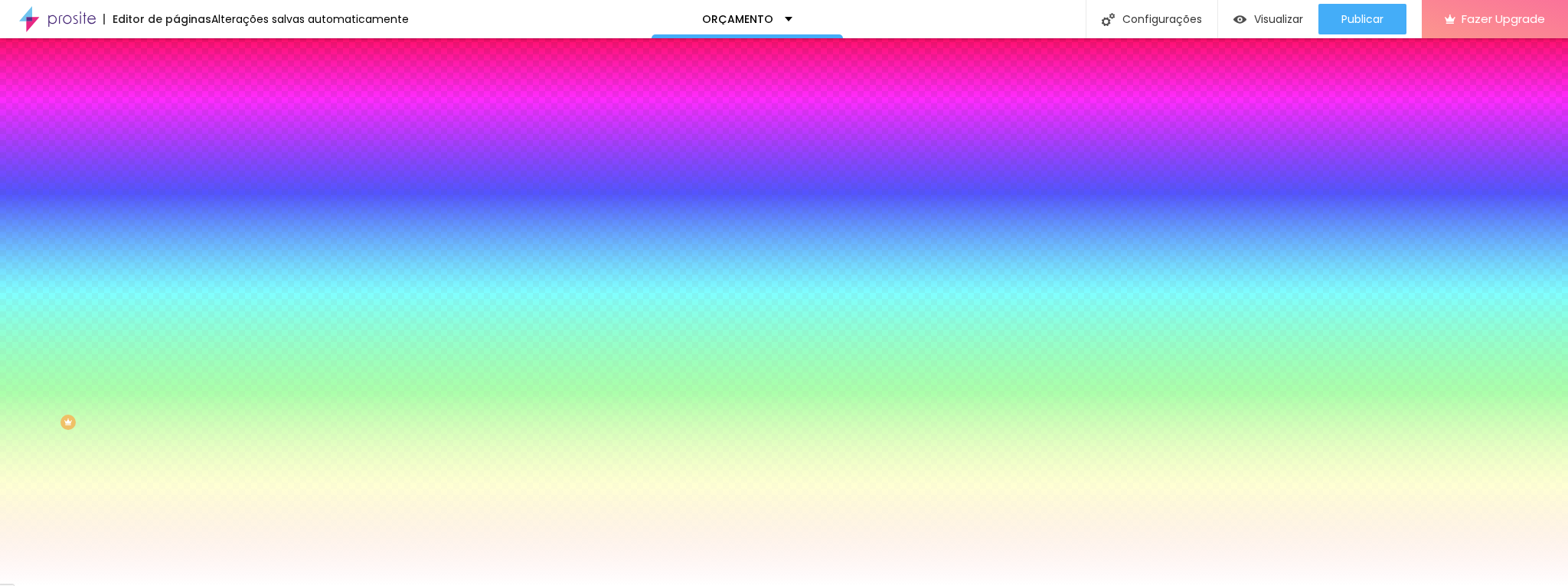
paste input "BB998C"
click at [277, 585] on div at bounding box center [784, 586] width 1568 height 0
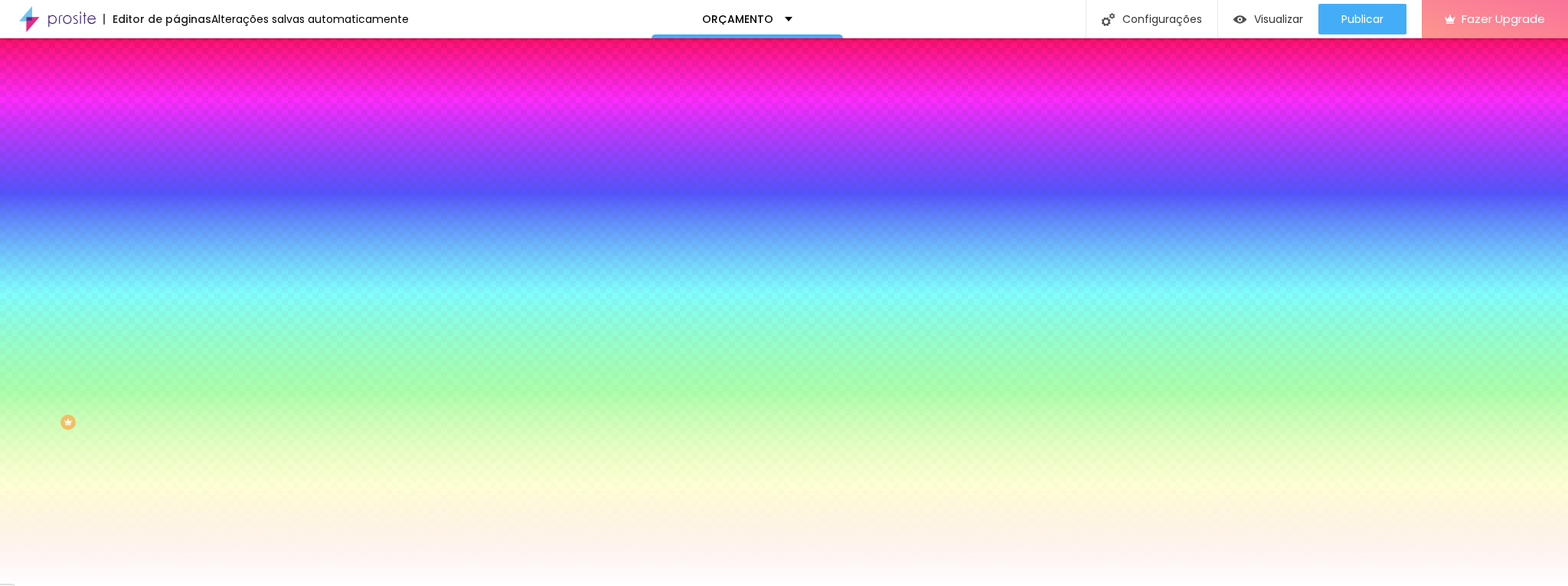
click at [277, 585] on div at bounding box center [779, 586] width 1559 height 0
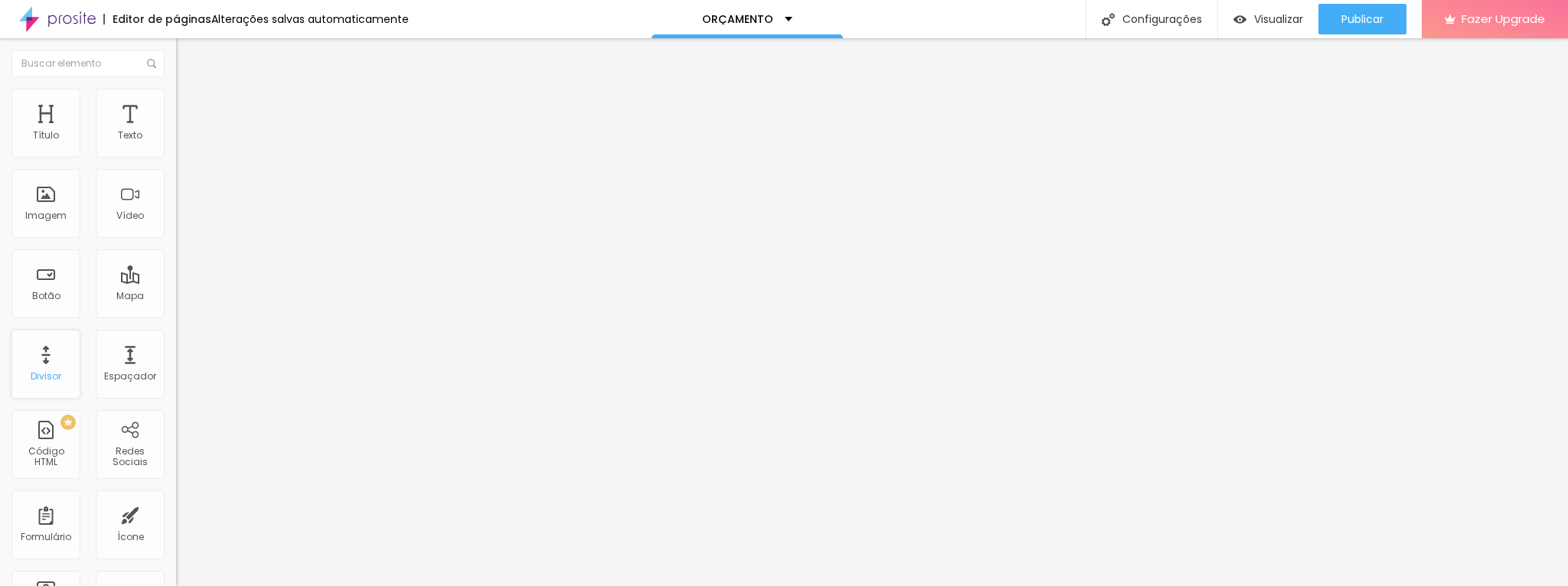
click at [54, 355] on div "Divisor" at bounding box center [45, 364] width 69 height 69
click at [176, 281] on input "range" at bounding box center [225, 287] width 99 height 12
click at [176, 194] on img at bounding box center [181, 187] width 10 height 10
click at [176, 132] on span "Trocar imagem" at bounding box center [217, 125] width 84 height 13
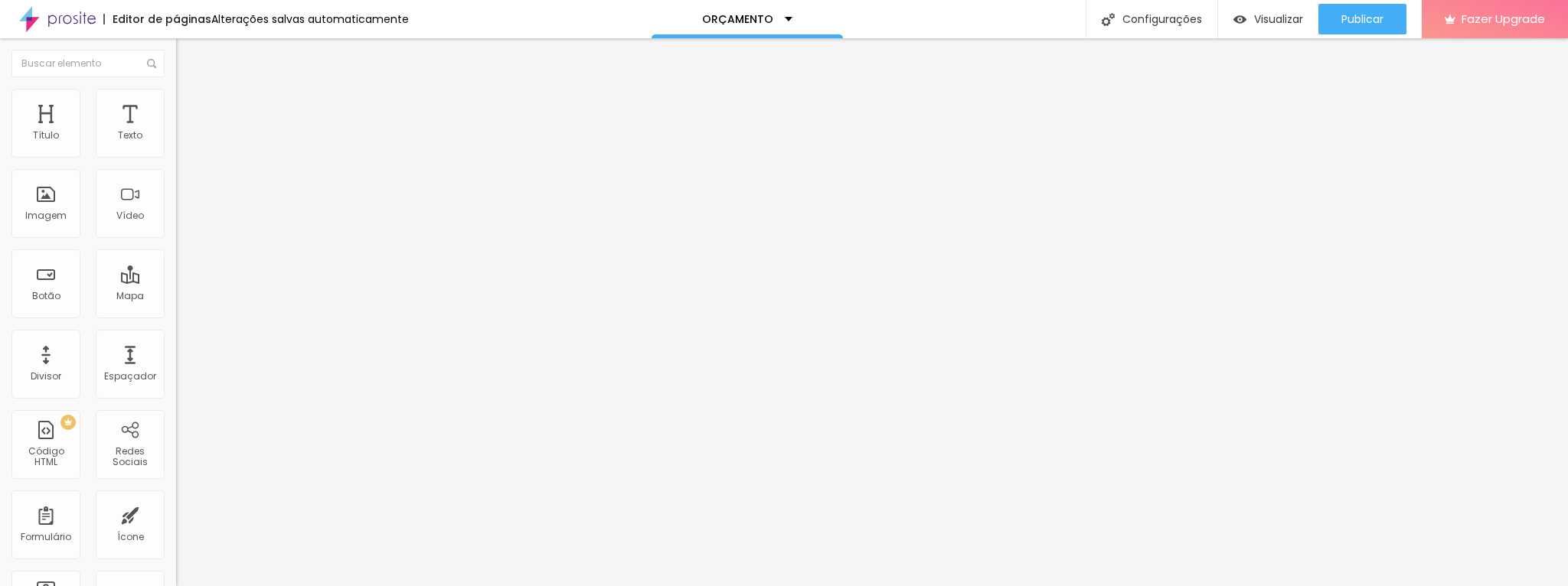
click at [176, 240] on span "1:1 Quadrado" at bounding box center [206, 233] width 60 height 13
click at [176, 281] on span "Original" at bounding box center [194, 275] width 37 height 13
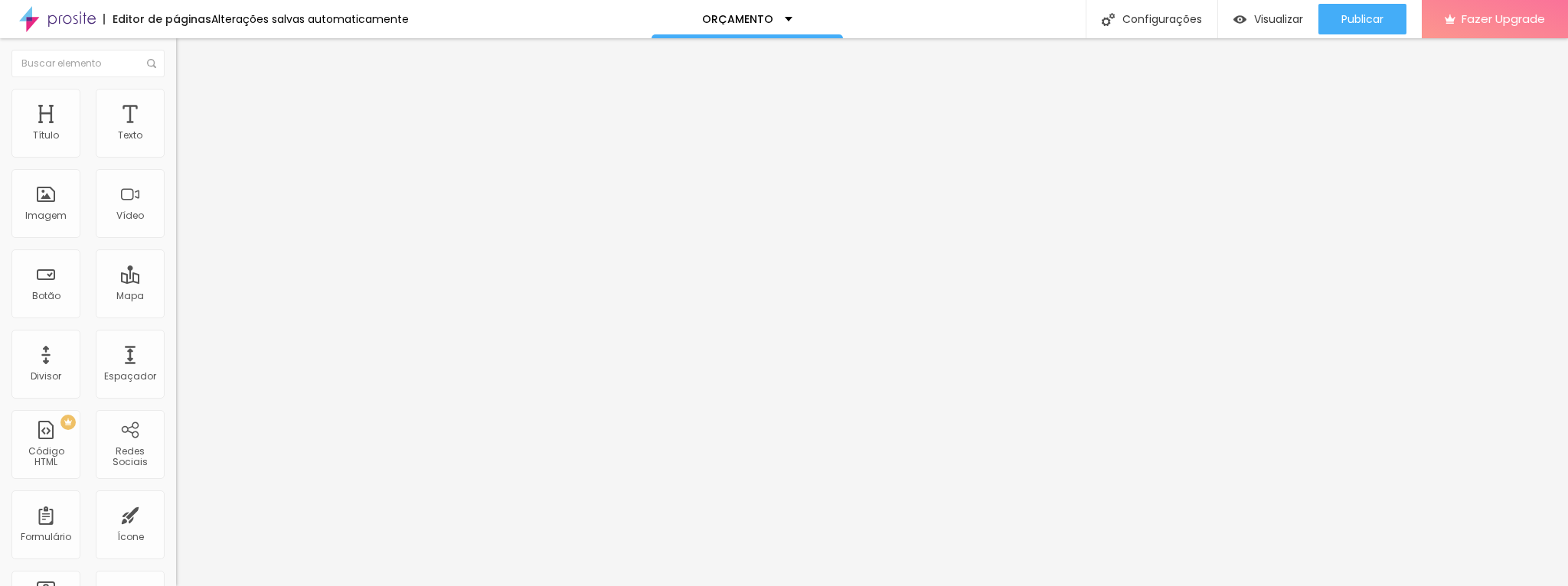
click at [190, 103] on span "Estilo" at bounding box center [201, 99] width 24 height 13
drag, startPoint x: 129, startPoint y: 193, endPoint x: -23, endPoint y: 200, distance: 152.2
click at [176, 336] on input "range" at bounding box center [225, 341] width 99 height 12
drag, startPoint x: 156, startPoint y: 166, endPoint x: 90, endPoint y: 168, distance: 66.0
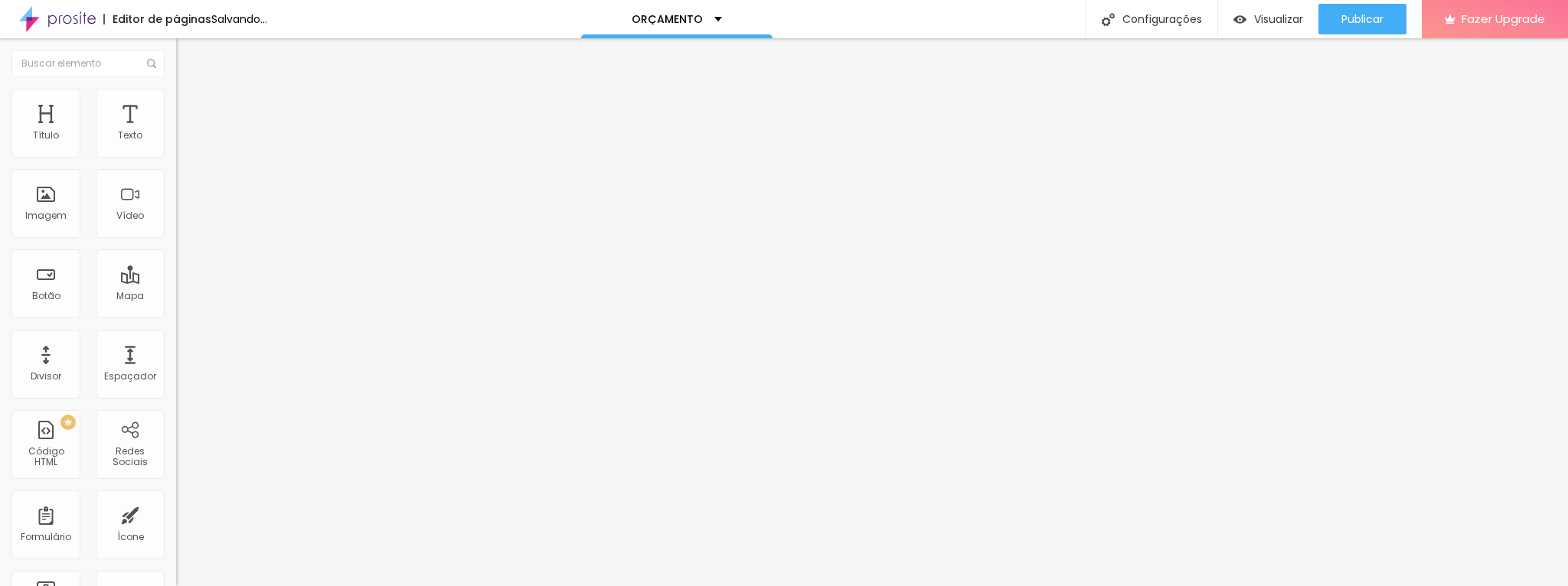
click at [176, 157] on input "range" at bounding box center [225, 150] width 99 height 12
click at [176, 132] on span "Trocar imagem" at bounding box center [217, 125] width 84 height 13
click at [176, 88] on li "Estilo" at bounding box center [264, 96] width 176 height 15
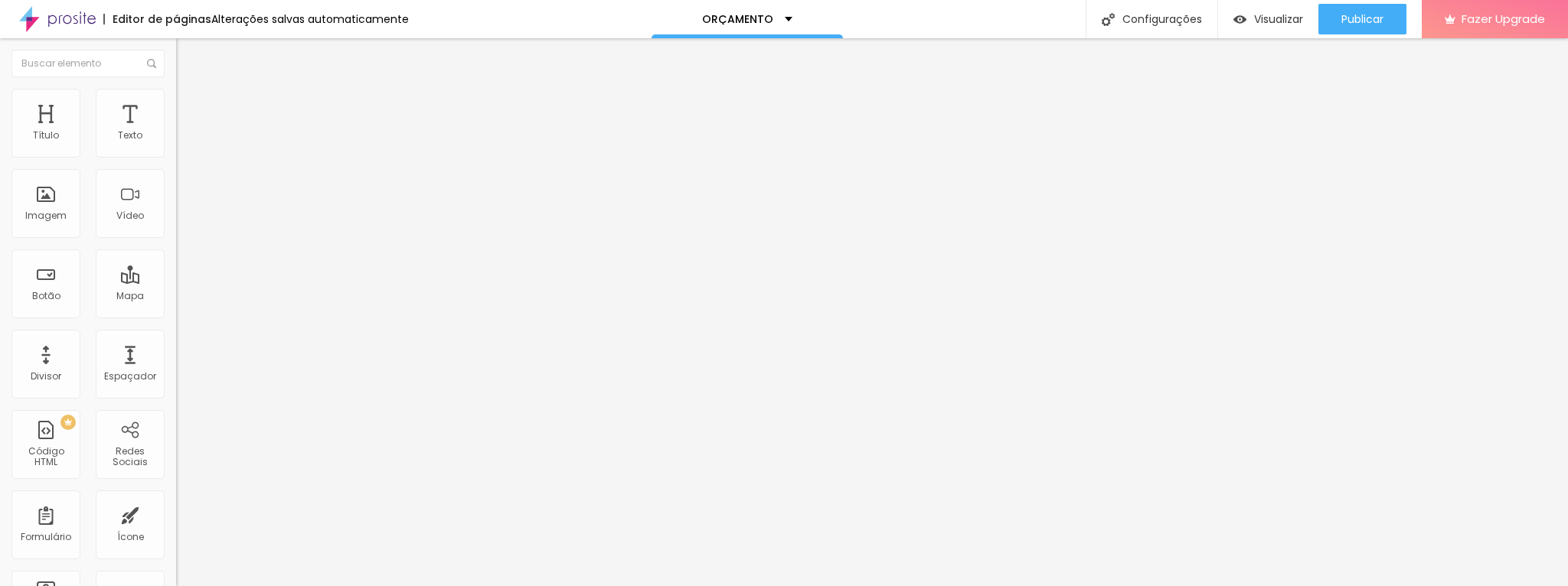
click at [176, 104] on li "Avançado" at bounding box center [264, 112] width 176 height 15
click at [176, 132] on span "Adicionar imagem" at bounding box center [225, 125] width 99 height 13
click at [176, 194] on img at bounding box center [181, 187] width 10 height 10
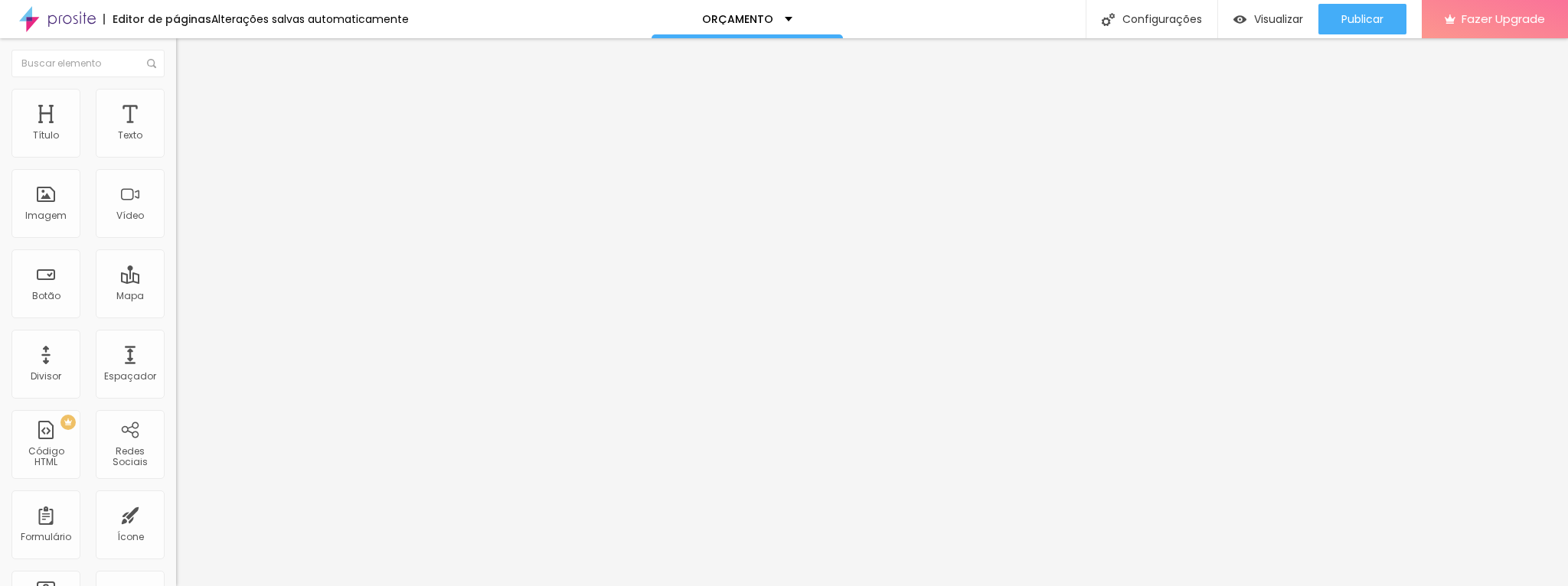
click at [176, 240] on span "Original" at bounding box center [194, 233] width 37 height 13
click at [176, 88] on li "Estilo" at bounding box center [264, 96] width 176 height 15
drag, startPoint x: 157, startPoint y: 161, endPoint x: 94, endPoint y: 170, distance: 63.6
click at [176, 157] on input "range" at bounding box center [225, 150] width 99 height 12
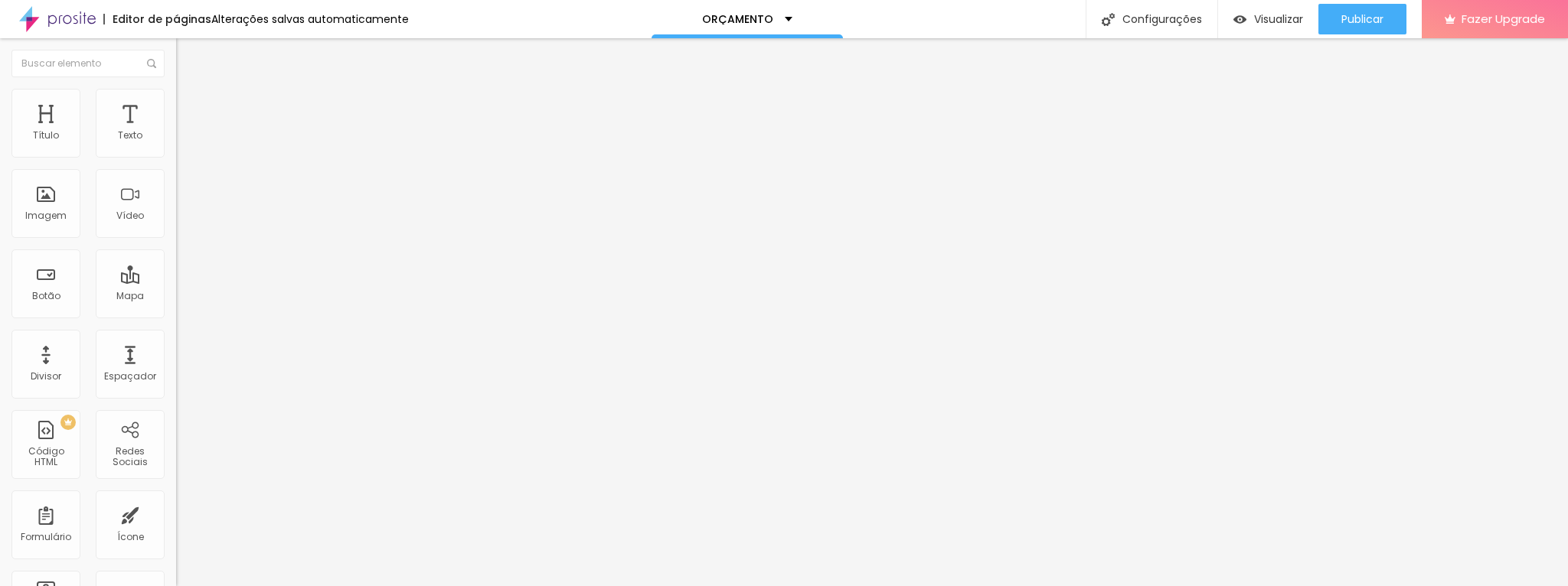
click at [183, 222] on icon "button" at bounding box center [187, 217] width 9 height 9
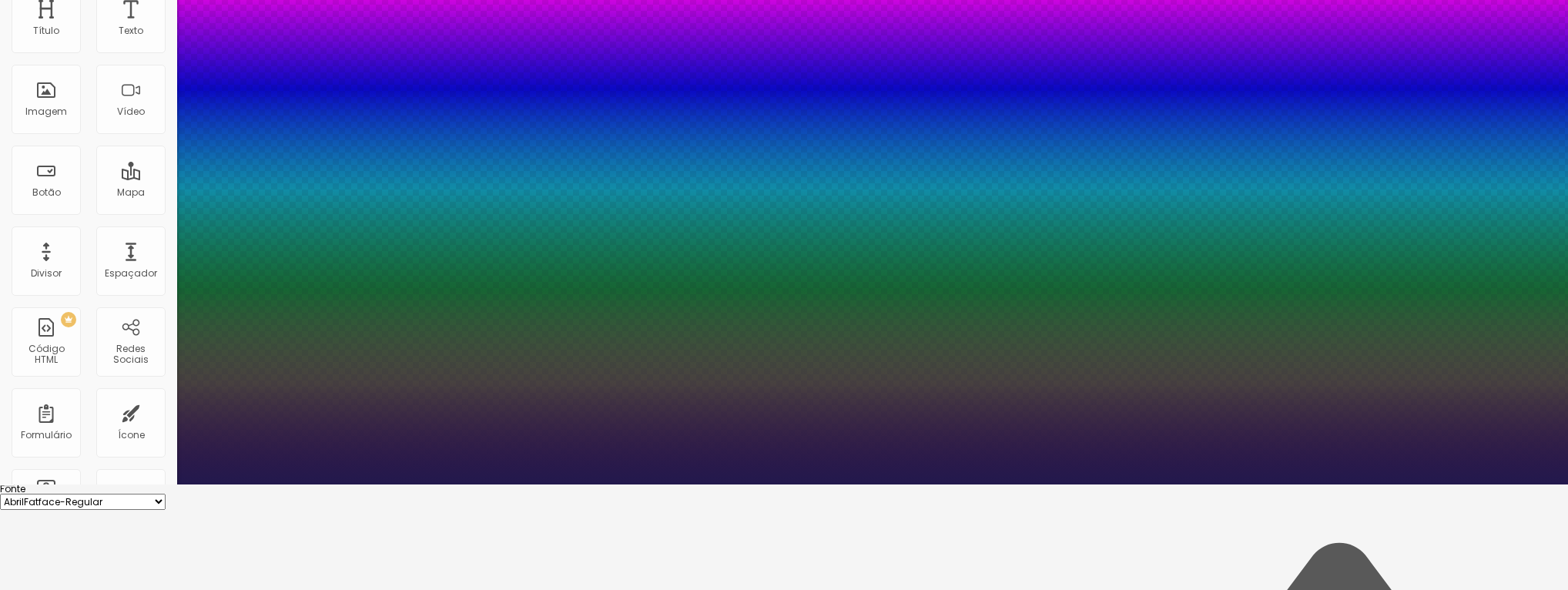
scroll to position [117, 0]
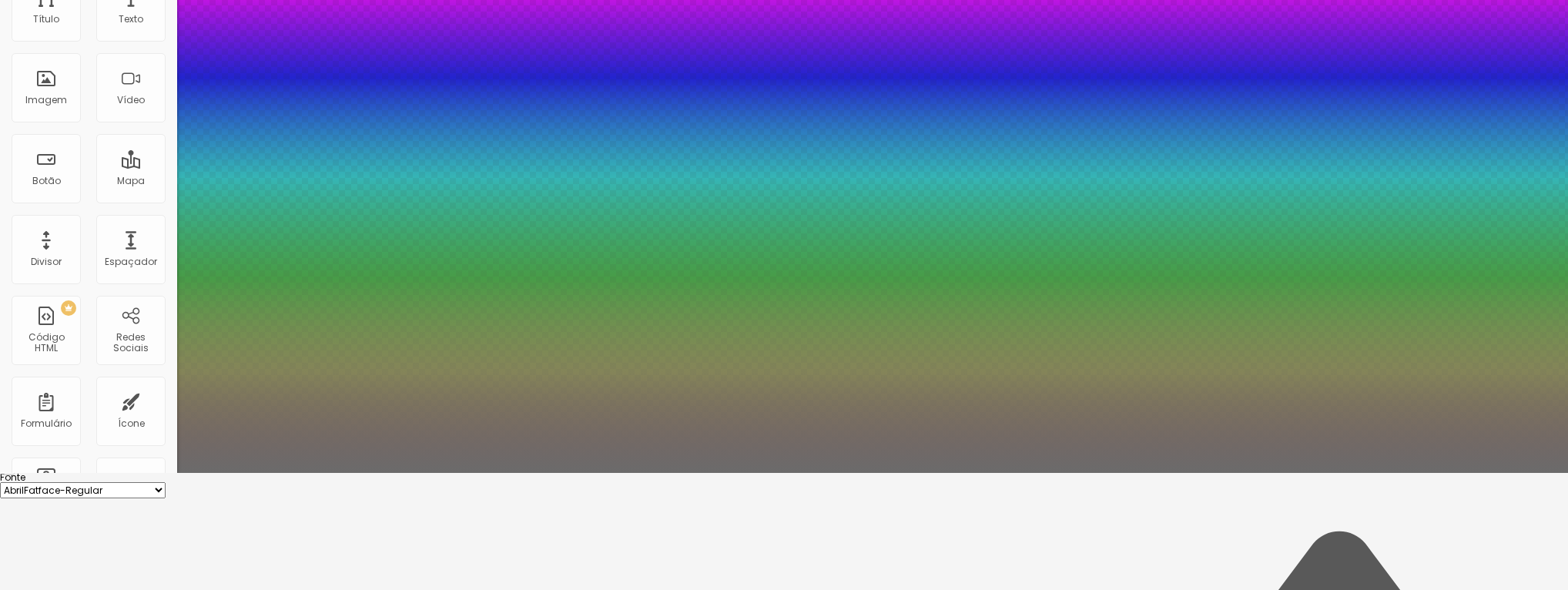
drag, startPoint x: 282, startPoint y: 552, endPoint x: 212, endPoint y: 538, distance: 71.4
click at [505, 473] on div at bounding box center [784, 473] width 1568 height 0
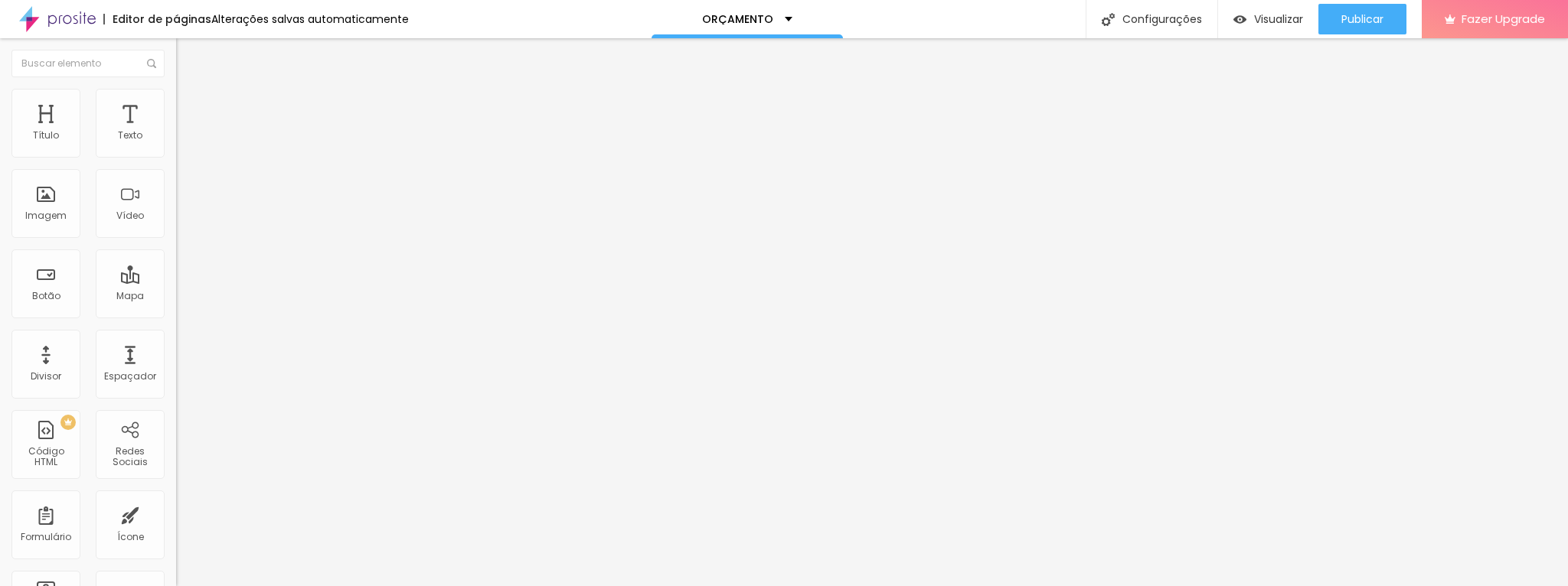
click at [176, 145] on span "Titulo 2" at bounding box center [200, 135] width 50 height 19
click at [190, 103] on span "Avançado" at bounding box center [216, 99] width 51 height 13
click at [176, 87] on img at bounding box center [183, 80] width 14 height 14
click at [184, 222] on icon "button" at bounding box center [186, 218] width 7 height 7
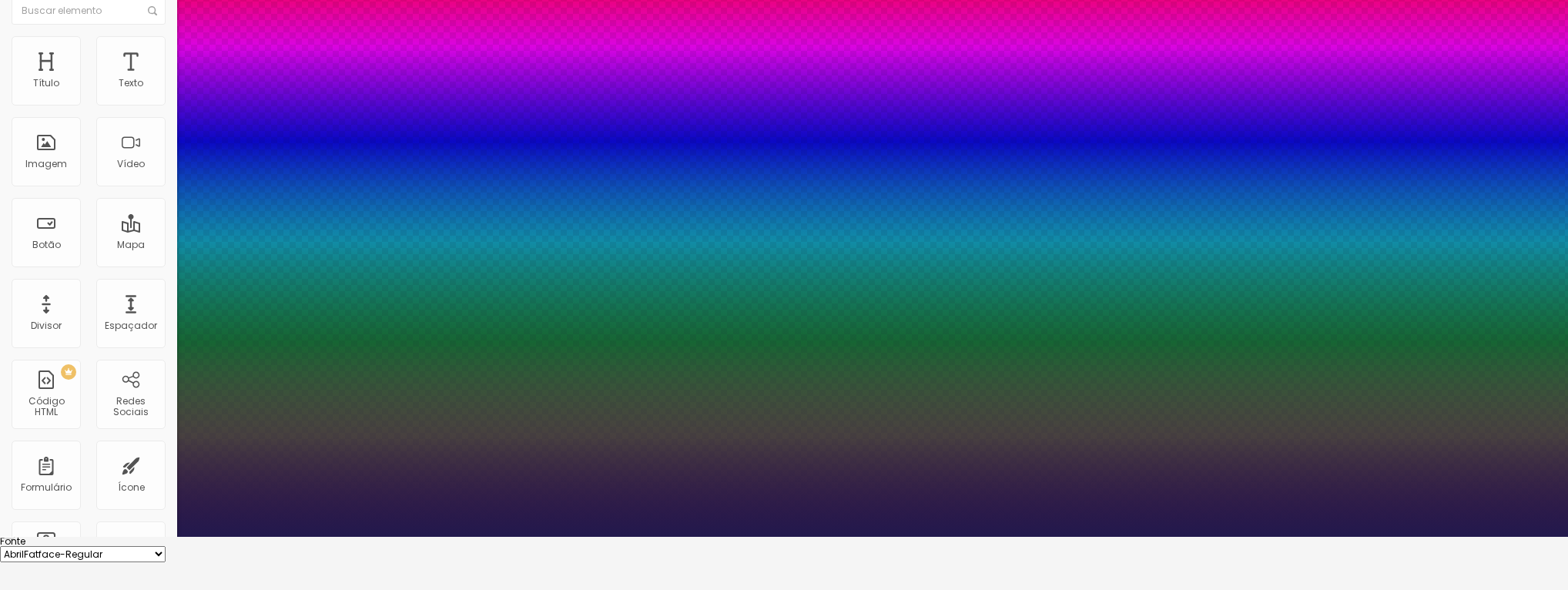
scroll to position [122, 0]
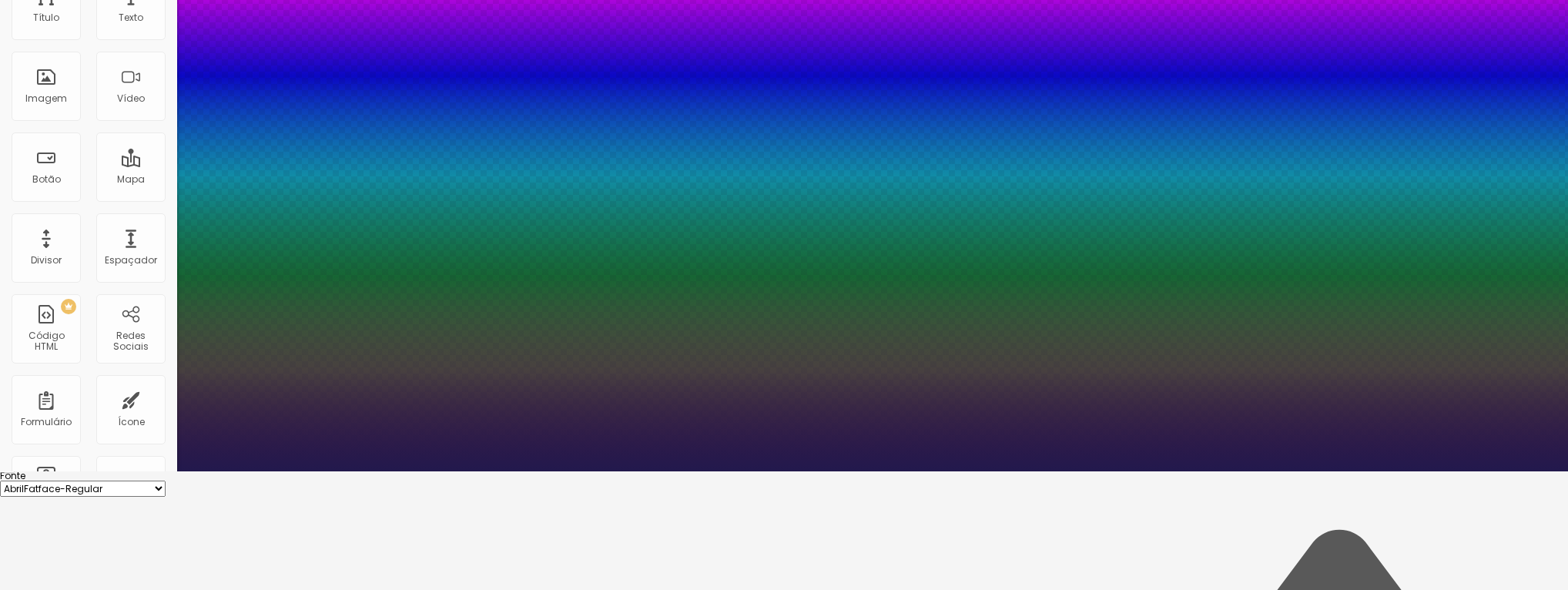
scroll to position [117, 0]
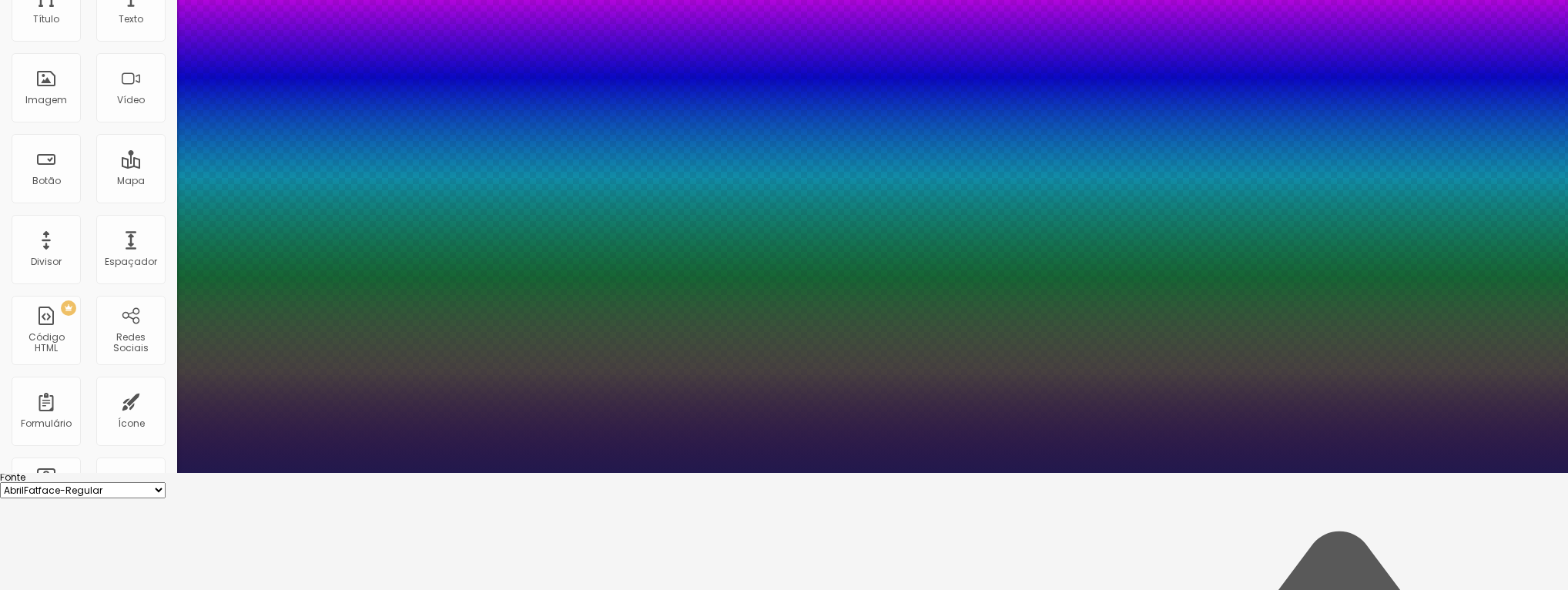
click at [220, 473] on div at bounding box center [784, 177] width 1568 height 590
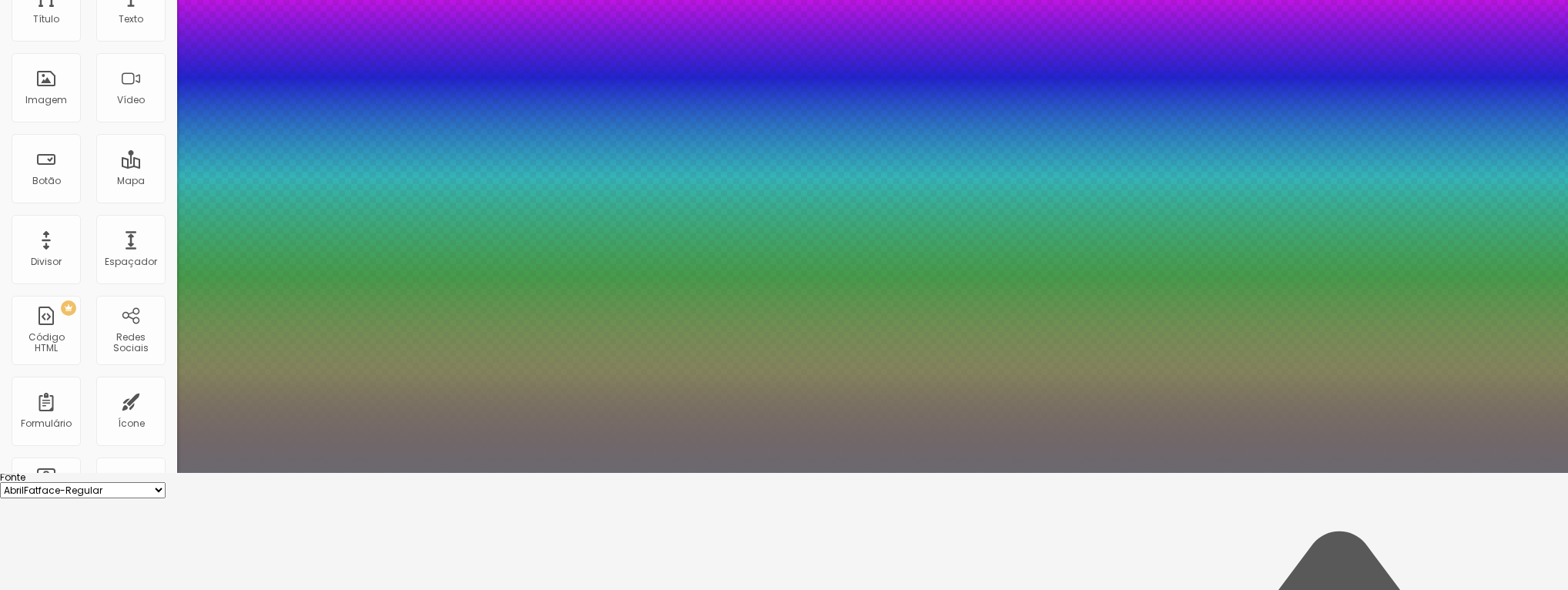
click at [217, 473] on div at bounding box center [784, 177] width 1568 height 590
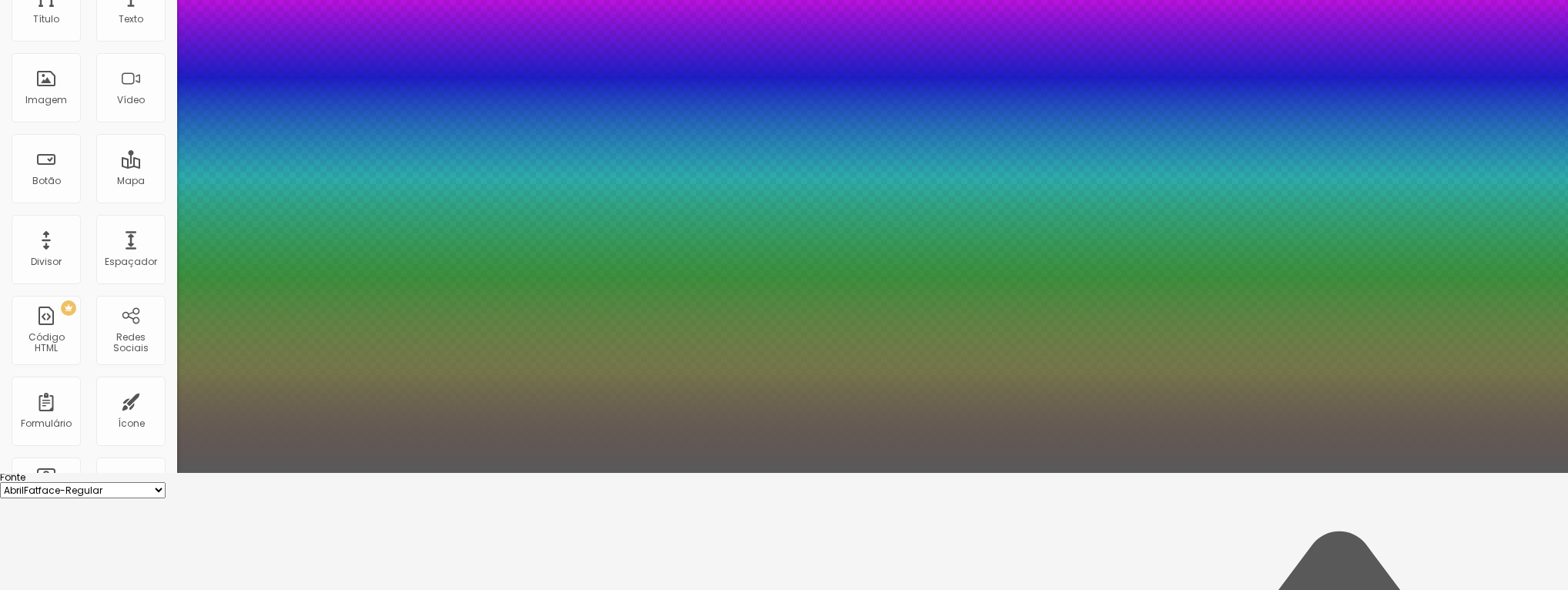
click at [484, 473] on div at bounding box center [784, 473] width 1568 height 0
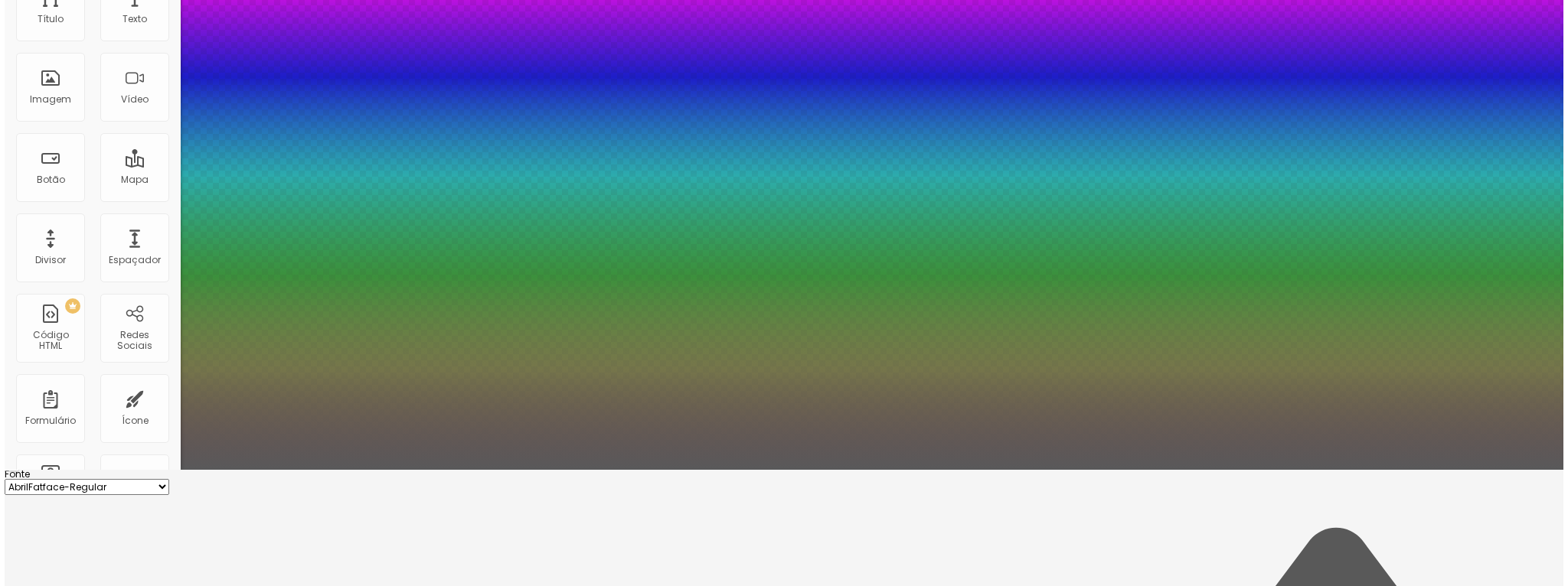
scroll to position [0, 0]
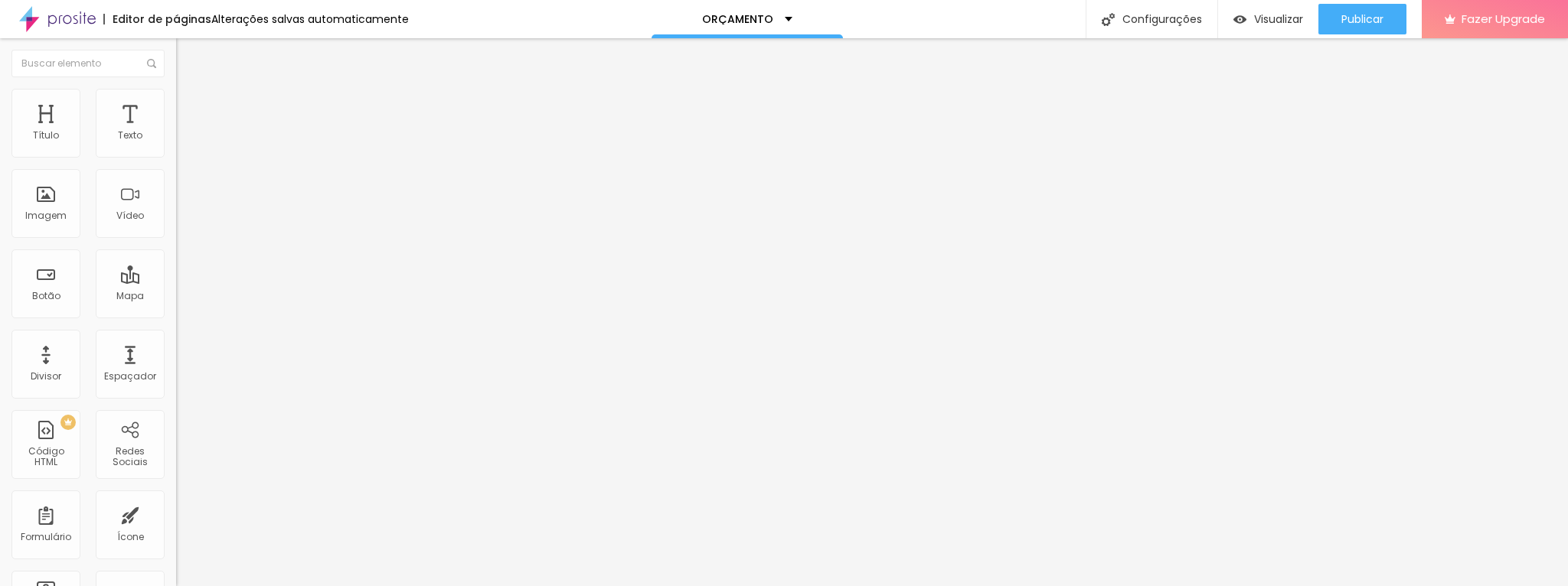
click at [176, 184] on div at bounding box center [264, 178] width 176 height 12
click at [176, 240] on span "Normal" at bounding box center [193, 234] width 35 height 13
click at [176, 248] on div "Pequeno" at bounding box center [264, 245] width 176 height 9
click at [176, 102] on li "Estilo" at bounding box center [264, 96] width 176 height 15
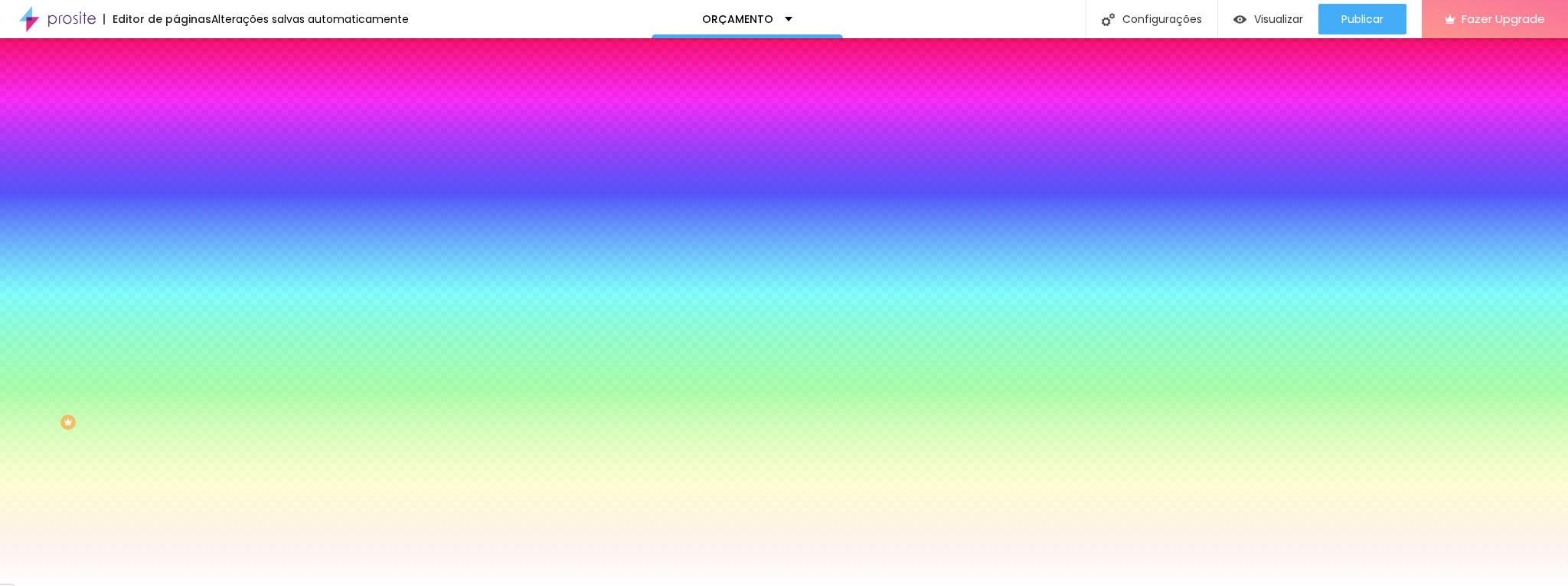
click at [176, 153] on input "#BE9062" at bounding box center [267, 153] width 184 height 15
paste input "B998C"
click at [184, 234] on icon "button" at bounding box center [186, 237] width 7 height 7
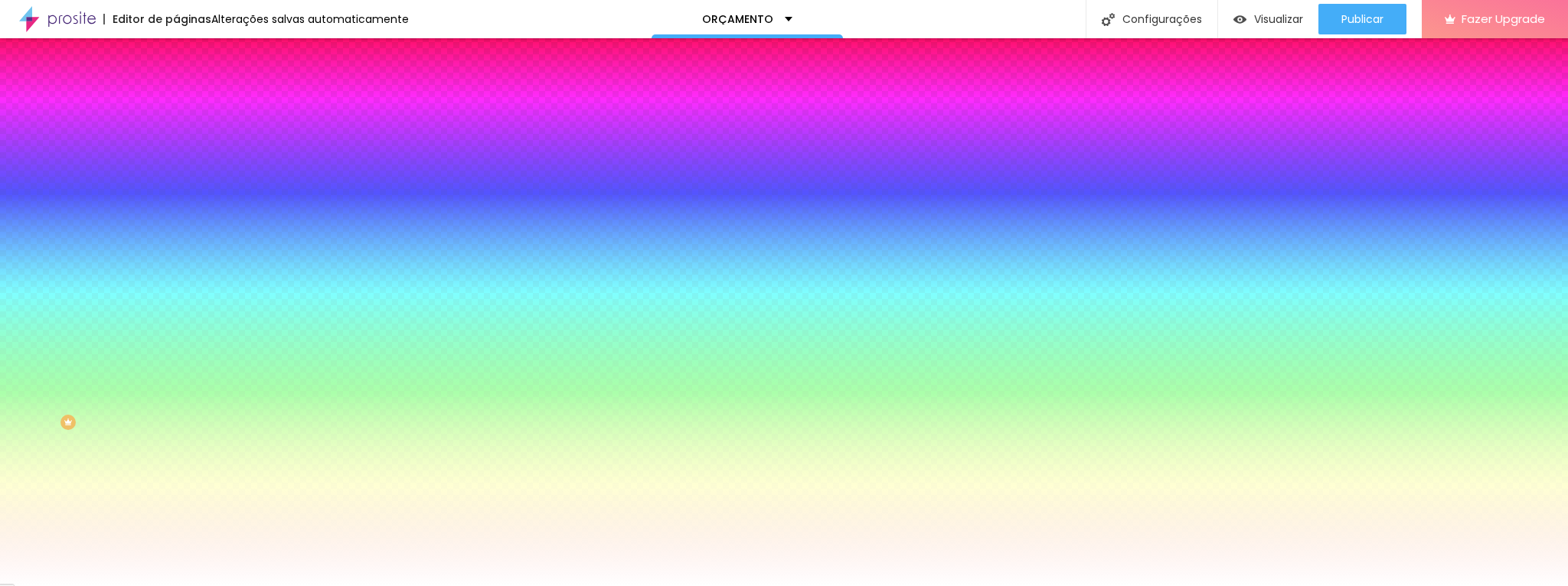
paste input "BB998C"
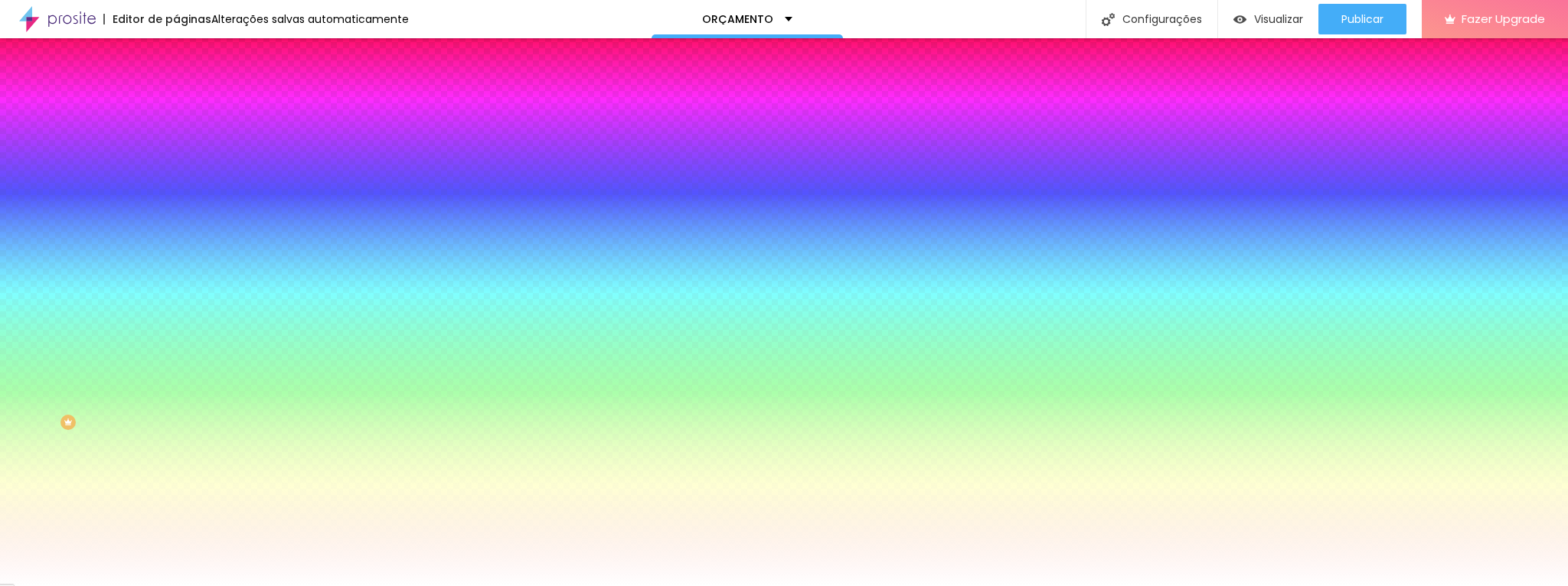
click at [43, 585] on div at bounding box center [784, 586] width 1568 height 0
click at [176, 88] on li "Conteúdo" at bounding box center [264, 81] width 176 height 15
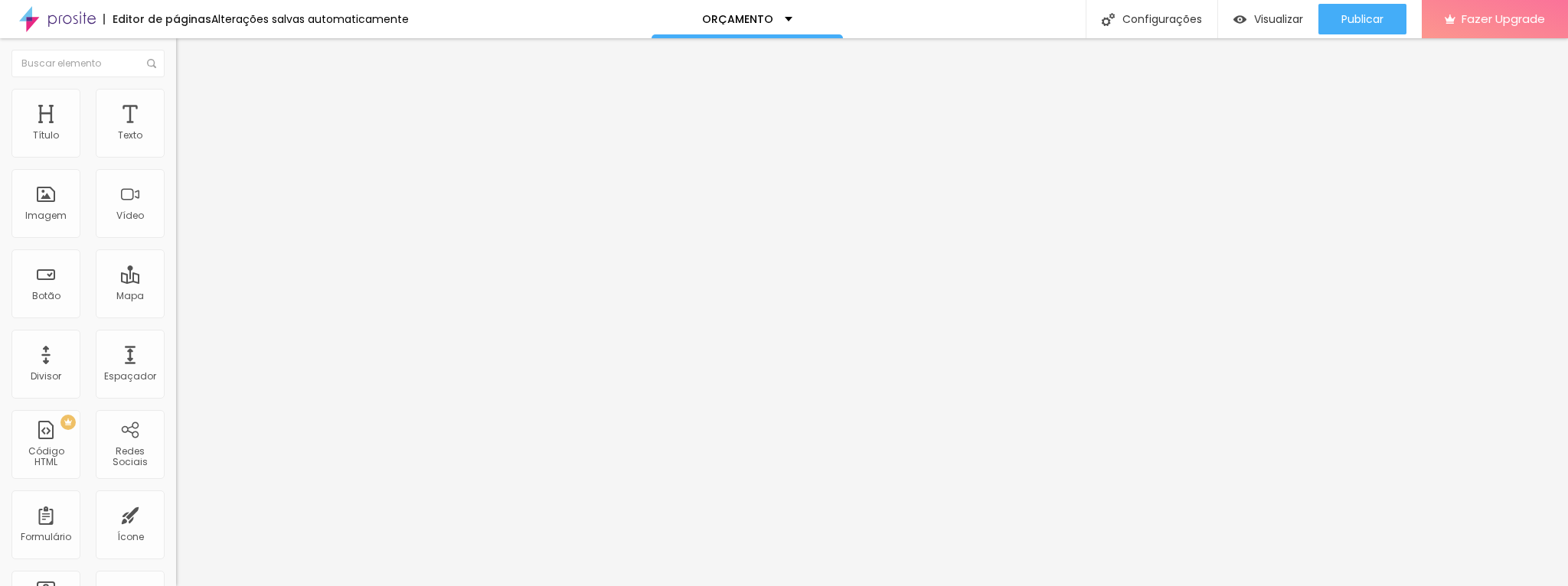
drag, startPoint x: 84, startPoint y: 174, endPoint x: -37, endPoint y: 174, distance: 121.0
click at [0, 174] on html "Editor de páginas Alterações [PERSON_NAME] automaticamente ORÇAMENTO Configuraç…" at bounding box center [784, 293] width 1568 height 586
click at [187, 54] on img "button" at bounding box center [193, 55] width 12 height 12
click at [51, 203] on div "Imagem" at bounding box center [45, 203] width 69 height 69
click at [176, 132] on span "Adicionar imagem" at bounding box center [225, 125] width 99 height 13
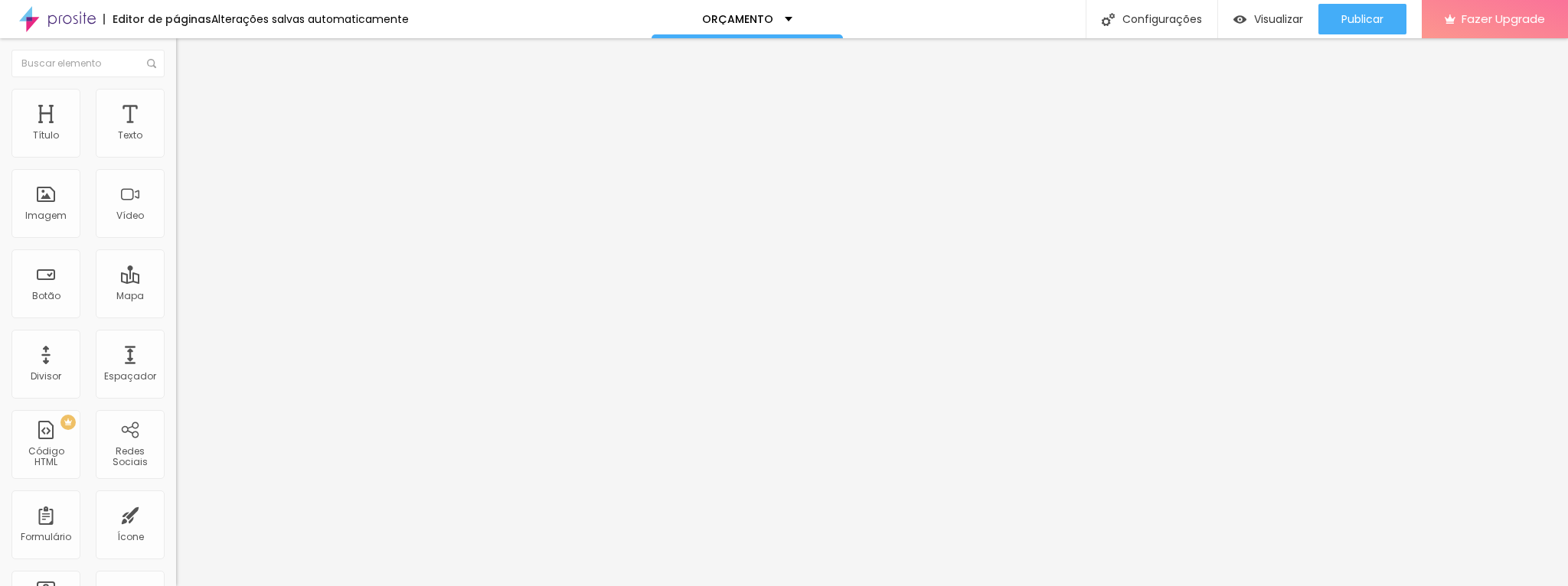
click at [176, 98] on img at bounding box center [183, 95] width 14 height 14
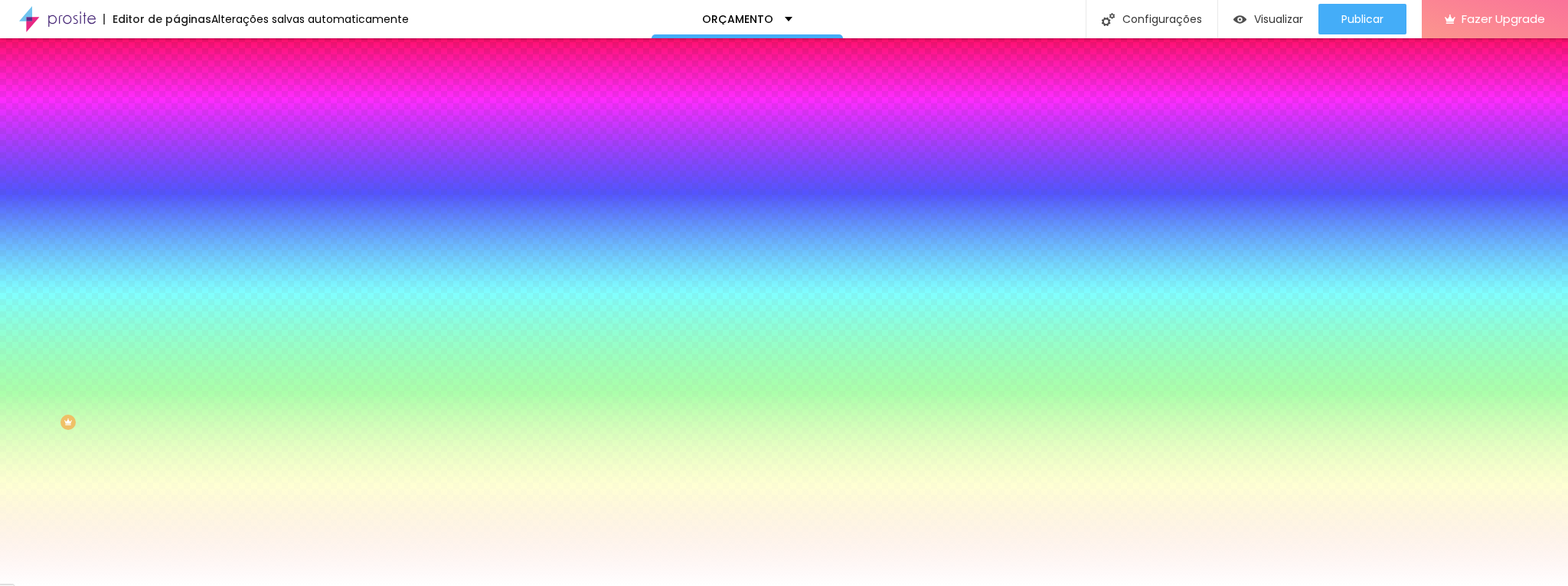
click at [176, 104] on li "Avançado" at bounding box center [264, 112] width 176 height 15
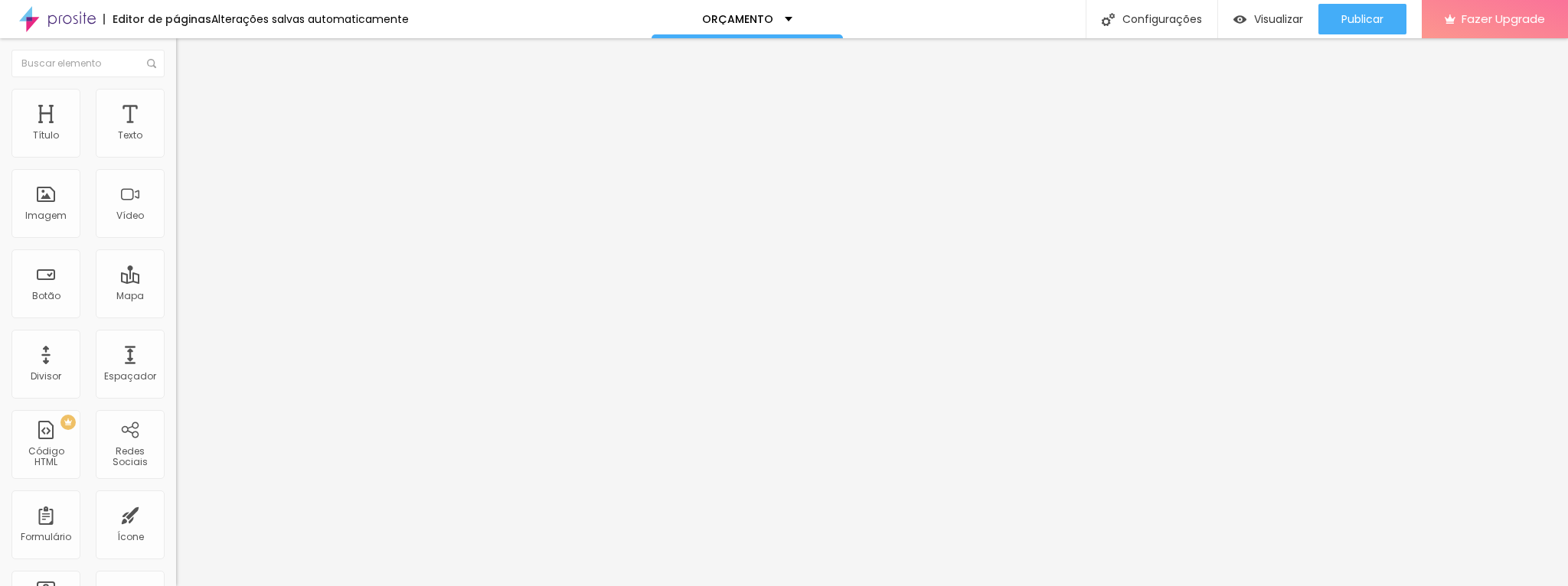
drag, startPoint x: 46, startPoint y: 178, endPoint x: 120, endPoint y: 179, distance: 74.0
click at [176, 514] on input "range" at bounding box center [225, 519] width 99 height 12
drag, startPoint x: 39, startPoint y: 150, endPoint x: 184, endPoint y: 150, distance: 145.0
click at [184, 297] on input "range" at bounding box center [225, 303] width 99 height 12
click at [1351, 14] on span "Publicar" at bounding box center [1362, 19] width 42 height 12
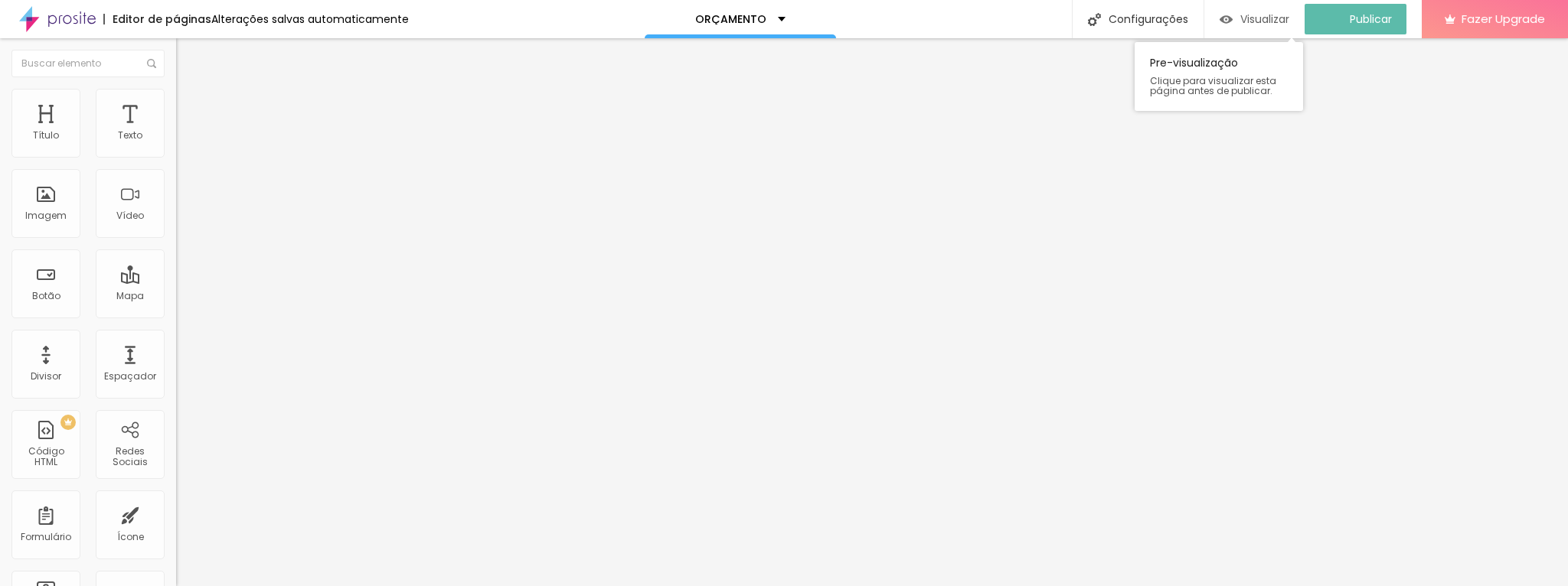
click at [1273, 18] on span "Visualizar" at bounding box center [1264, 19] width 49 height 12
